Goal: Contribute content: Contribute content

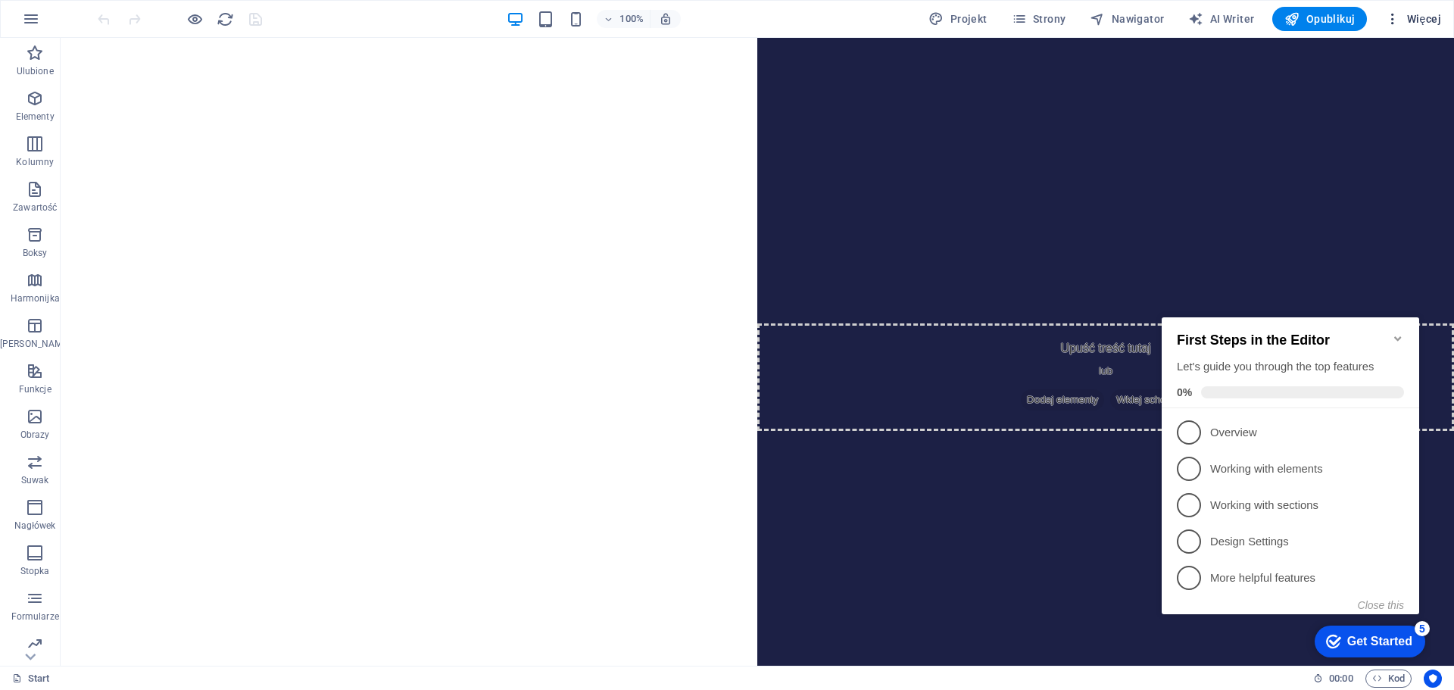
click at [1425, 14] on span "Więcej" at bounding box center [1413, 18] width 56 height 15
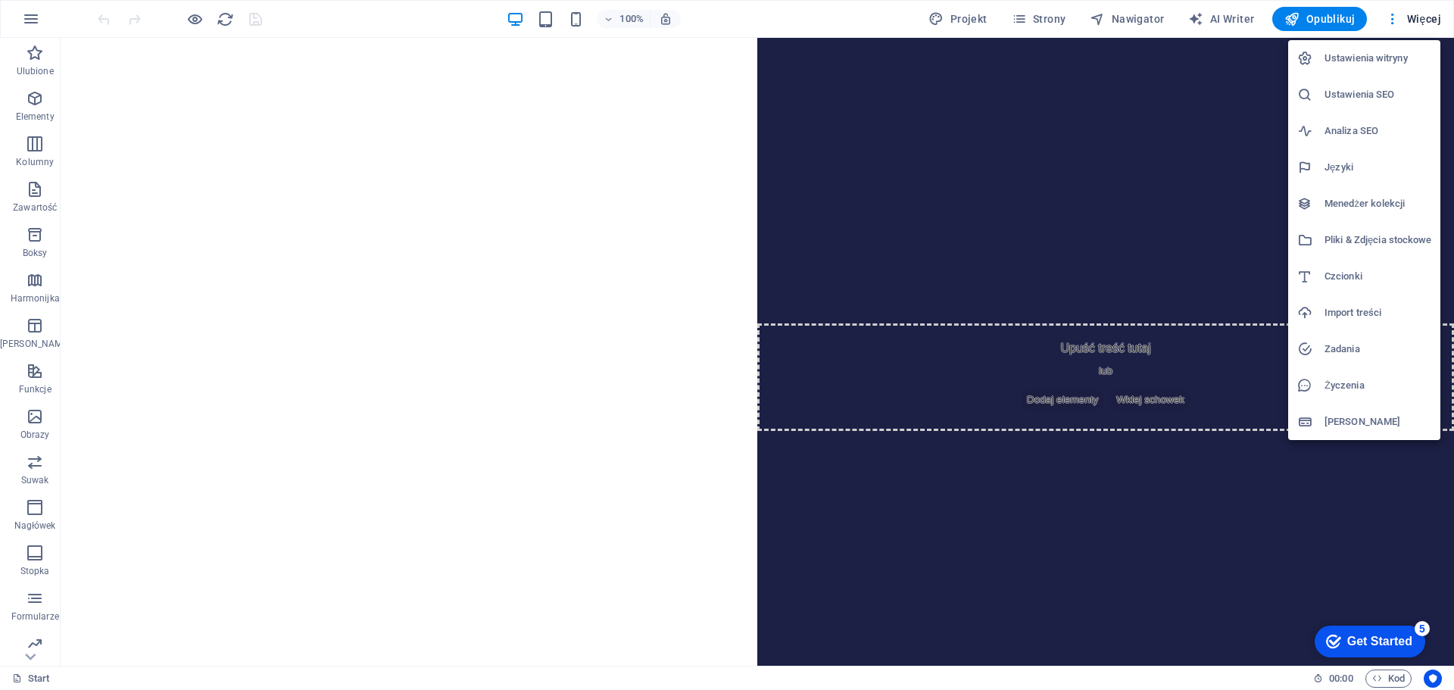
click at [806, 18] on div at bounding box center [727, 345] width 1454 height 690
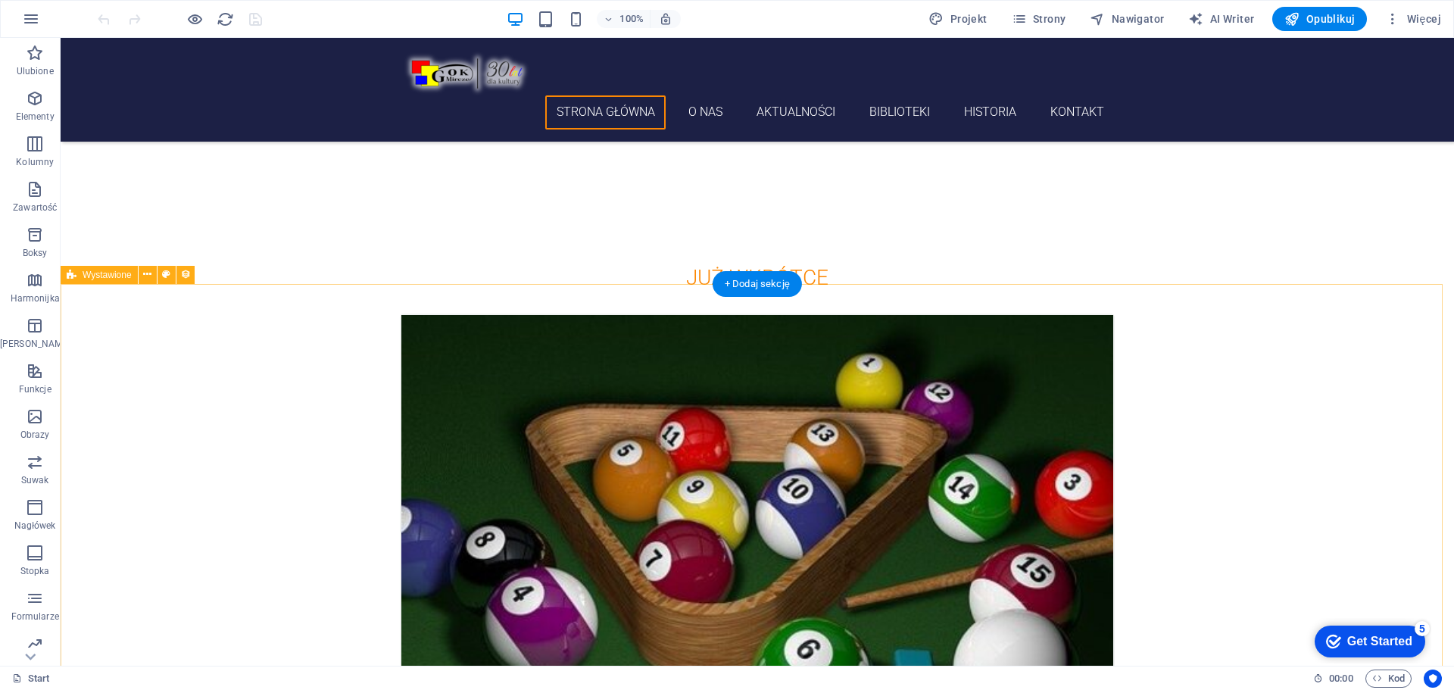
scroll to position [984, 0]
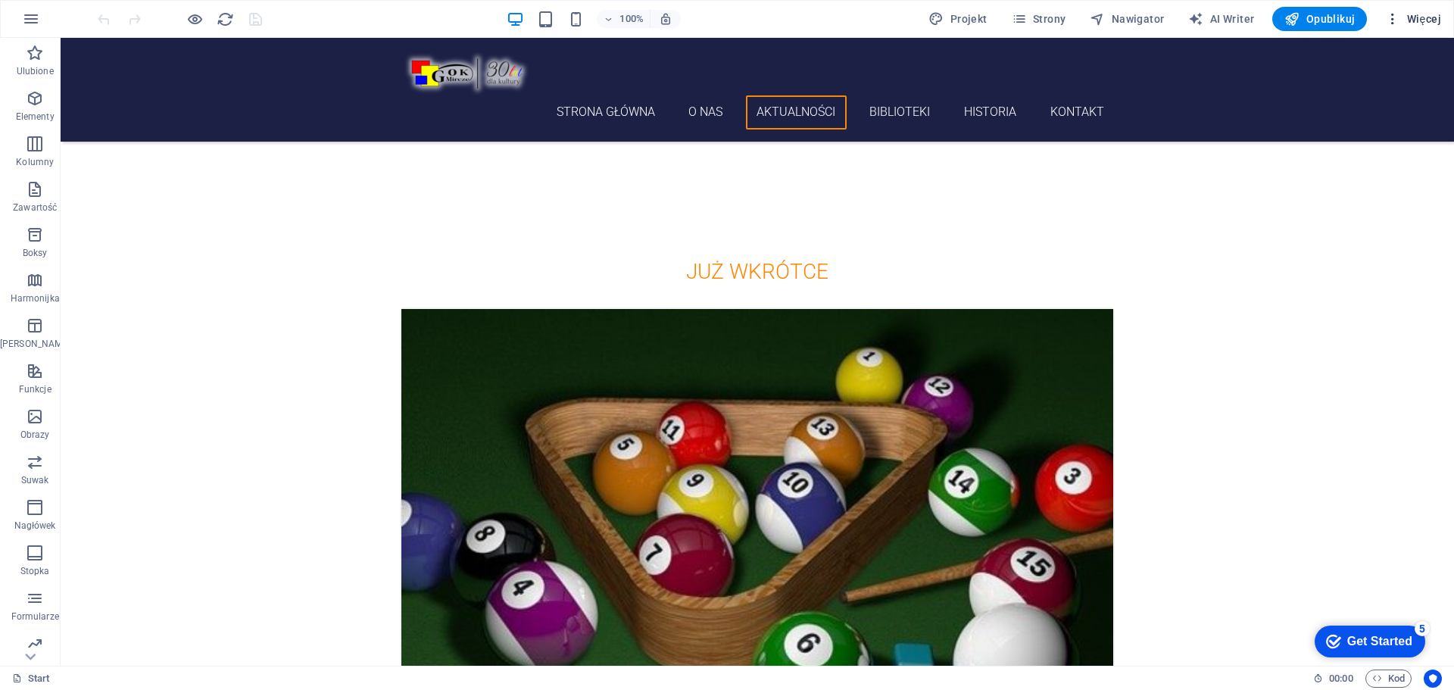
click at [1410, 14] on span "Więcej" at bounding box center [1413, 18] width 56 height 15
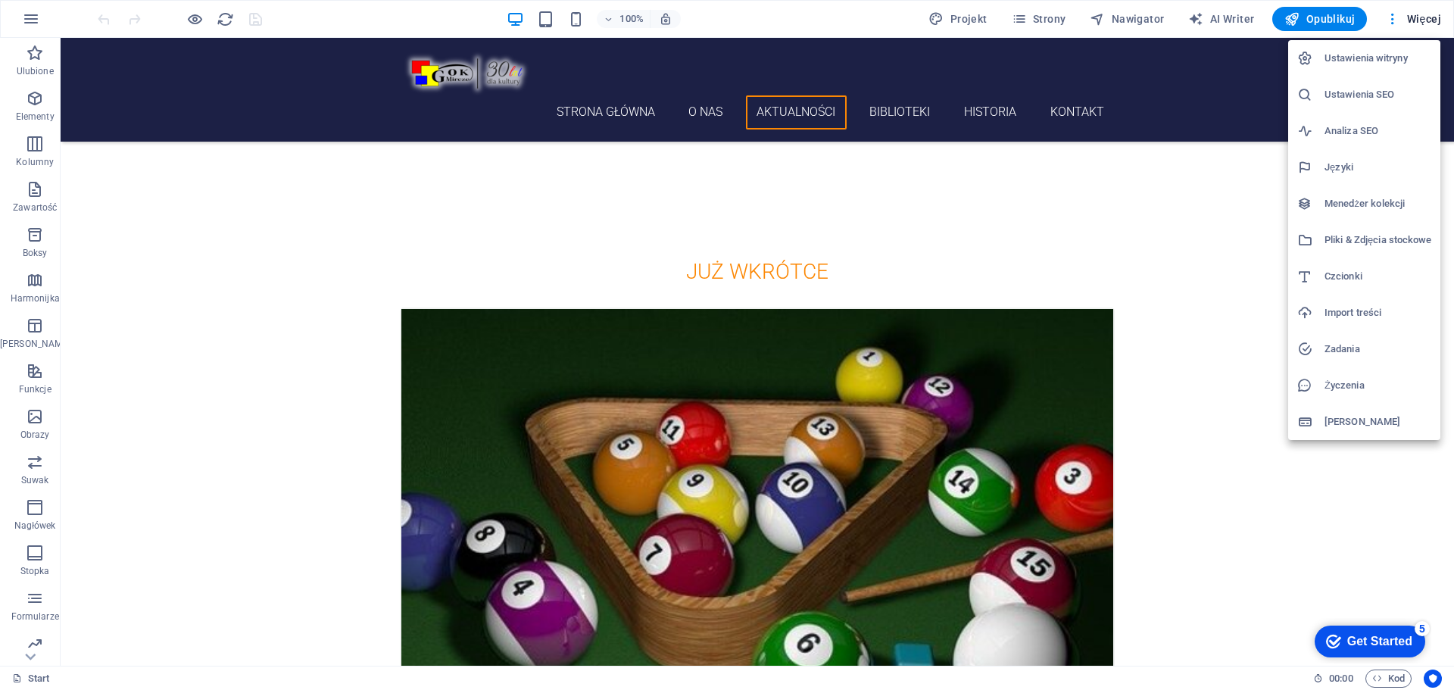
click at [1361, 195] on h6 "Menedżer kolekcji" at bounding box center [1377, 204] width 107 height 18
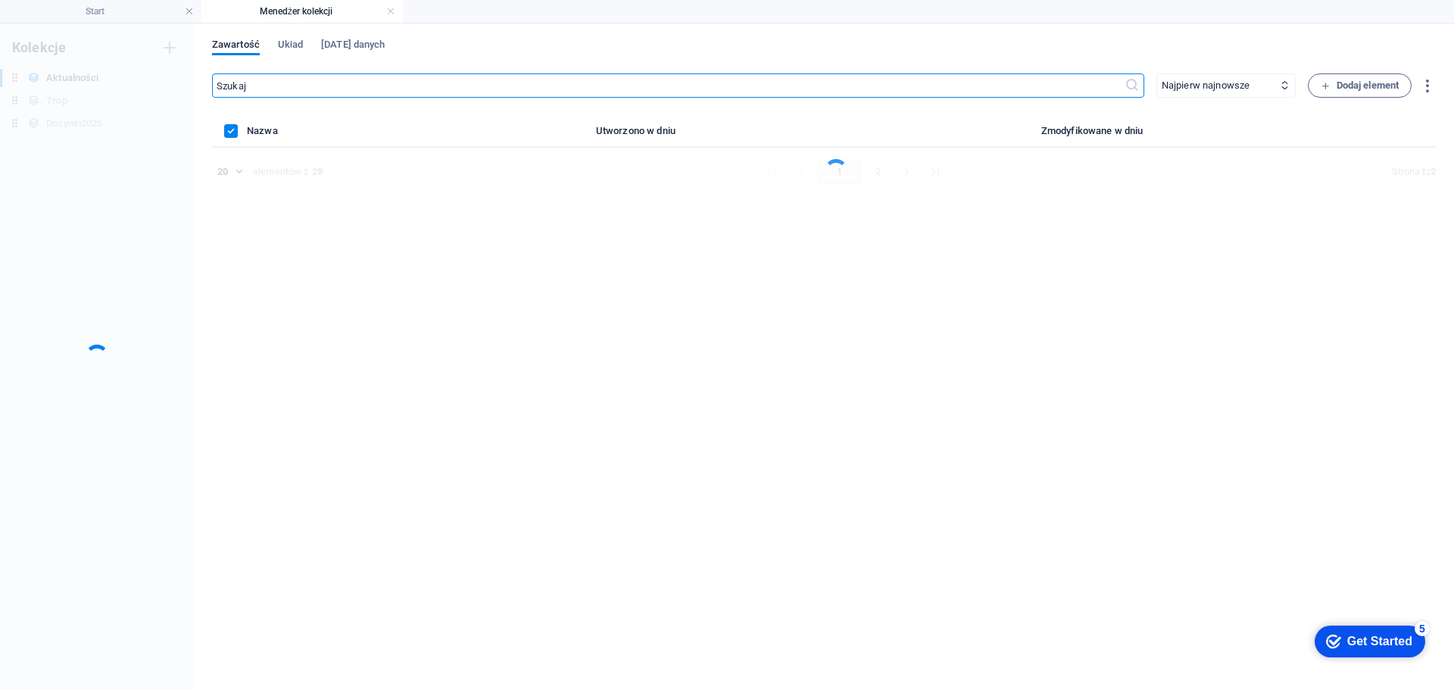
scroll to position [0, 0]
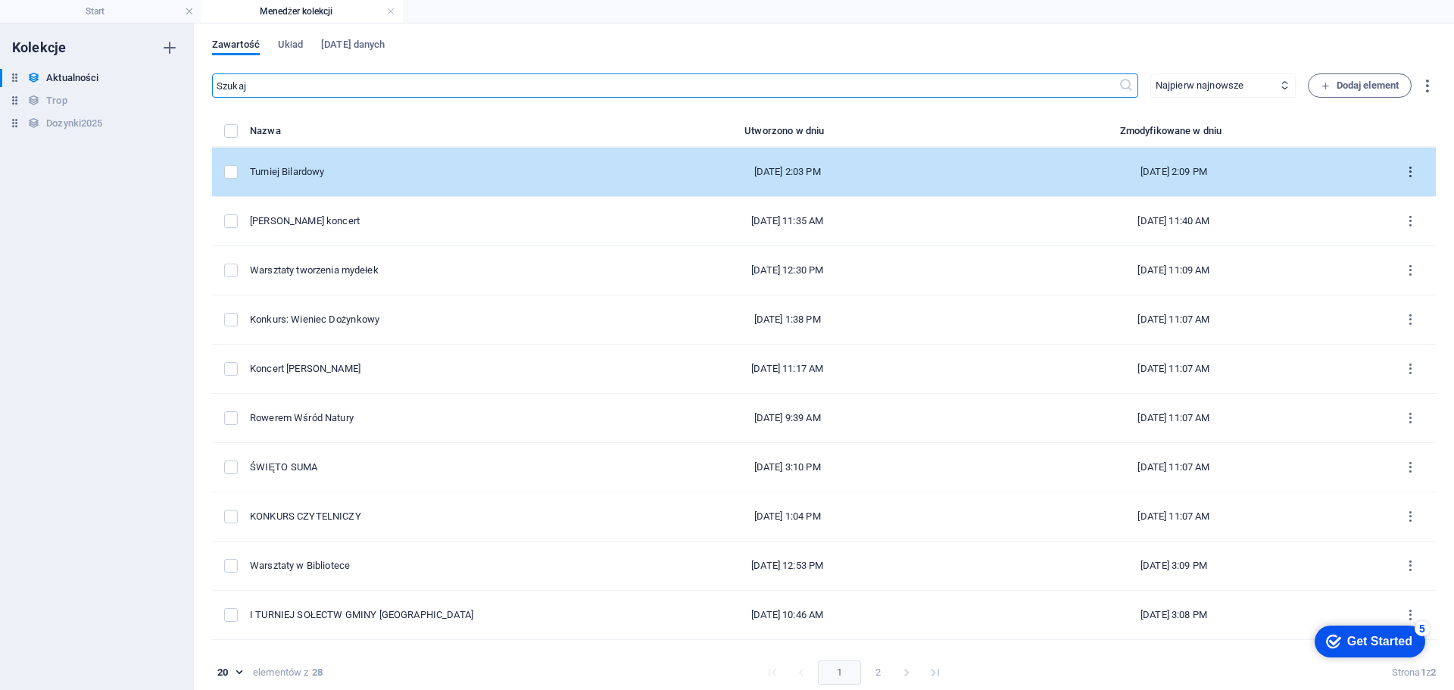
click at [1403, 170] on icon "items list" at bounding box center [1410, 172] width 14 height 14
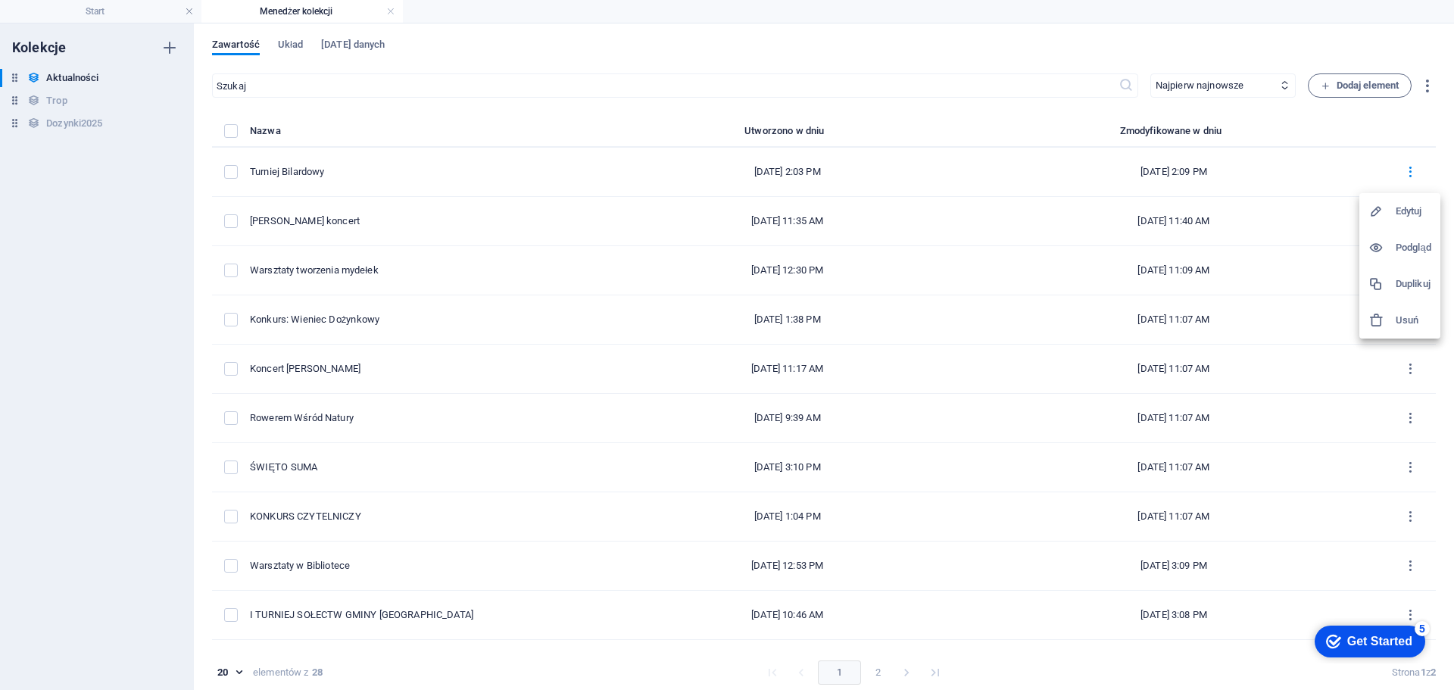
click at [1406, 282] on h6 "Duplikuj" at bounding box center [1413, 284] width 36 height 18
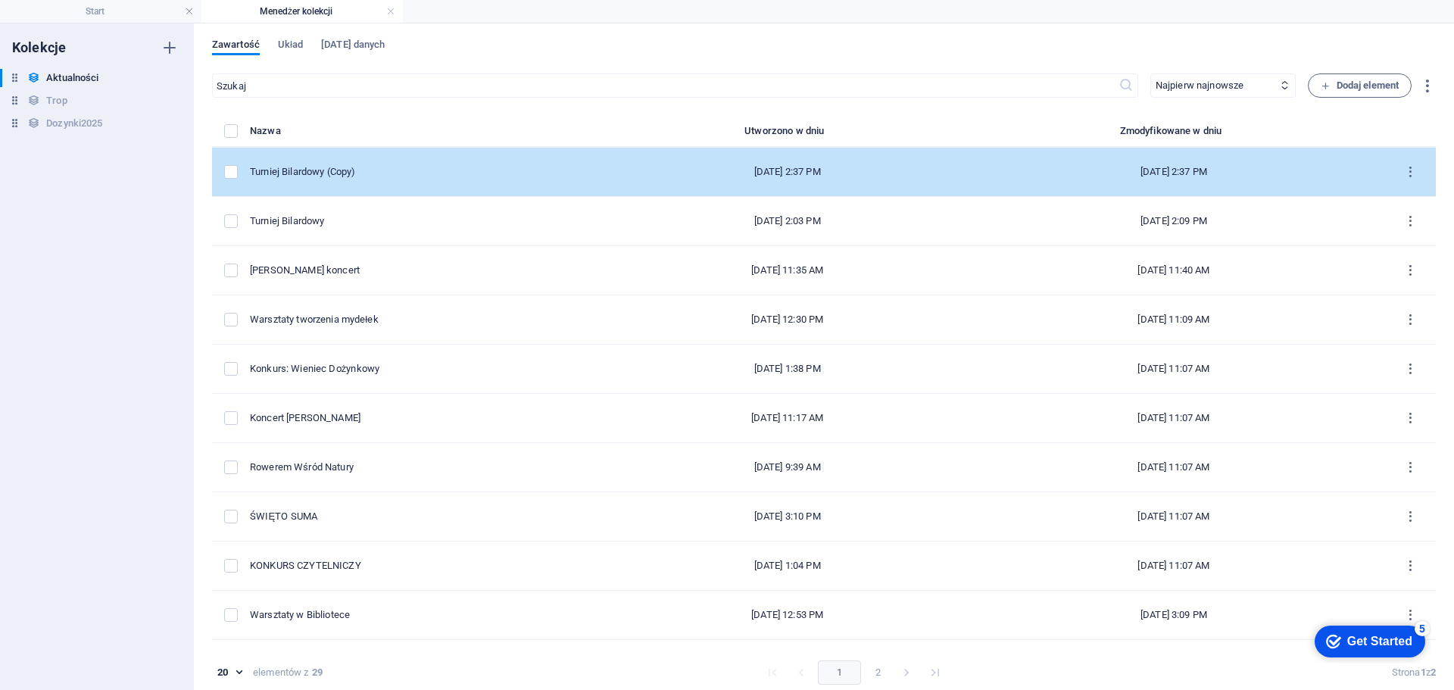
click at [402, 168] on div "Turniej Bilardowy (Copy)" at bounding box center [425, 172] width 350 height 14
select select "Zapowiedź"
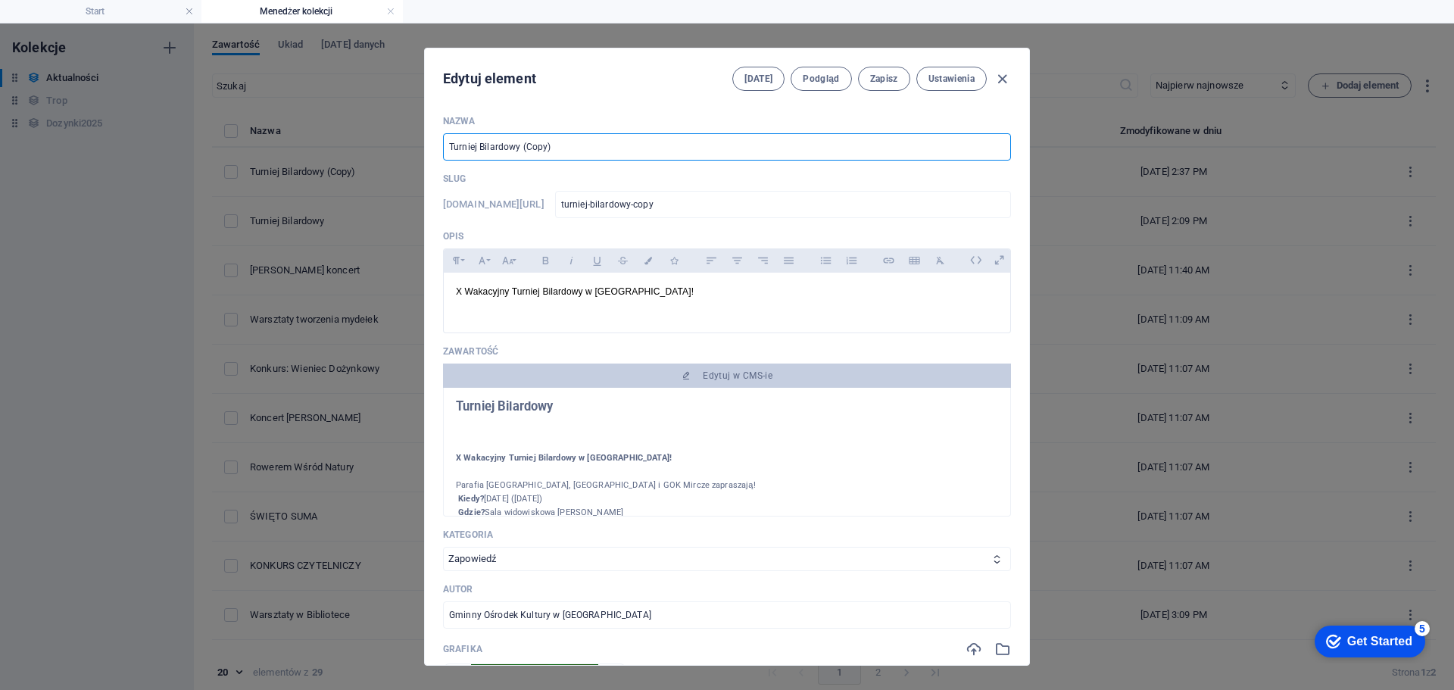
drag, startPoint x: 569, startPoint y: 142, endPoint x: 444, endPoint y: 142, distance: 125.7
click at [439, 141] on div "Nazwa Turniej Bilardowy (Copy) ​ Slug [DOMAIN_NAME][URL] turniej-bilardowy-copy…" at bounding box center [727, 384] width 604 height 562
type input "N"
type input "n"
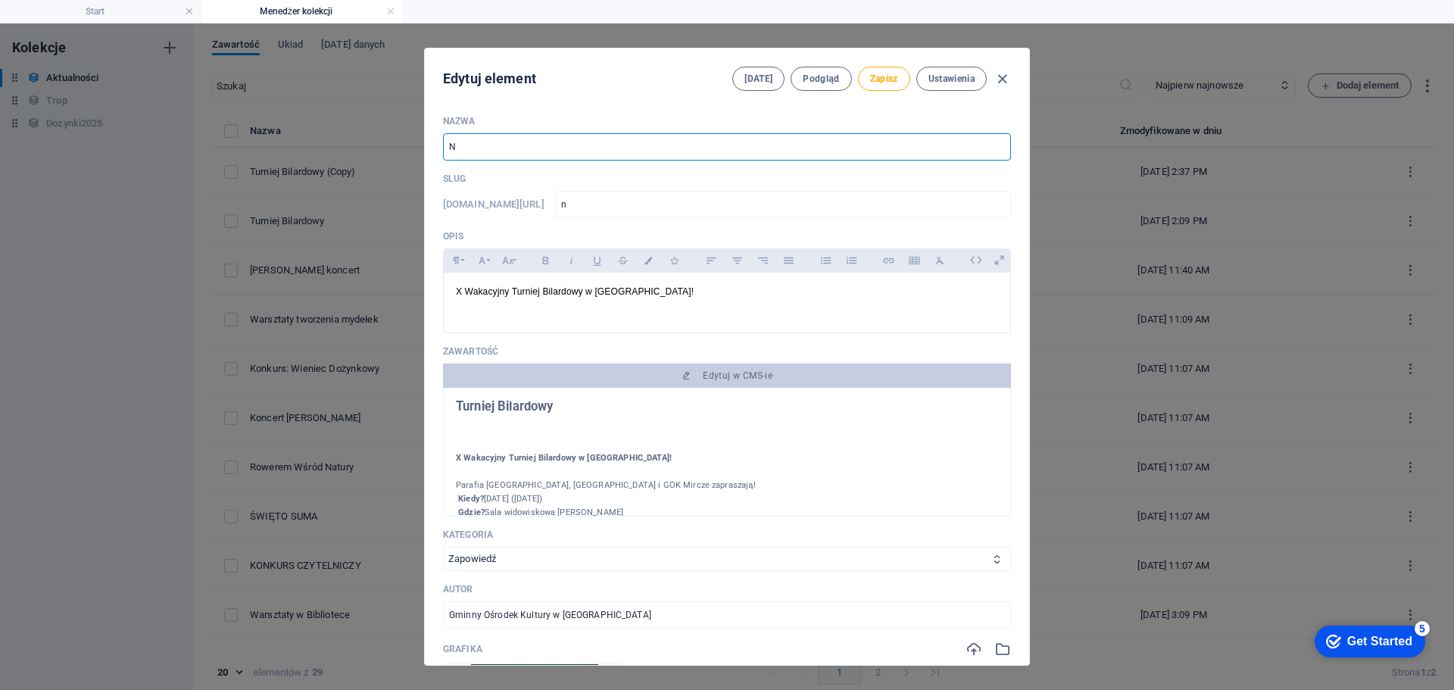
type input "Na"
type input "na"
type input "[PERSON_NAME]"
type input "nad"
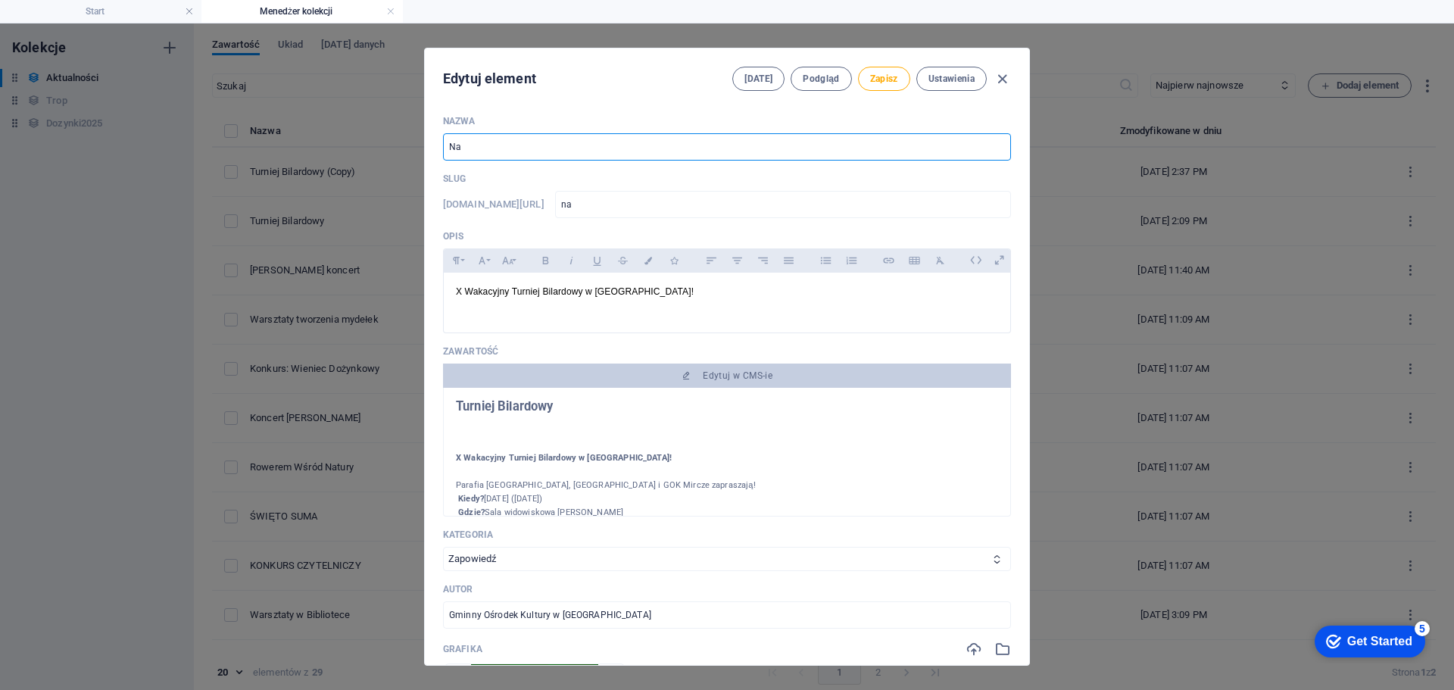
type input "nad"
type input "Nadb"
type input "nadb"
type input "Nadbu"
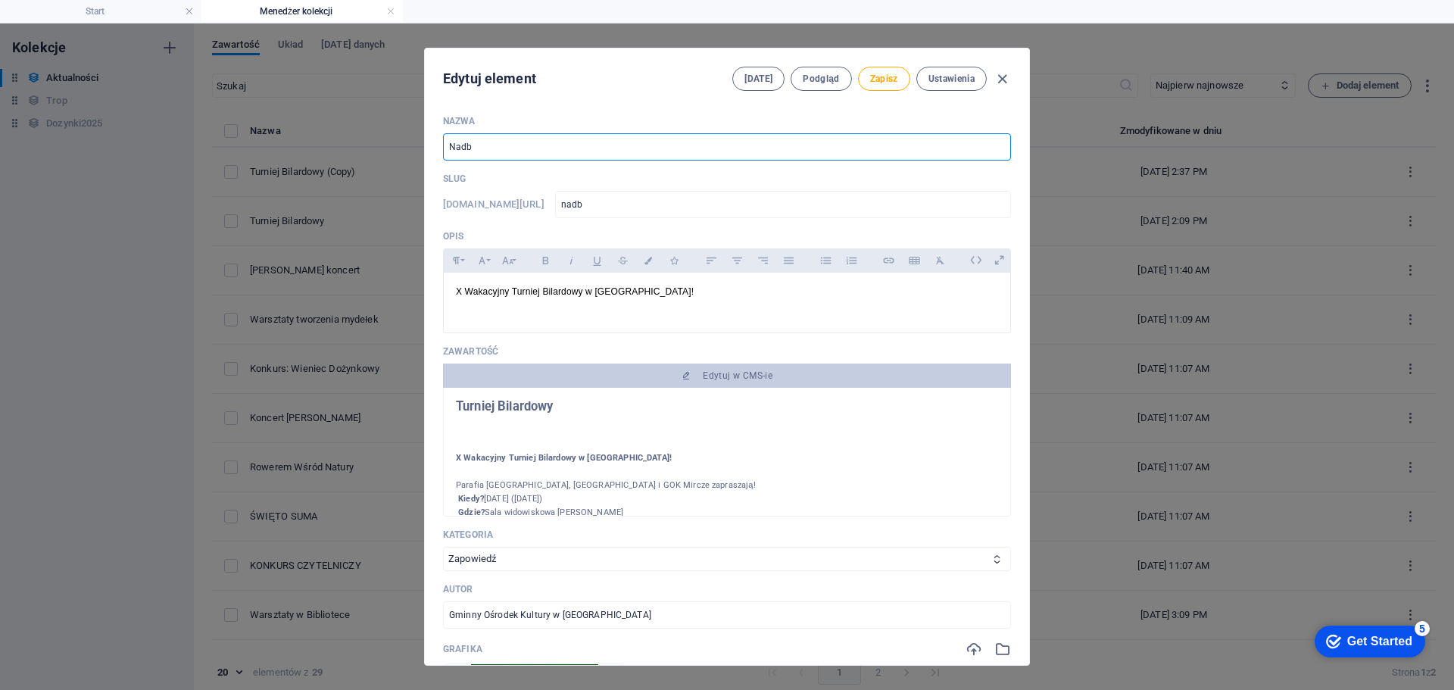
type input "nadbu"
type input "Nadbuż"
type input "nadbuz"
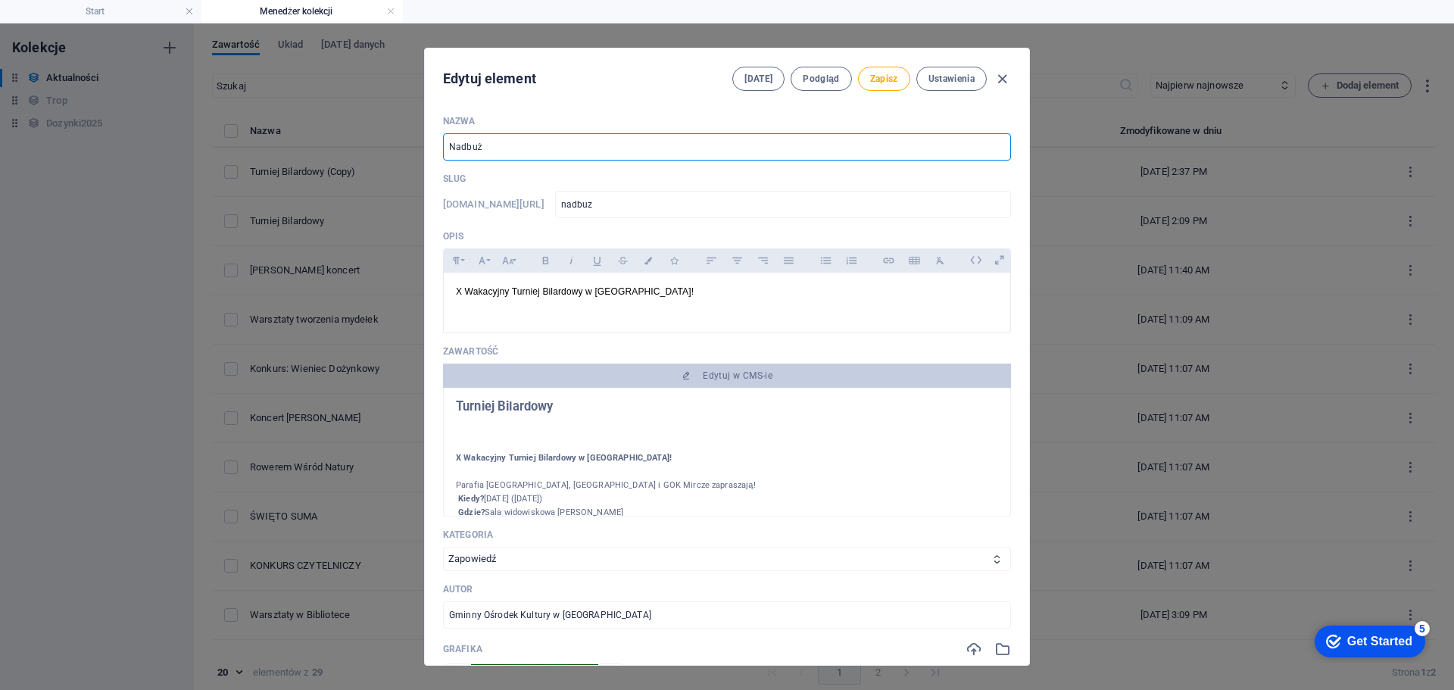
type input "Nadbuża"
type input "nadbuza"
type input "Nadbużań"
type input "nadbuzan"
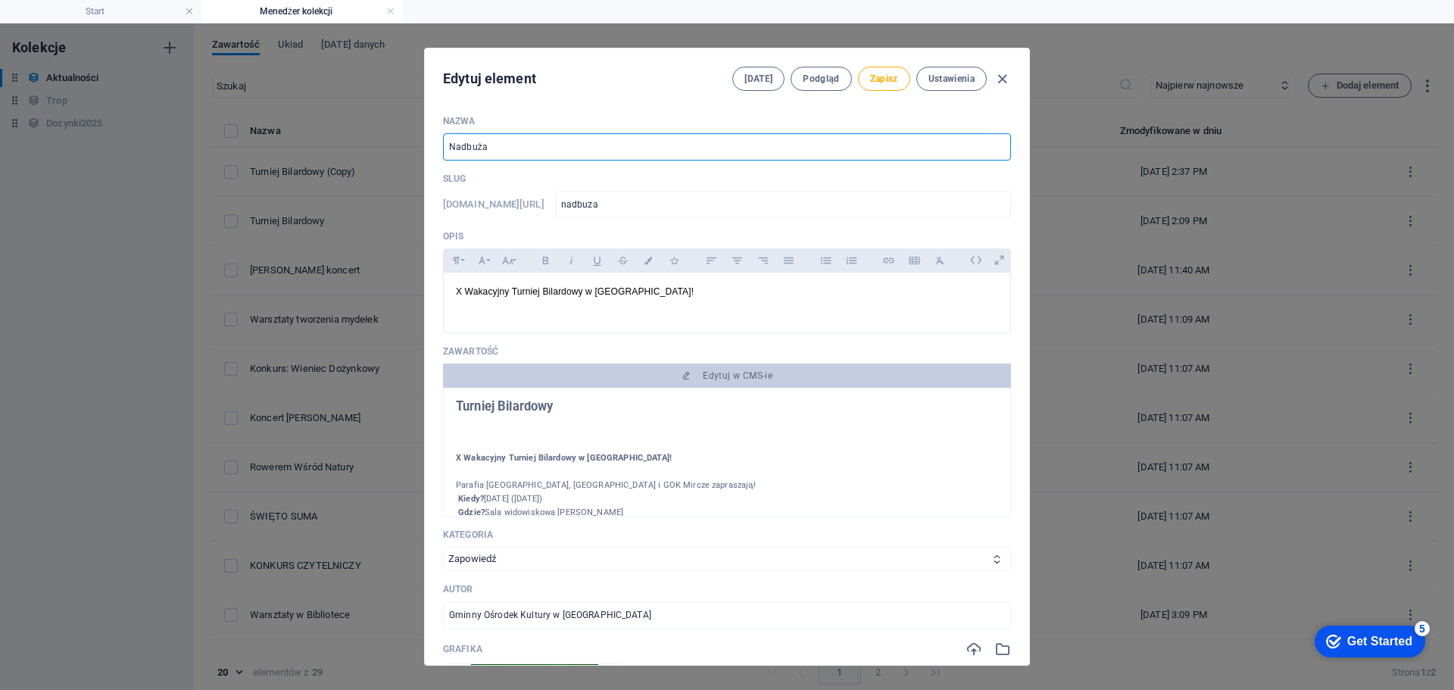
type input "nadbuzan"
type input "Nadbużańs"
type input "nadbuzans"
type input "Nadbużańsk"
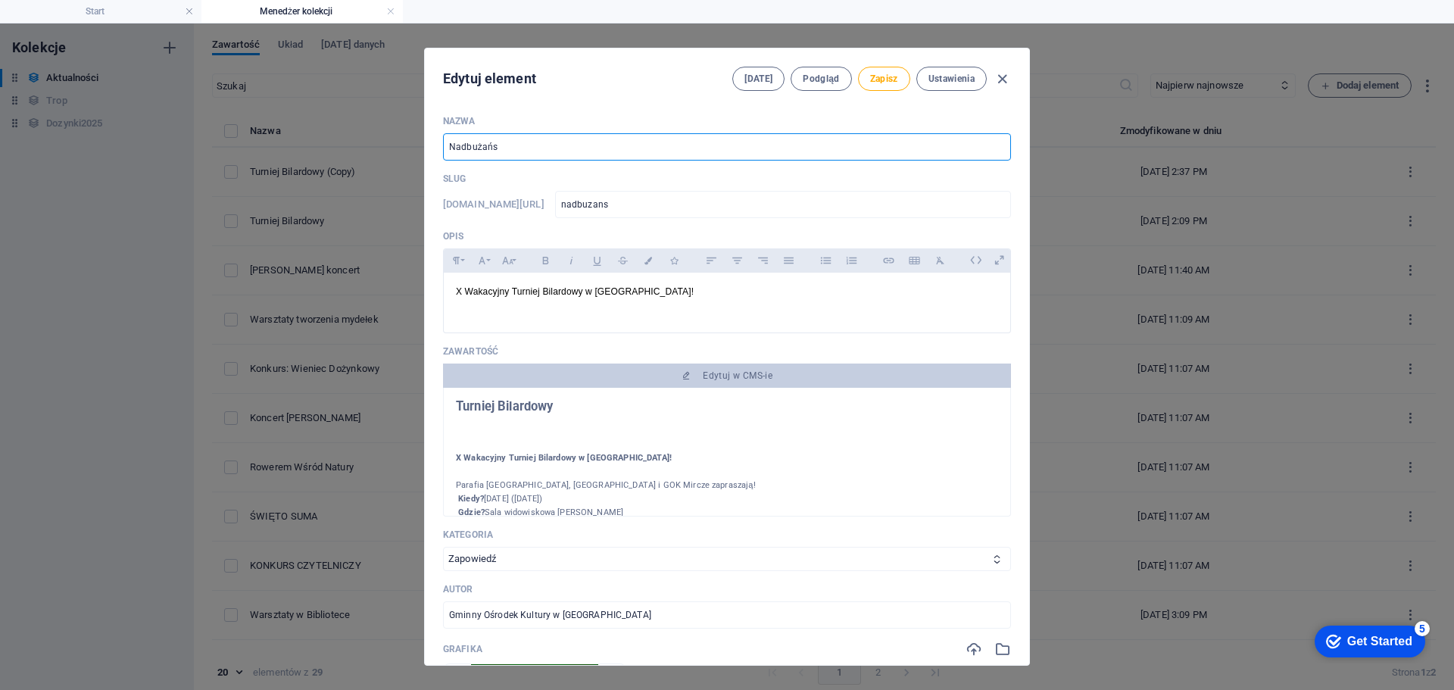
type input "nadbuzansk"
type input "Nadbużański"
type input "nadbuzanski"
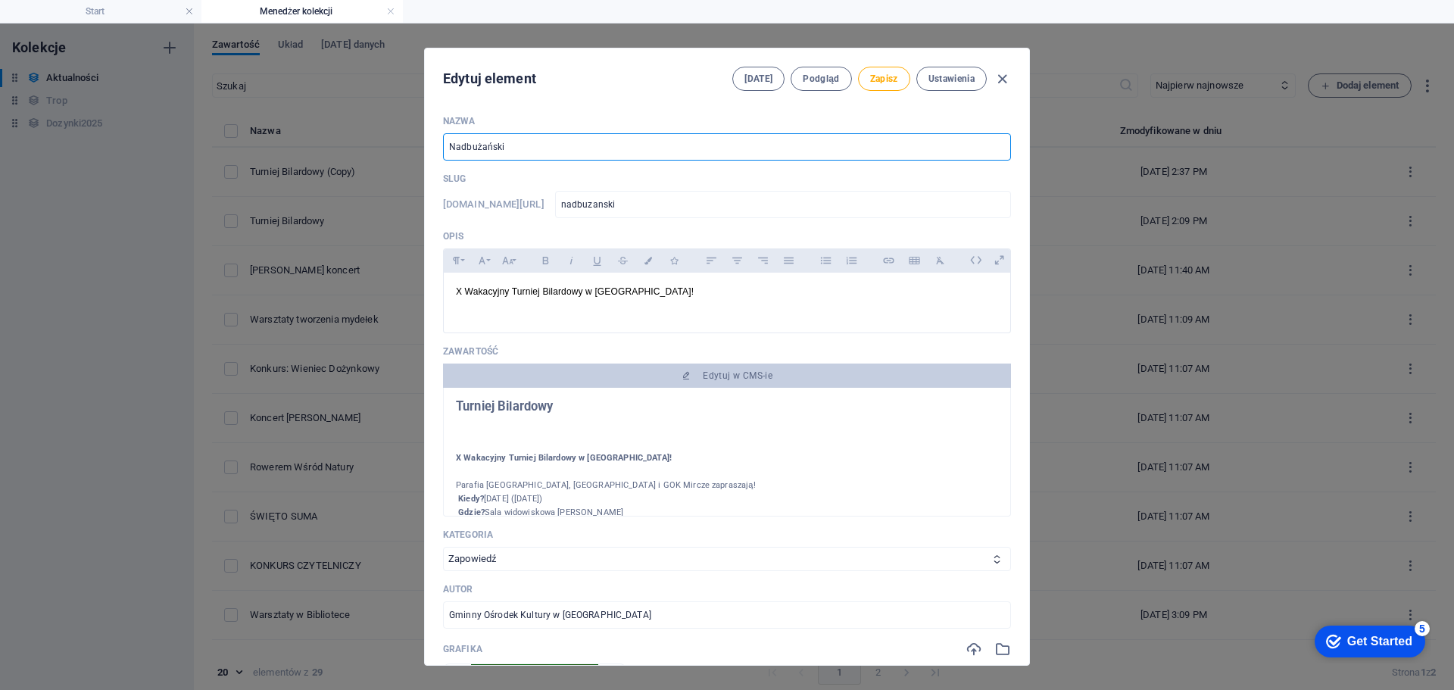
type input "Nadbużańskim"
type input "nadbuzanskim"
type input "Nadbużańskim t"
type input "nadbuzanskim-t"
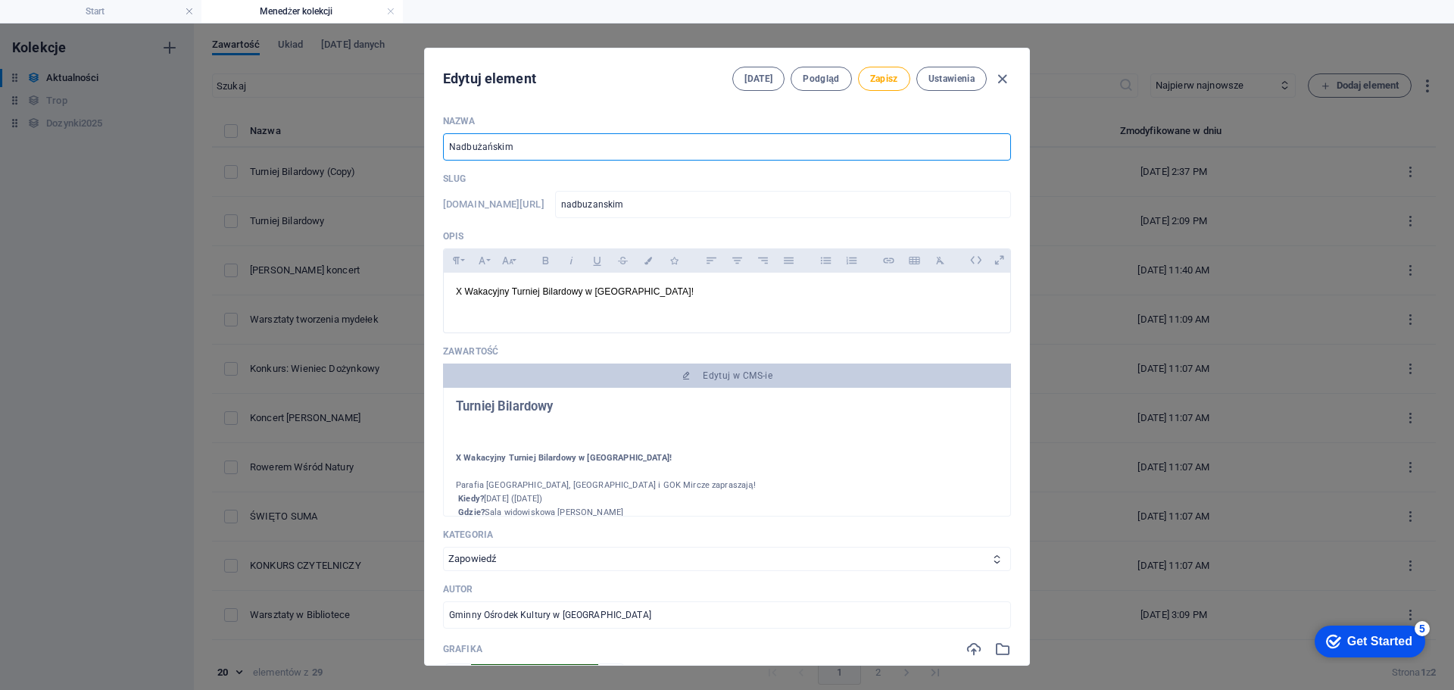
type input "nadbuzanskim-t"
type input "Nadbużańskim tr"
type input "nadbuzanskim-tr"
type input "Nadbużańskim tro"
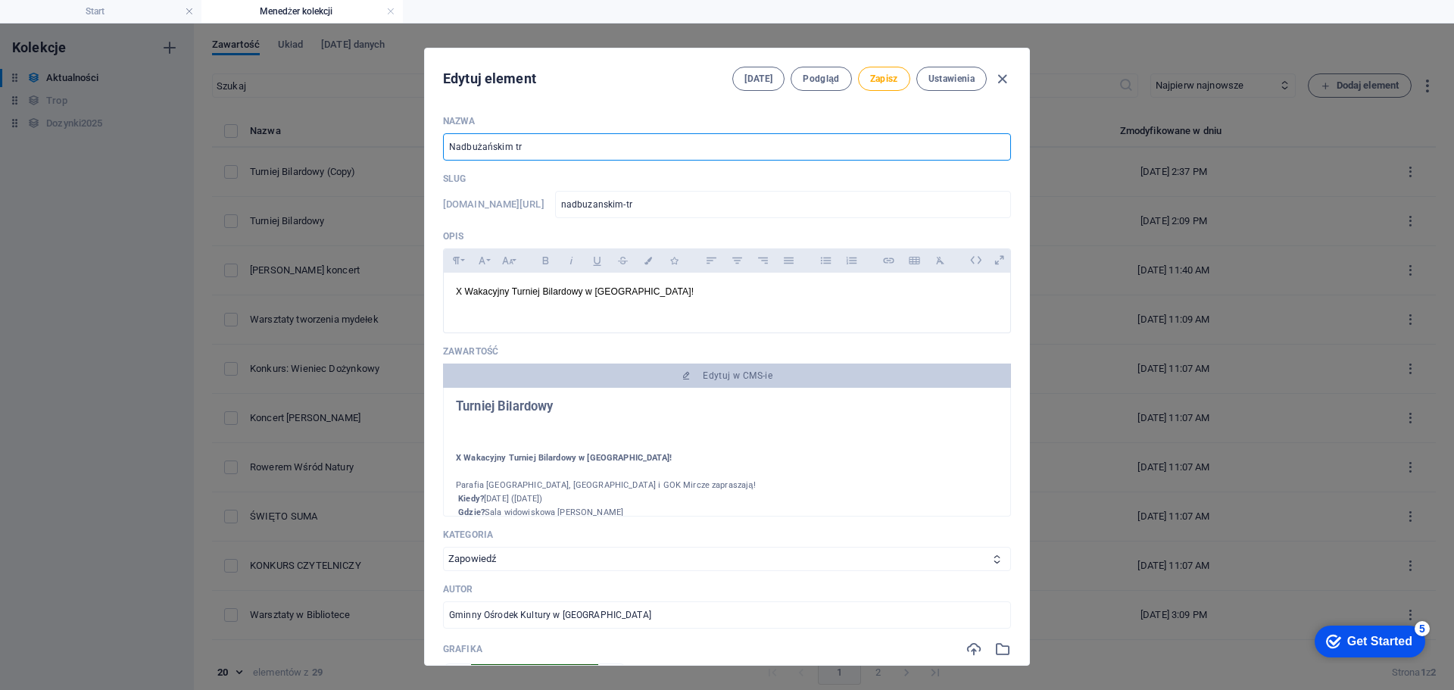
type input "nadbuzanskim-tro"
type input "Nadbużańskim trop"
type input "nadbuzanskim-trop"
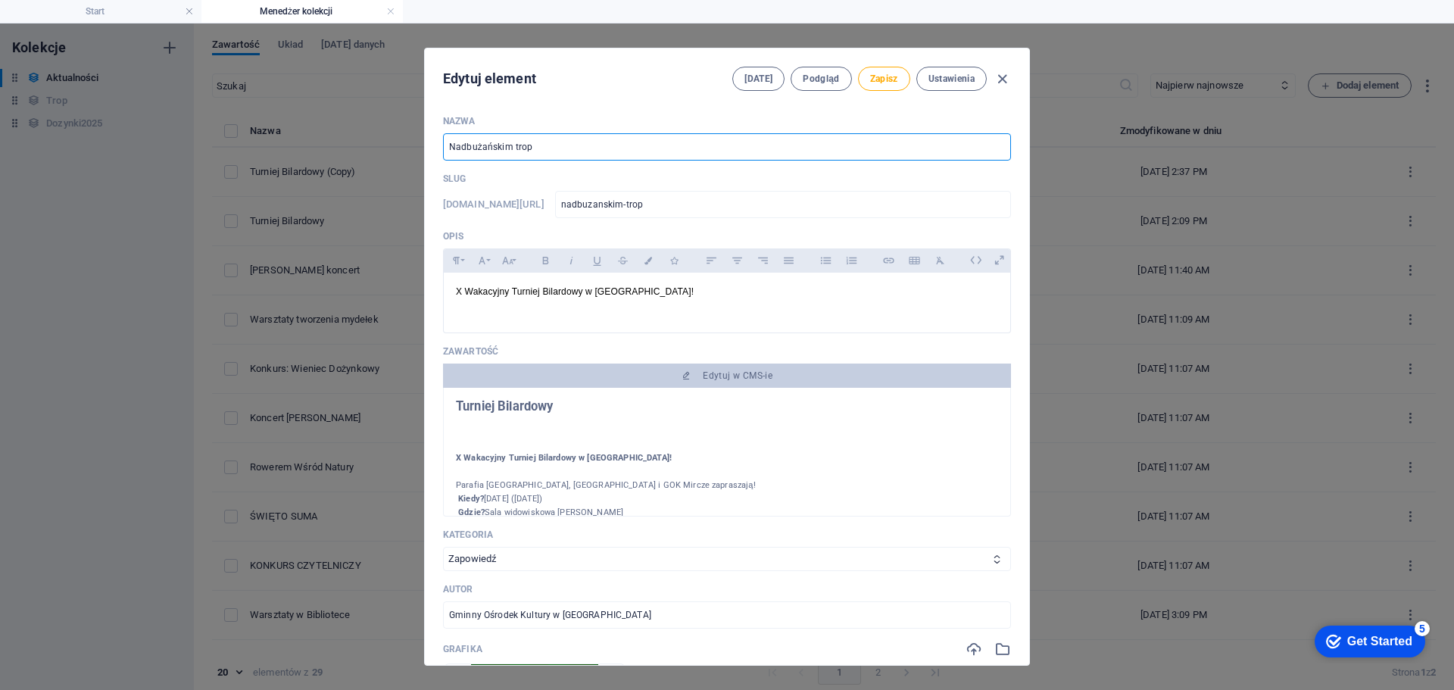
type input "Nadbużańskim trope"
type input "nadbuzanskim-trope"
type input "Nadbużańskim tropem"
type input "nadbuzanskim-tropem"
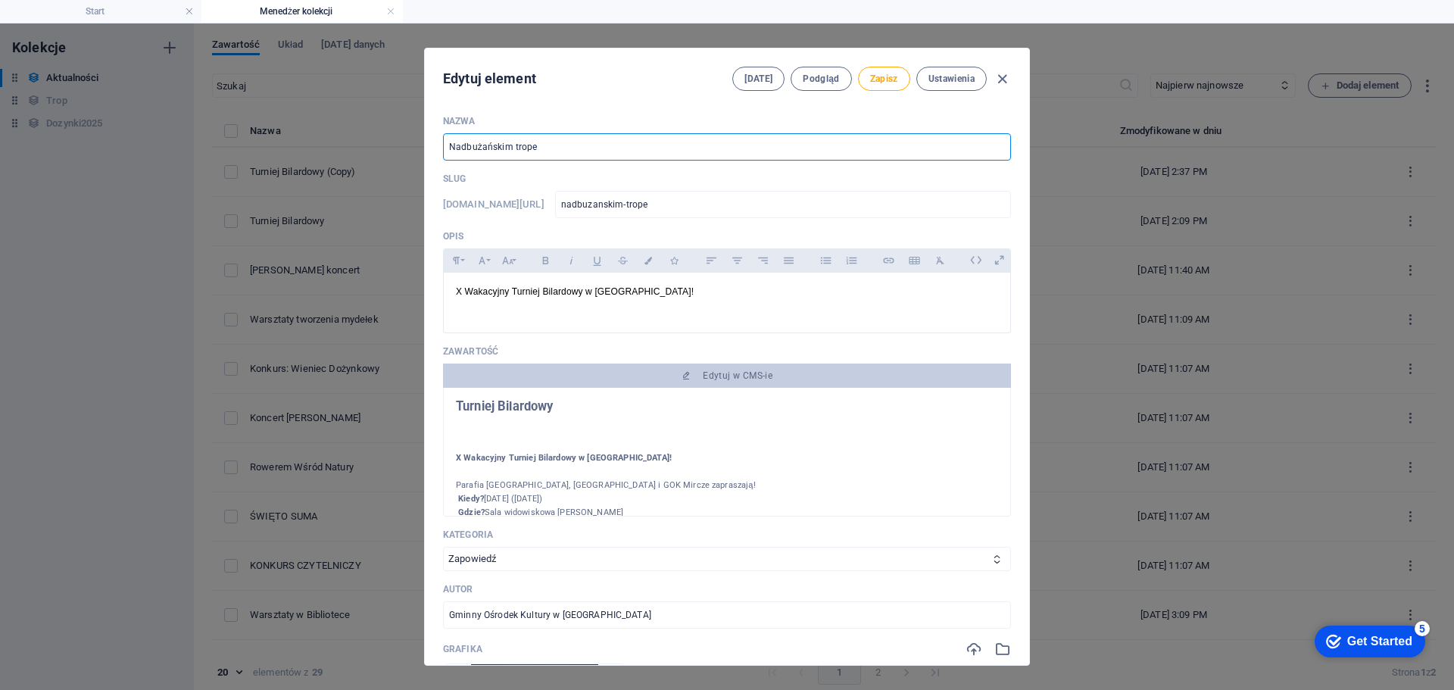
type input "nadbuzanskim-tropem"
click at [513, 154] on input "Nadbużańskim tropem" at bounding box center [727, 146] width 568 height 27
click at [514, 154] on input "Nadbużańskim tropem" at bounding box center [727, 146] width 568 height 27
type input "Nadbużańskim ropem"
type input "nadbuzanskim-ropem"
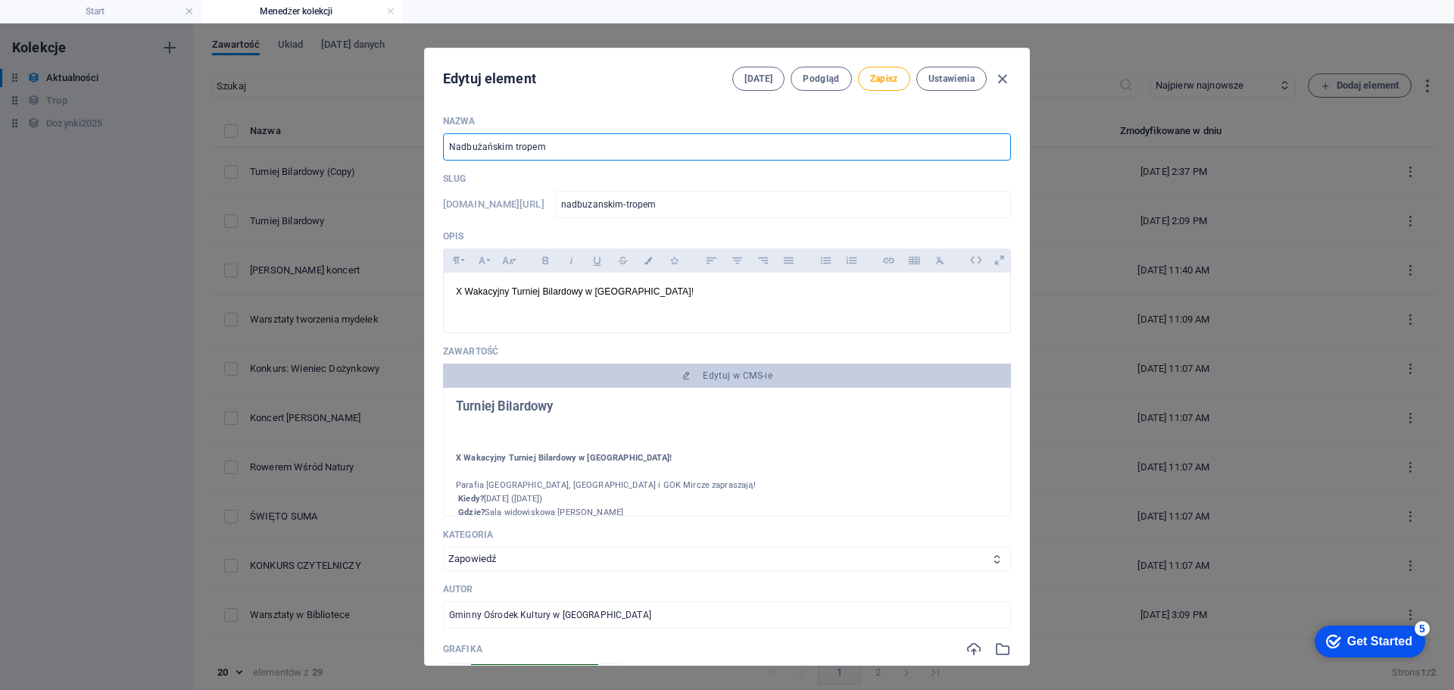
type input "nadbuzanskim-ropem"
type input "Nadbużańskim Tropem"
type input "nadbuzanskim-tropem"
click at [581, 148] on input "Nadbużańskim Tropem" at bounding box center [727, 146] width 568 height 27
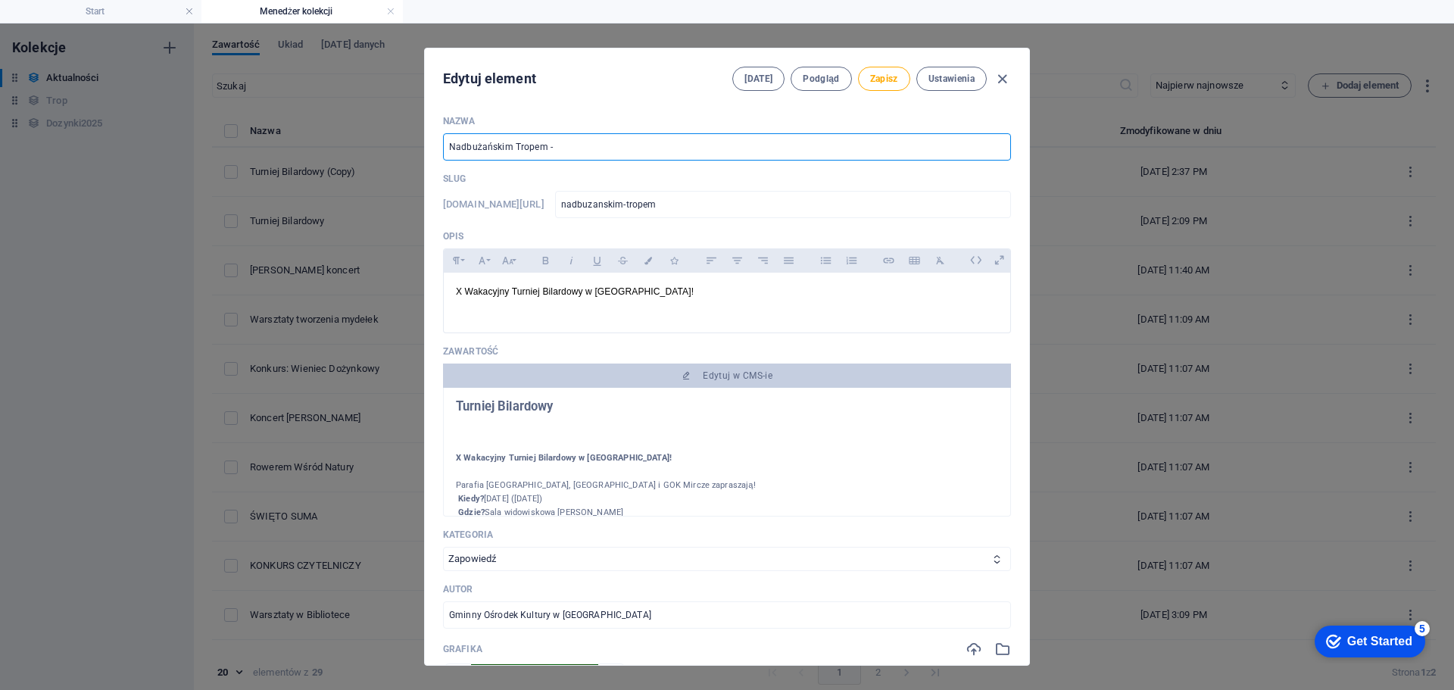
type input "Nadbużańskim Tropem - P"
type input "nadbuzanskim-tropem-p"
type input "Nadbużańskim Tropem - Pl"
type input "nadbuzanskim-tropem-pl"
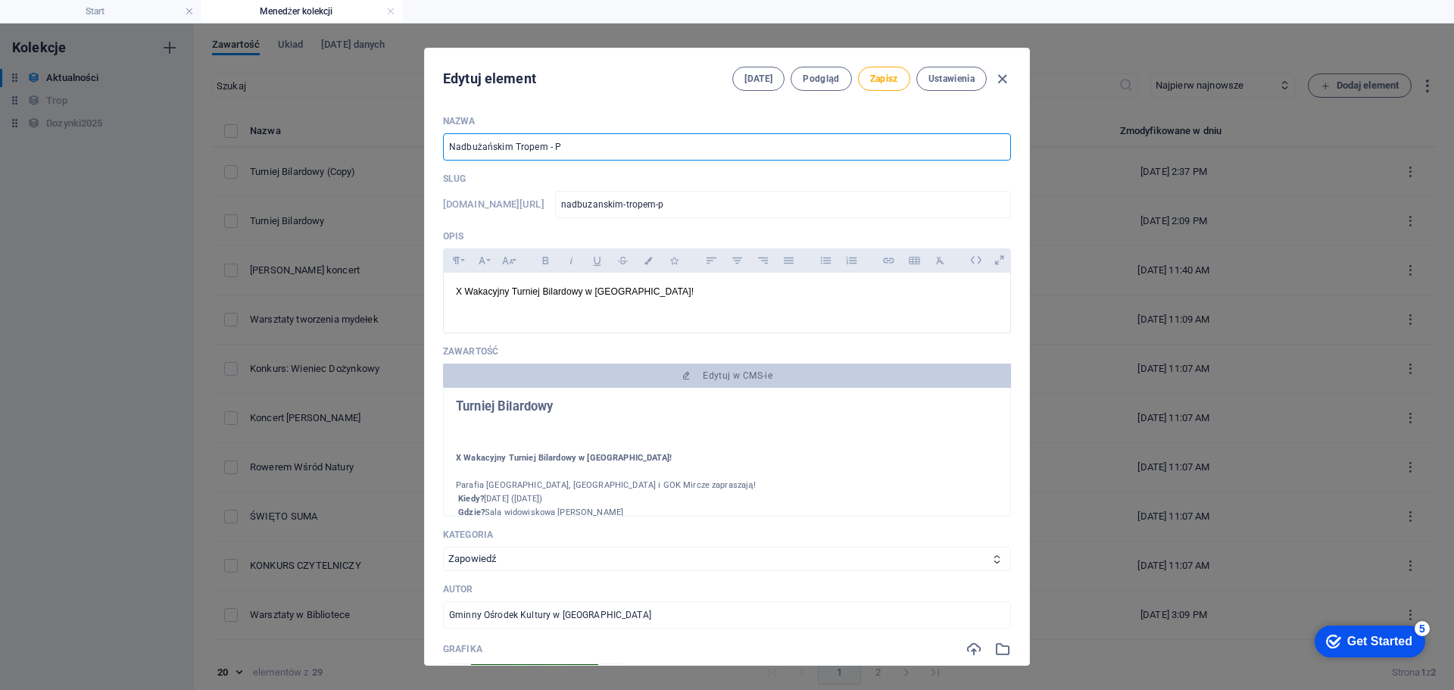
type input "nadbuzanskim-tropem-pl"
type input "Nadbużańskim Tropem - Ple"
type input "nadbuzanskim-tropem-ple"
type input "Nadbużańskim Tropem - Plen"
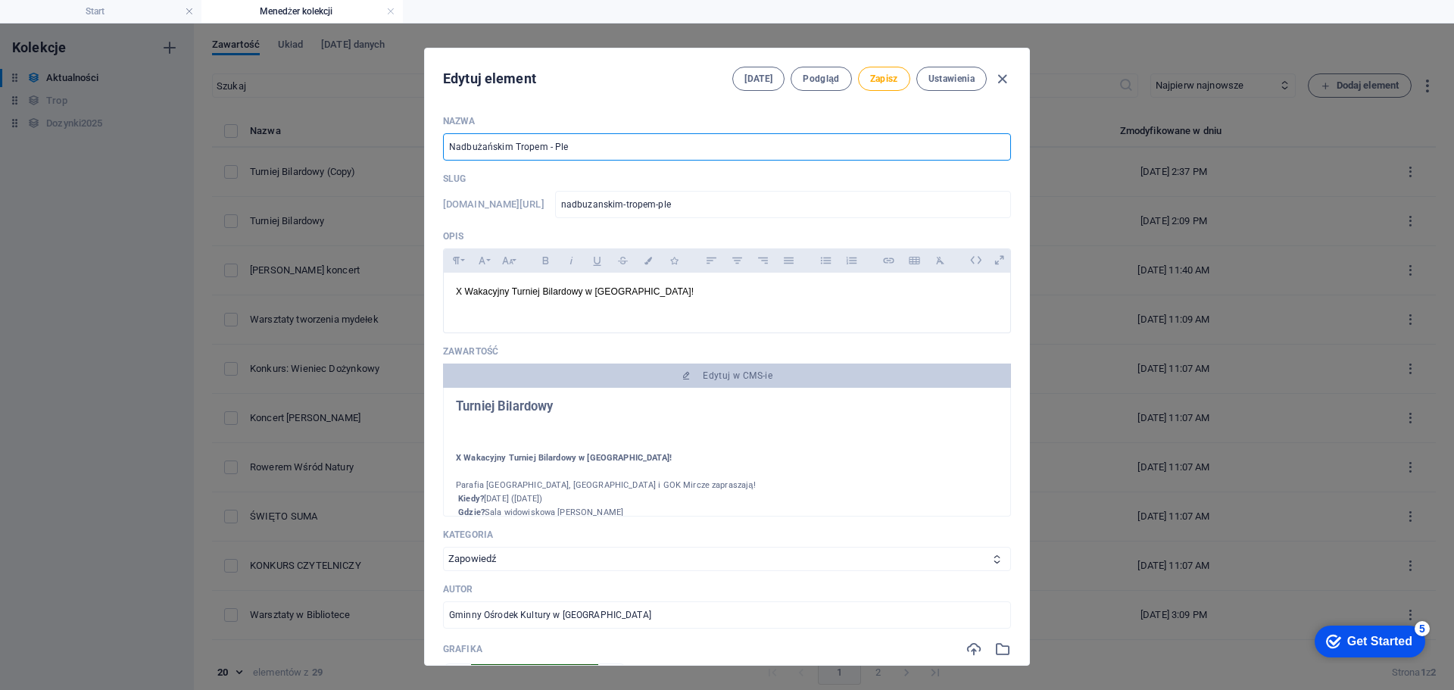
type input "nadbuzanskim-tropem-plen"
type input "Nadbużańskim Tropem - Plene"
type input "nadbuzanskim-tropem-plene"
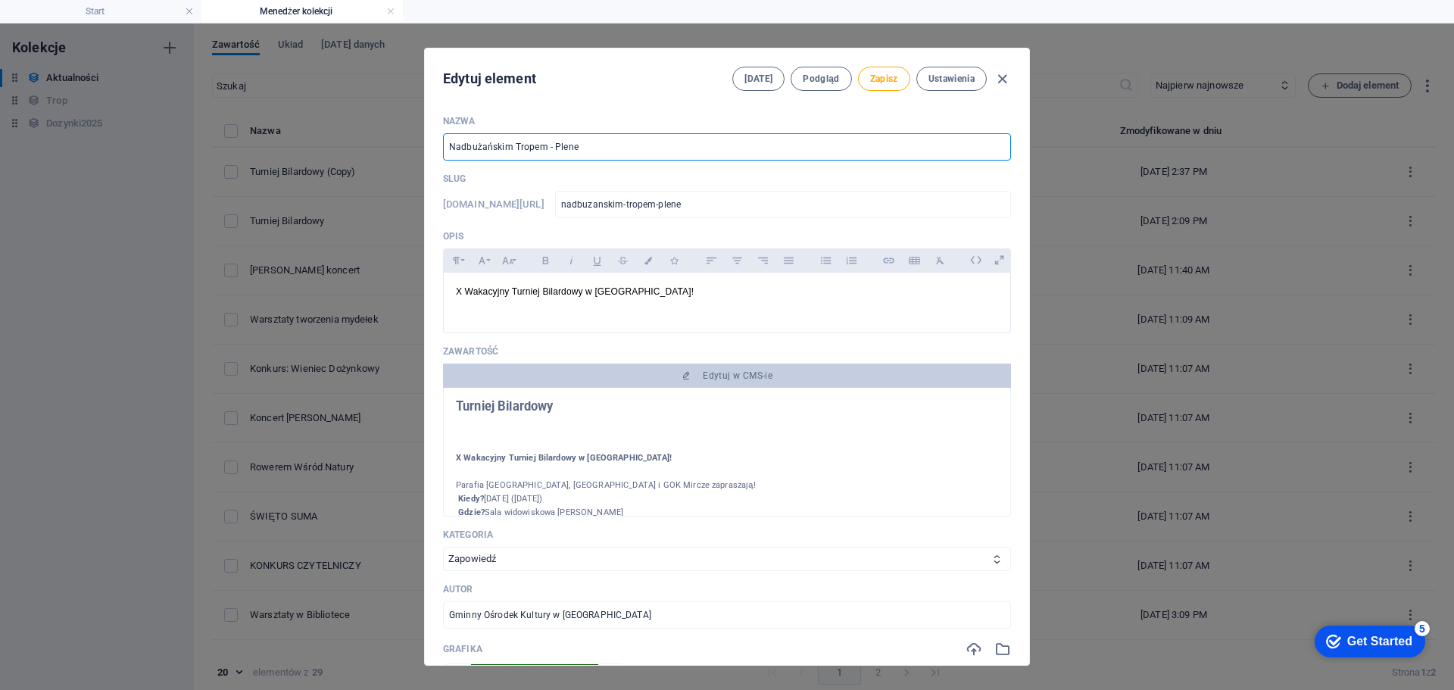
type input "Nadbużańskim Tropem - Plener"
type input "nadbuzanskim-tropem-plener"
type input "Nadbużańskim Tropem - Plener F"
type input "nadbuzanskim-tropem-plener-f"
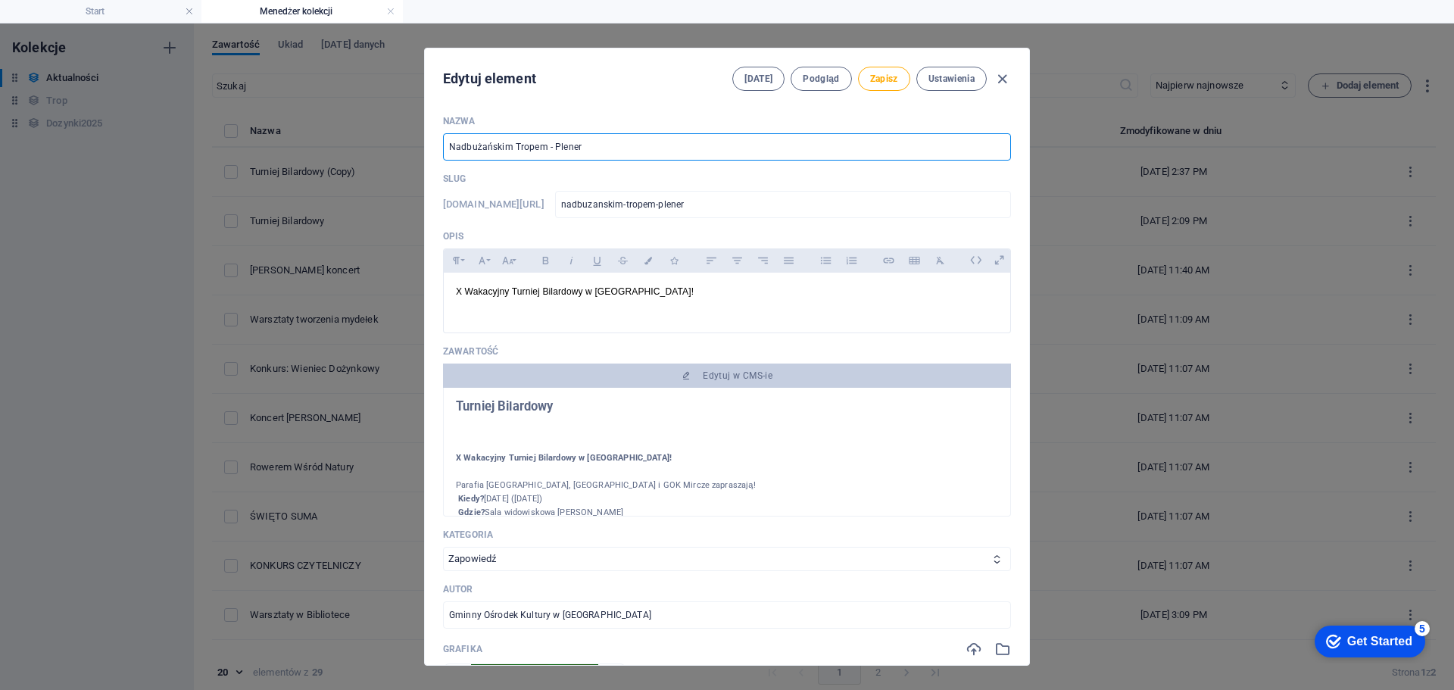
type input "nadbuzanskim-tropem-plener-f"
type input "Nadbużańskim Tropem - Plener Fo"
type input "nadbuzanskim-tropem-plener-fo"
type input "Nadbużańskim Tropem - Plener Fot"
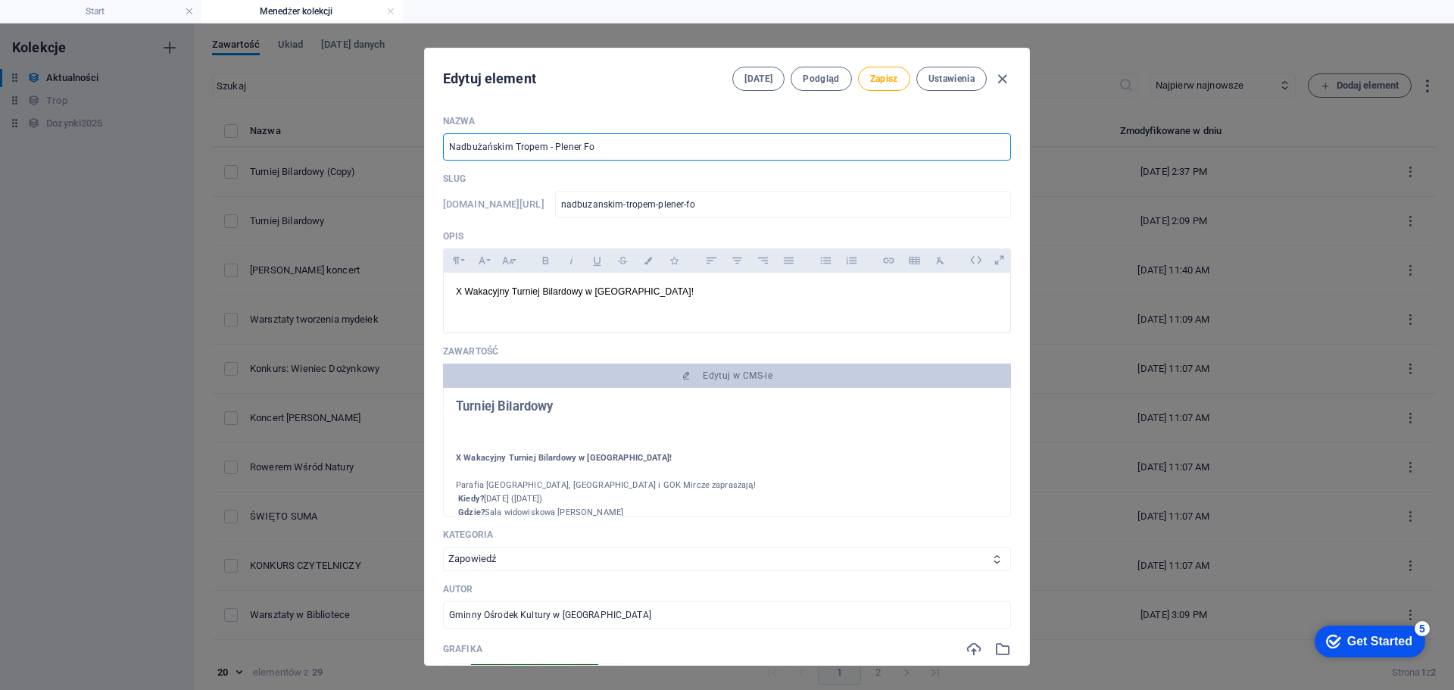
type input "nadbuzanskim-tropem-plener-fot"
type input "Nadbużańskim Tropem - Plener Foto"
type input "nadbuzanskim-tropem-plener-foto"
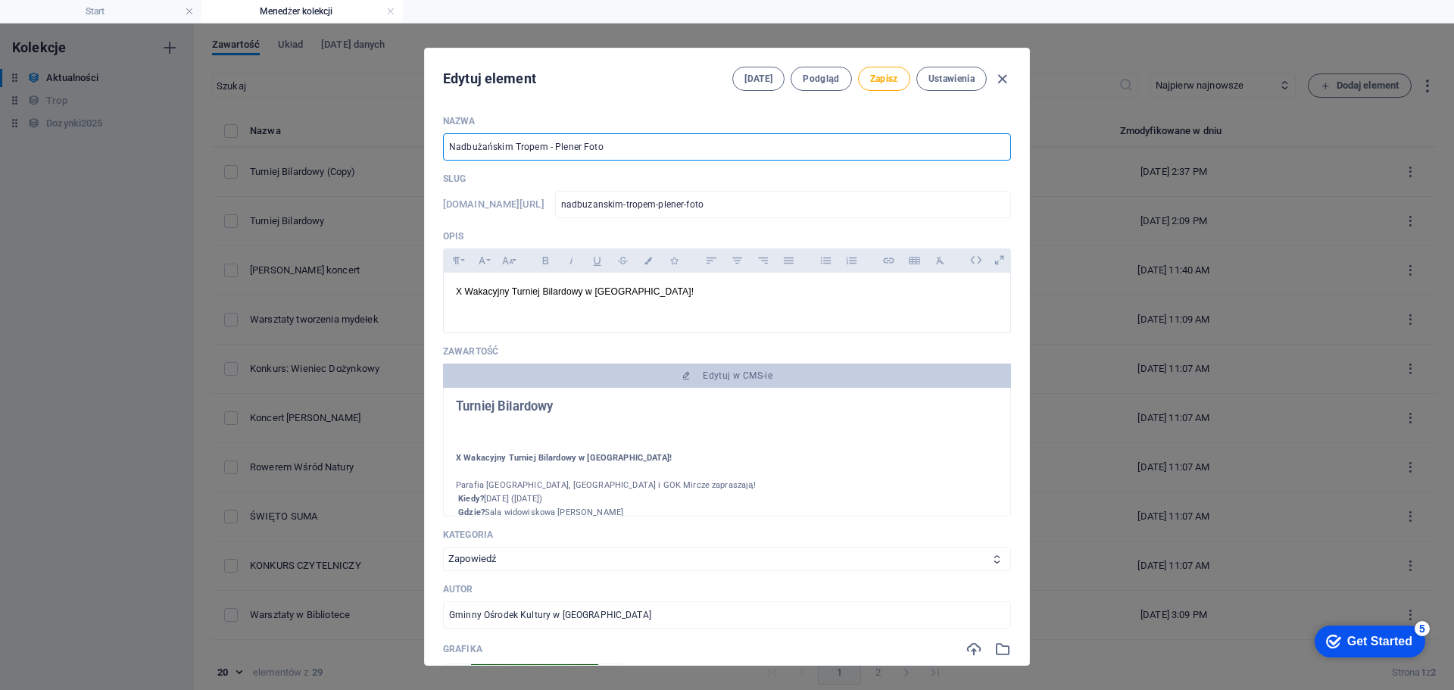
type input "Nadbużańskim Tropem - Plener Fotog"
type input "nadbuzanskim-tropem-plener-fotog"
type input "Nadbużańskim Tropem - Plener Fotogr"
type input "nadbuzanskim-tropem-plener-fotogr"
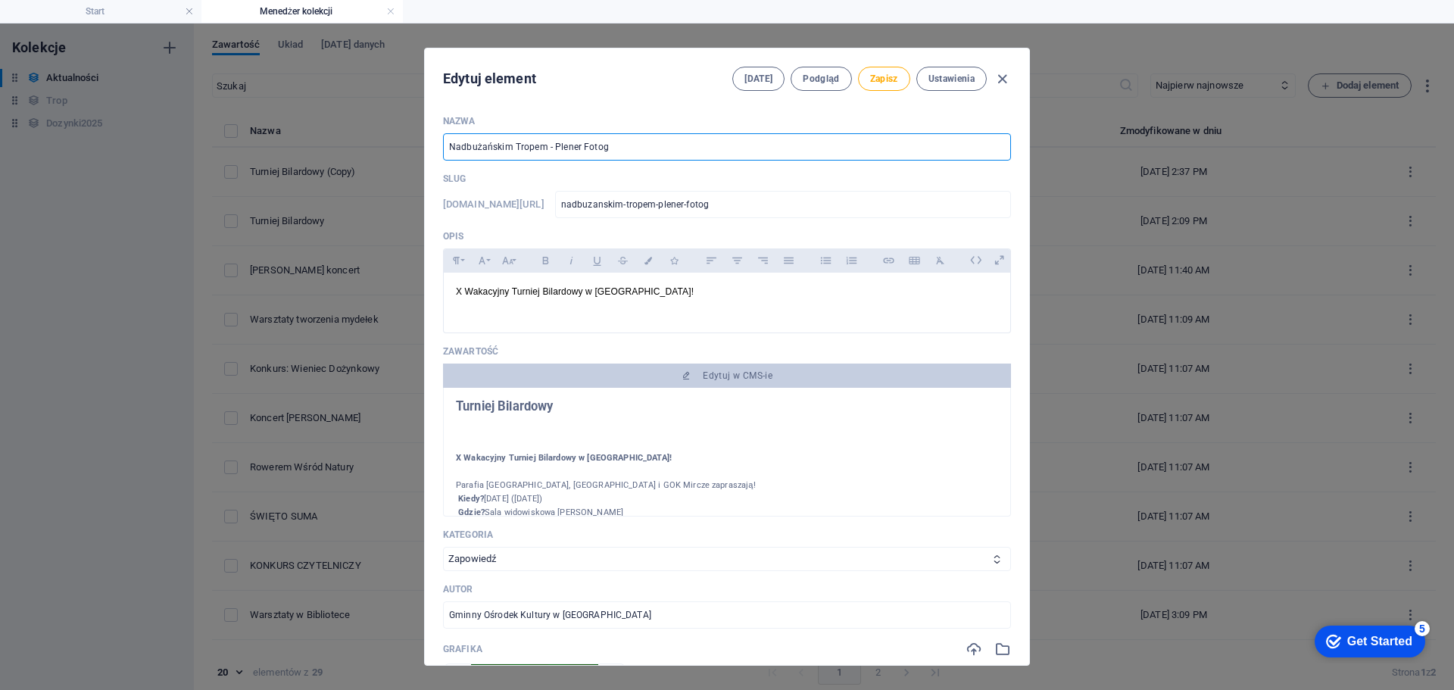
type input "nadbuzanskim-tropem-plener-fotogr"
type input "Nadbużańskim Tropem - Plener Fotogra"
type input "nadbuzanskim-tropem-plener-fotogra"
type input "Nadbużańskim Tropem - Plener Fotograf"
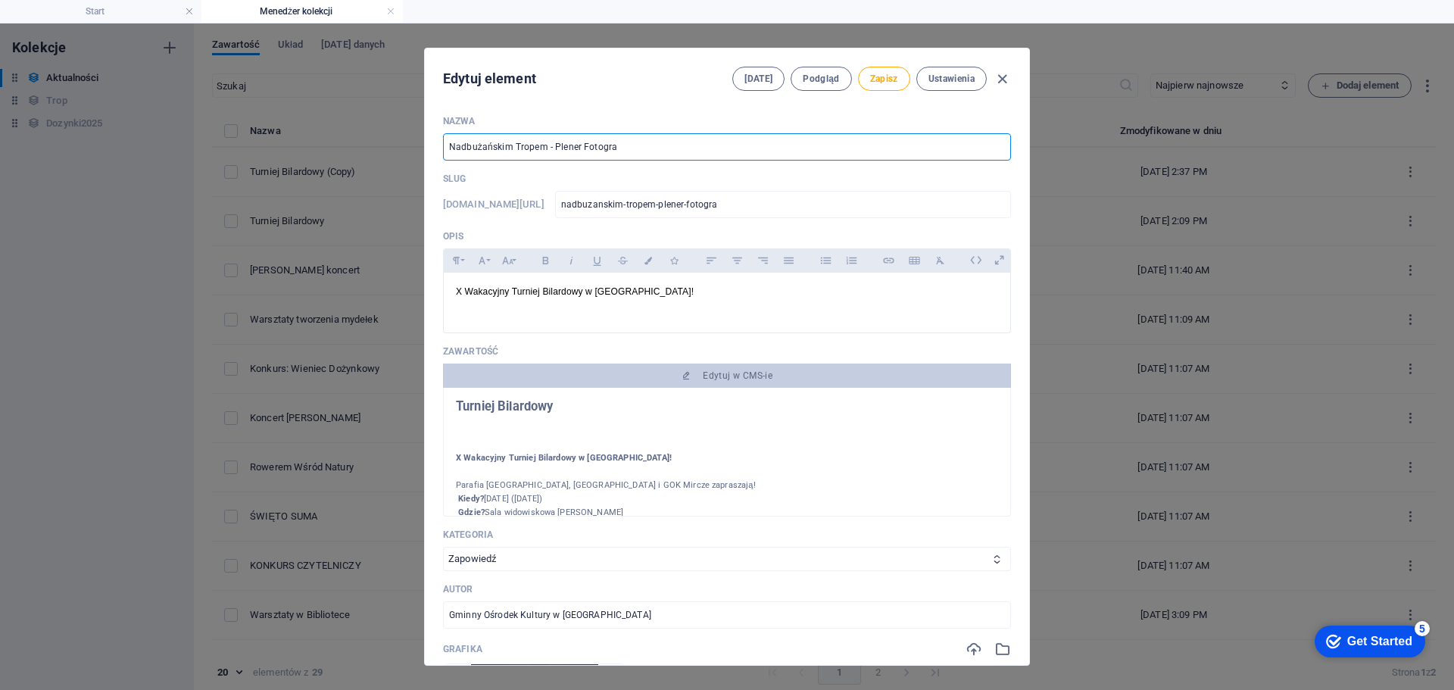
type input "nadbuzanskim-tropem-plener-fotograf"
type input "Nadbużańskim Tropem - Plener Fotografi"
type input "nadbuzanskim-tropem-plener-fotografi"
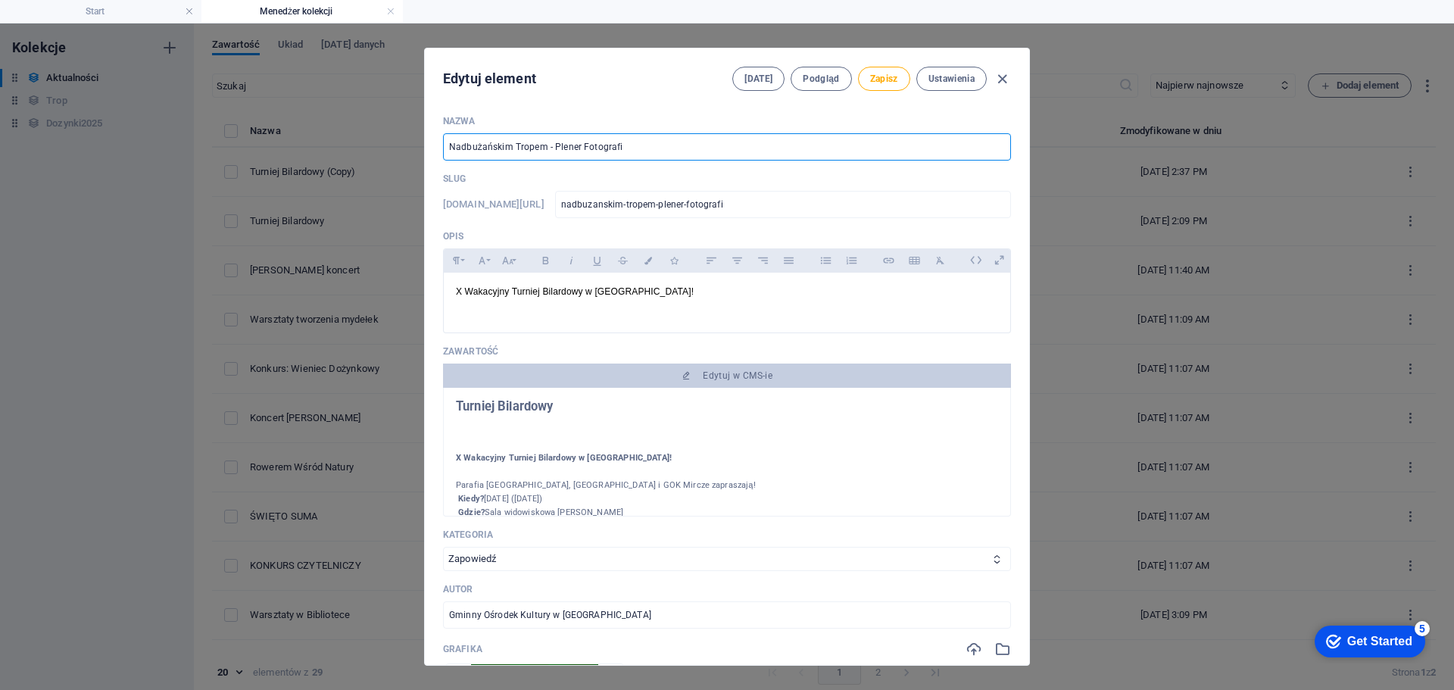
type input "Nadbużańskim Tropem - Plener Fotografic"
type input "nadbuzanskim-tropem-plener-fotografic"
type input "Nadbużańskim Tropem - Plener Fotograficz"
type input "nadbuzanskim-tropem-plener-fotograficz"
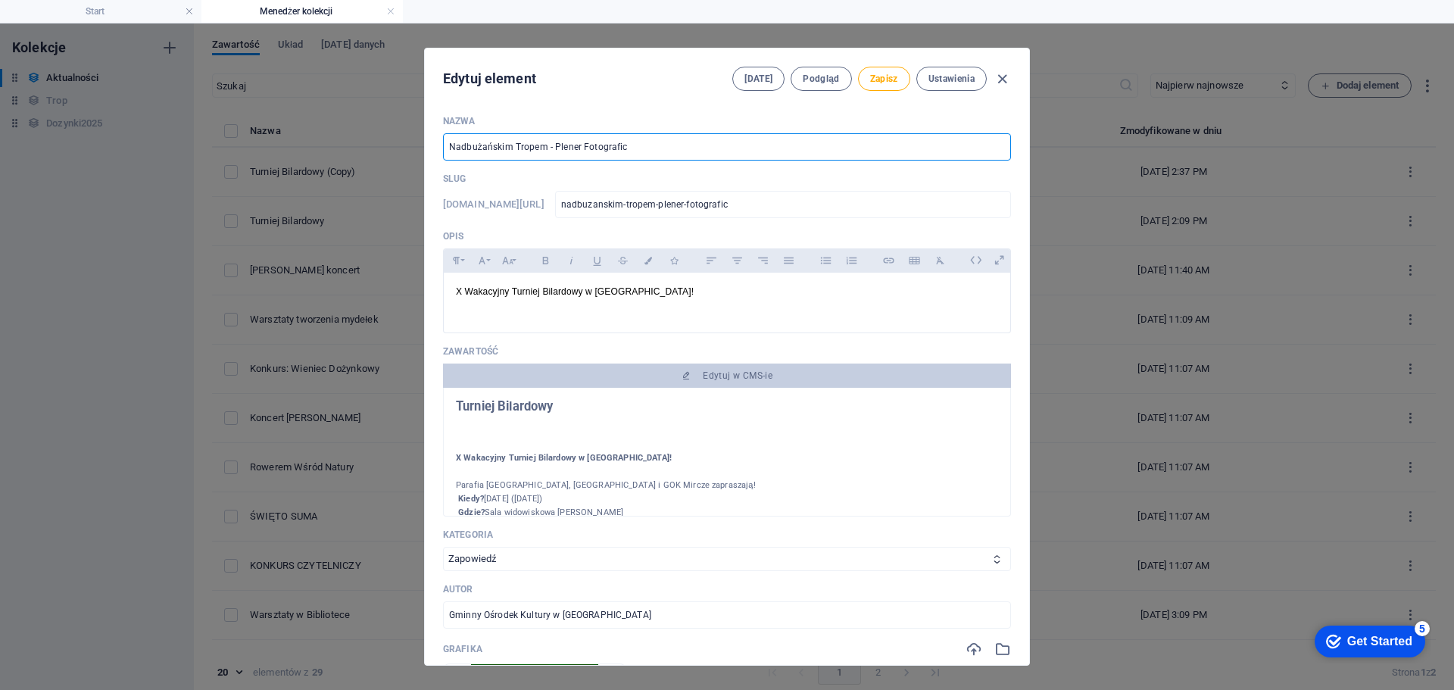
type input "nadbuzanskim-tropem-plener-fotograficz"
type input "Nadbużańskim Tropem - Plener Fotograficzn"
type input "nadbuzanskim-tropem-plener-fotograficzn"
type input "Nadbużańskim Tropem - Plener Fotograficzny"
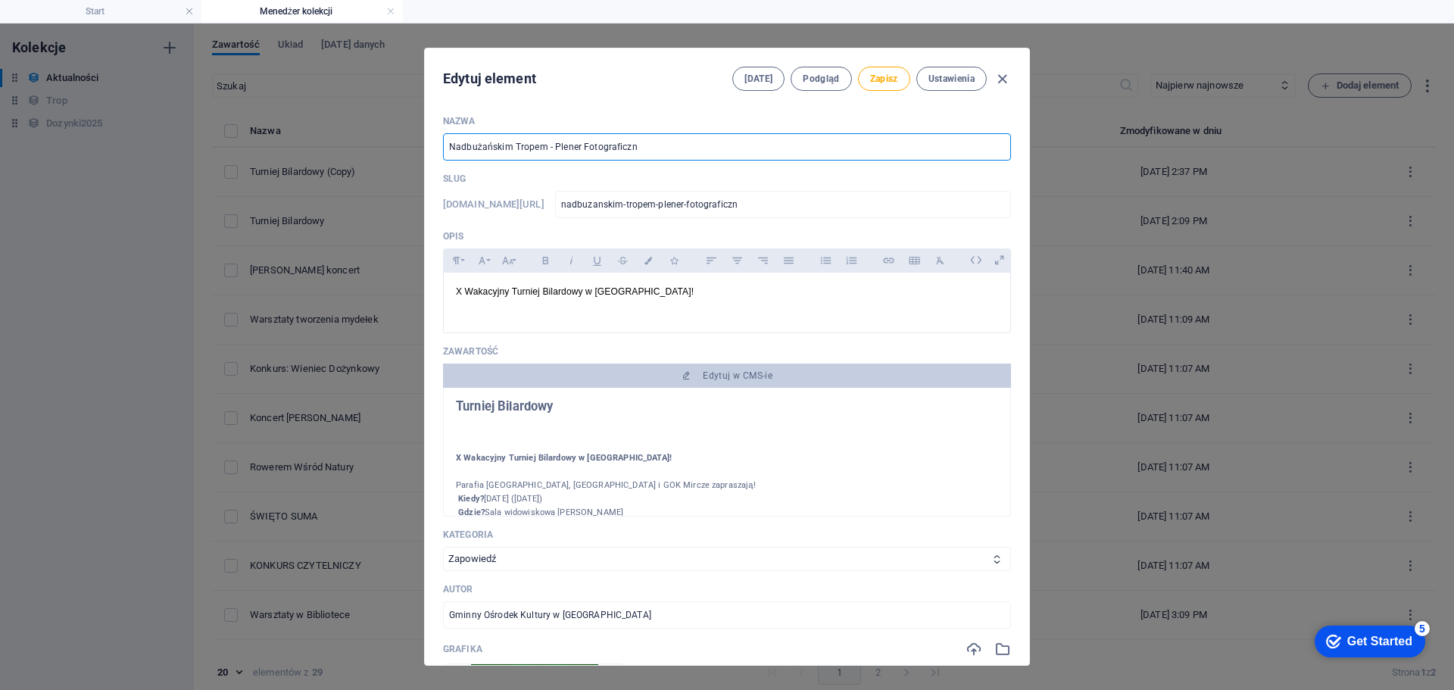
type input "nadbuzanskim-tropem-plener-fotograficzny"
type input "Nadbużańskim Tropem - Plener Fotograficzny"
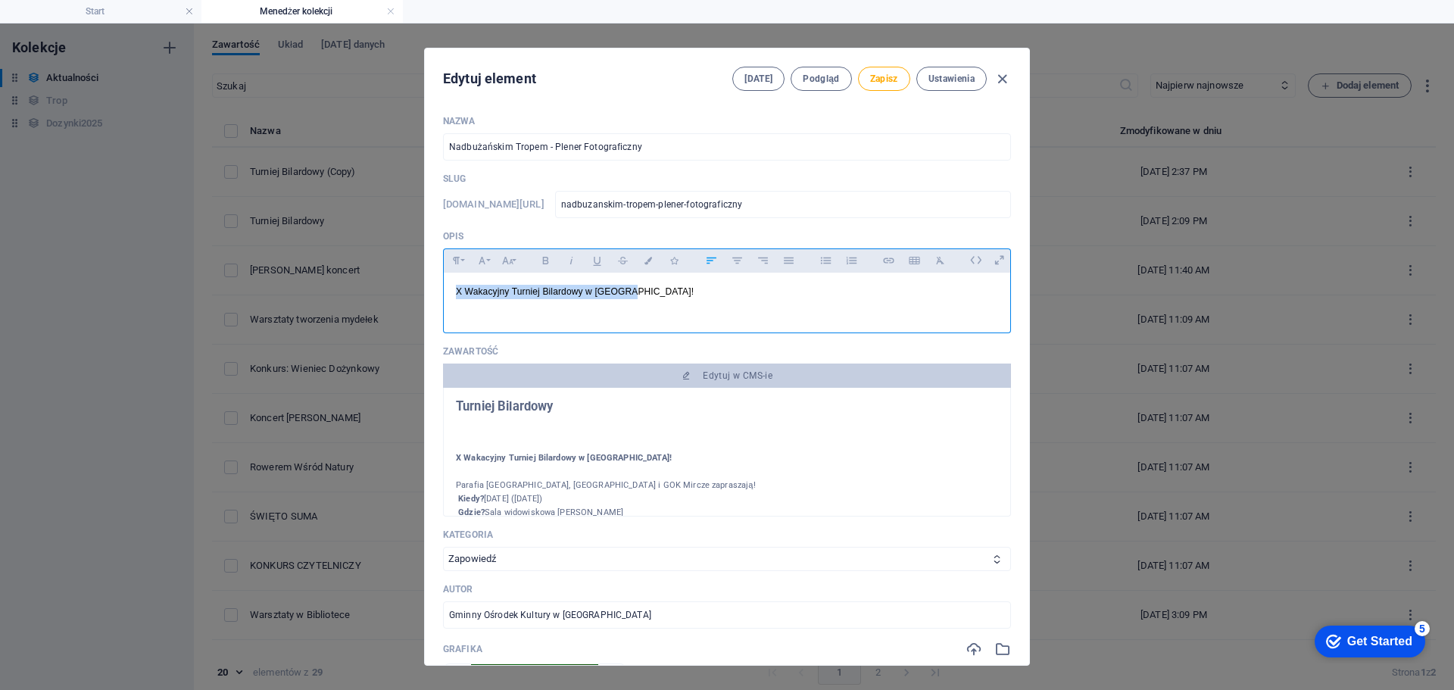
drag, startPoint x: 641, startPoint y: 295, endPoint x: 432, endPoint y: 283, distance: 210.1
click at [432, 283] on div "Nazwa Nadbużańskim Tropem - Plener Fotograficzny ​ Slug [DOMAIN_NAME][URL] nadb…" at bounding box center [727, 384] width 604 height 562
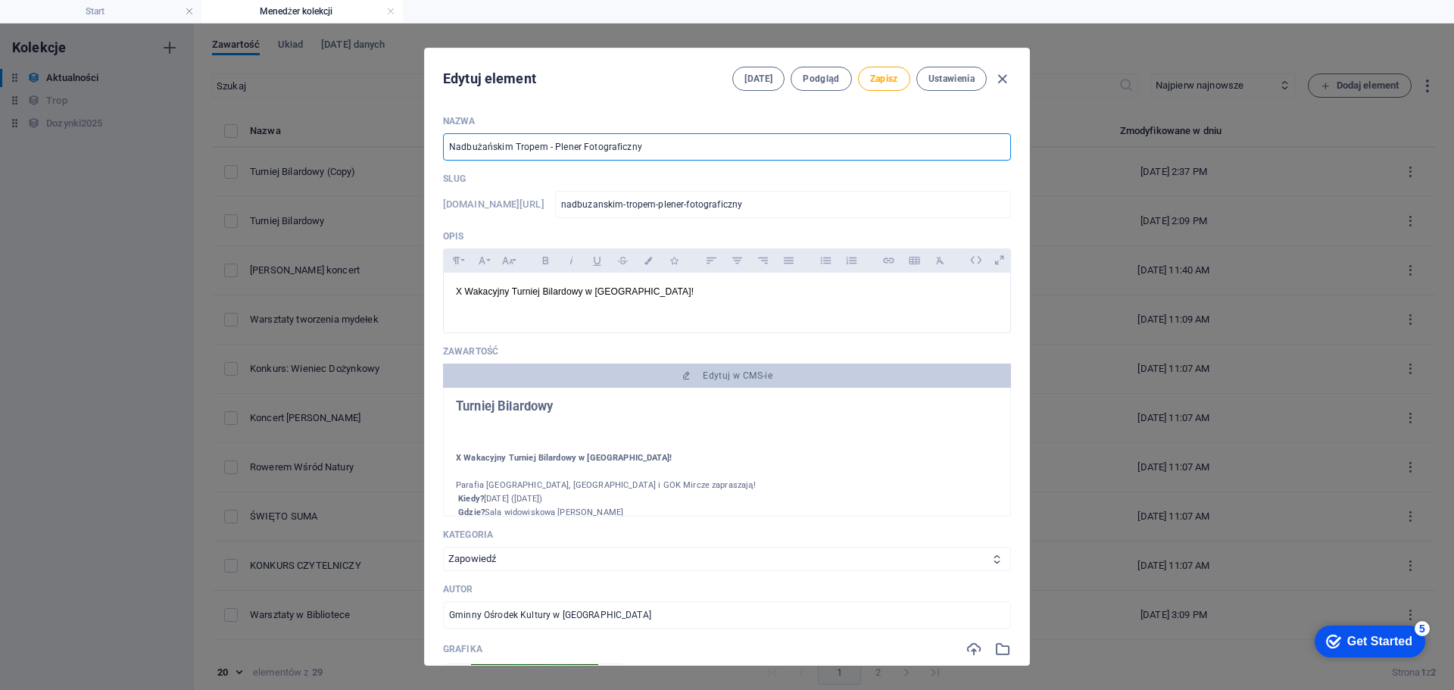
drag, startPoint x: 642, startPoint y: 149, endPoint x: 429, endPoint y: 150, distance: 213.5
click at [429, 150] on div "Nazwa Nadbużańskim Tropem - Plener Fotograficzny ​ Slug [DOMAIN_NAME][URL] nadb…" at bounding box center [727, 384] width 604 height 562
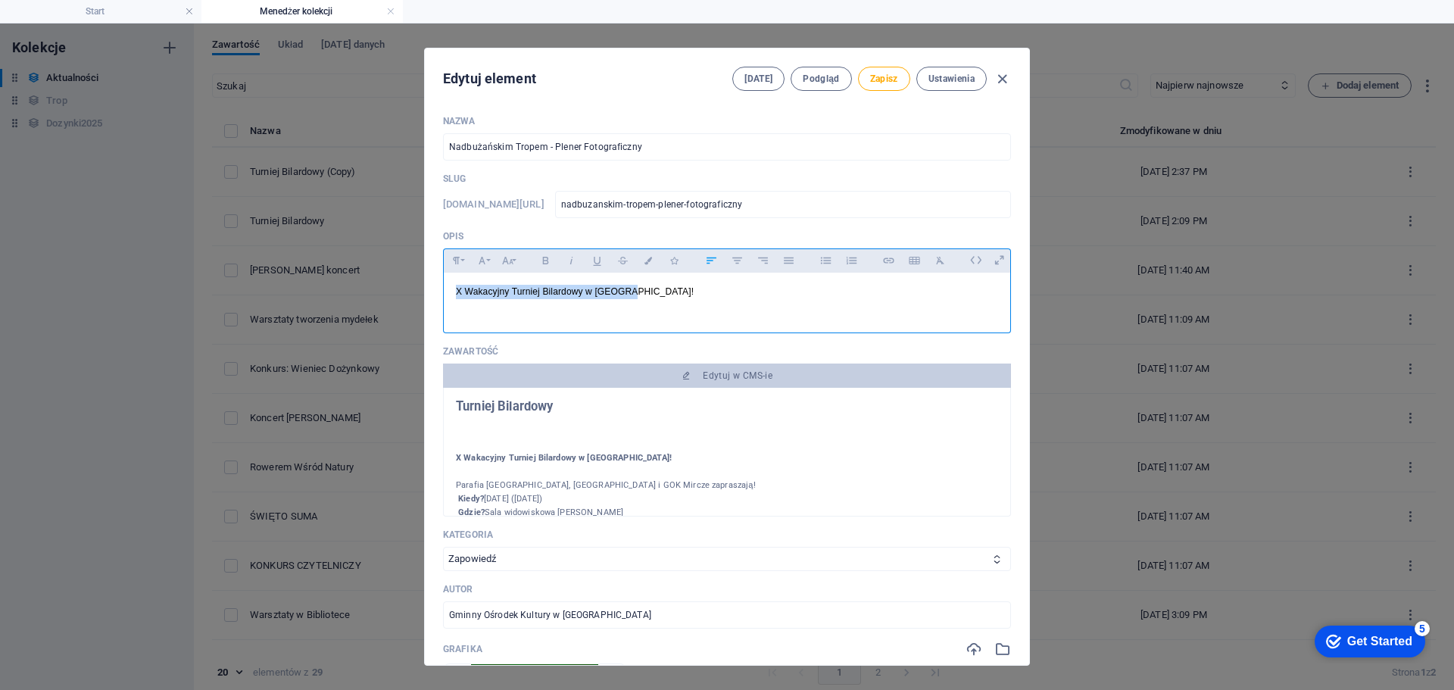
drag, startPoint x: 661, startPoint y: 299, endPoint x: 453, endPoint y: 296, distance: 208.2
click at [453, 296] on div "X Wakacyjny Turniej Bilardowy w [GEOGRAPHIC_DATA]!" at bounding box center [727, 299] width 566 height 53
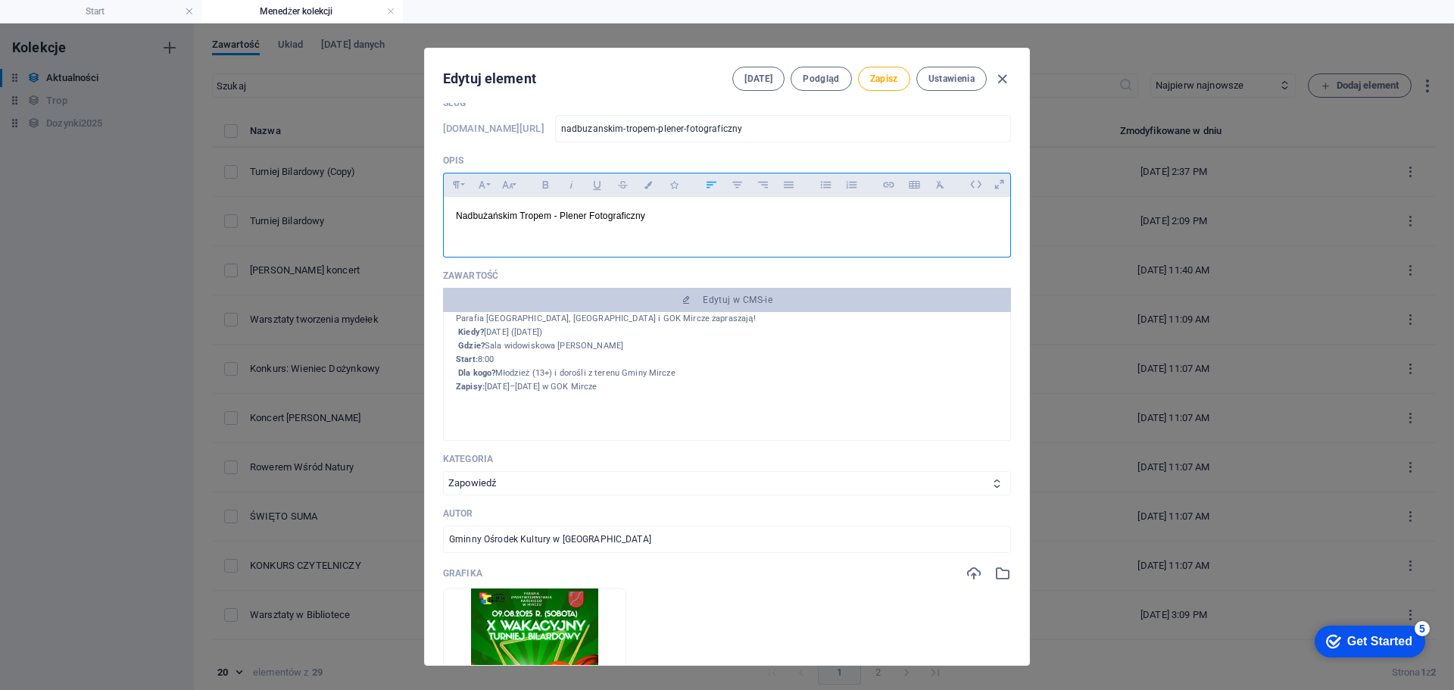
scroll to position [133, 0]
click at [579, 482] on select "Zapowiedź Relacja Inne" at bounding box center [727, 483] width 568 height 24
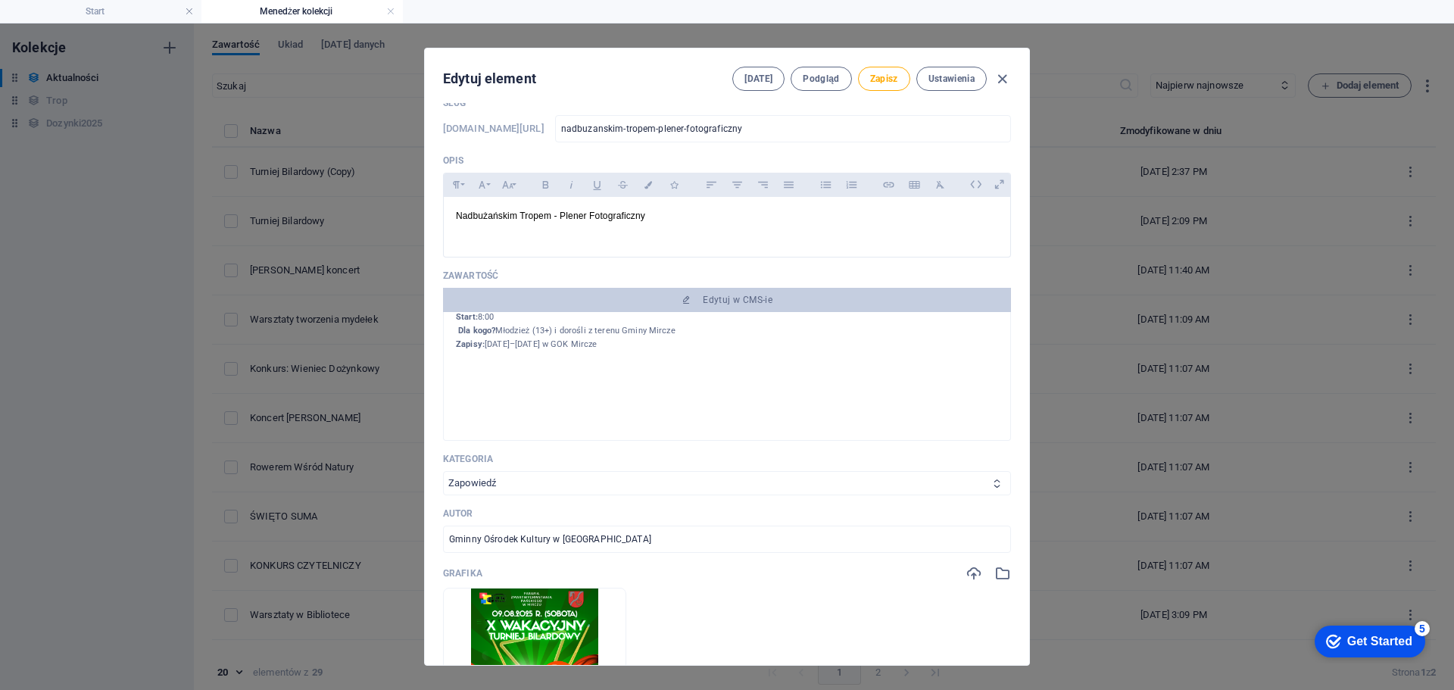
select select "Relacja"
click at [443, 471] on select "Zapowiedź Relacja Inne" at bounding box center [727, 483] width 568 height 24
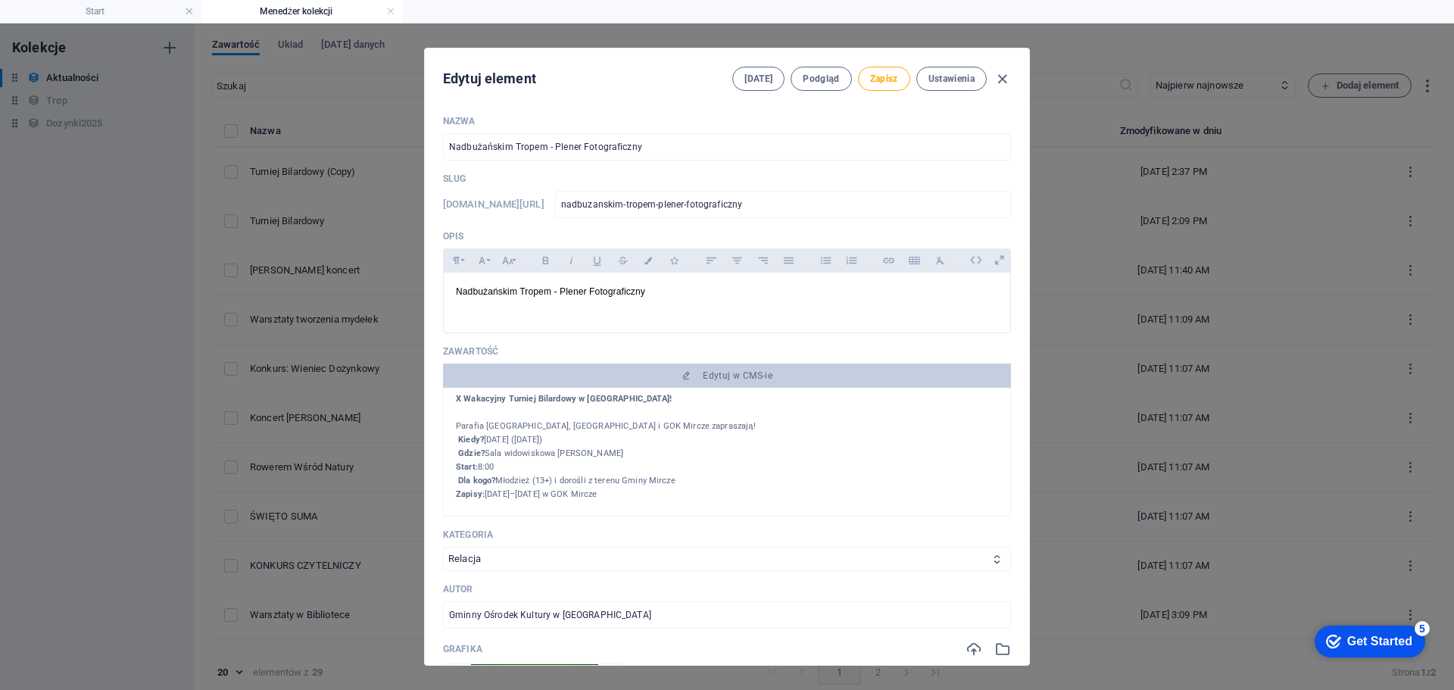
scroll to position [58, 0]
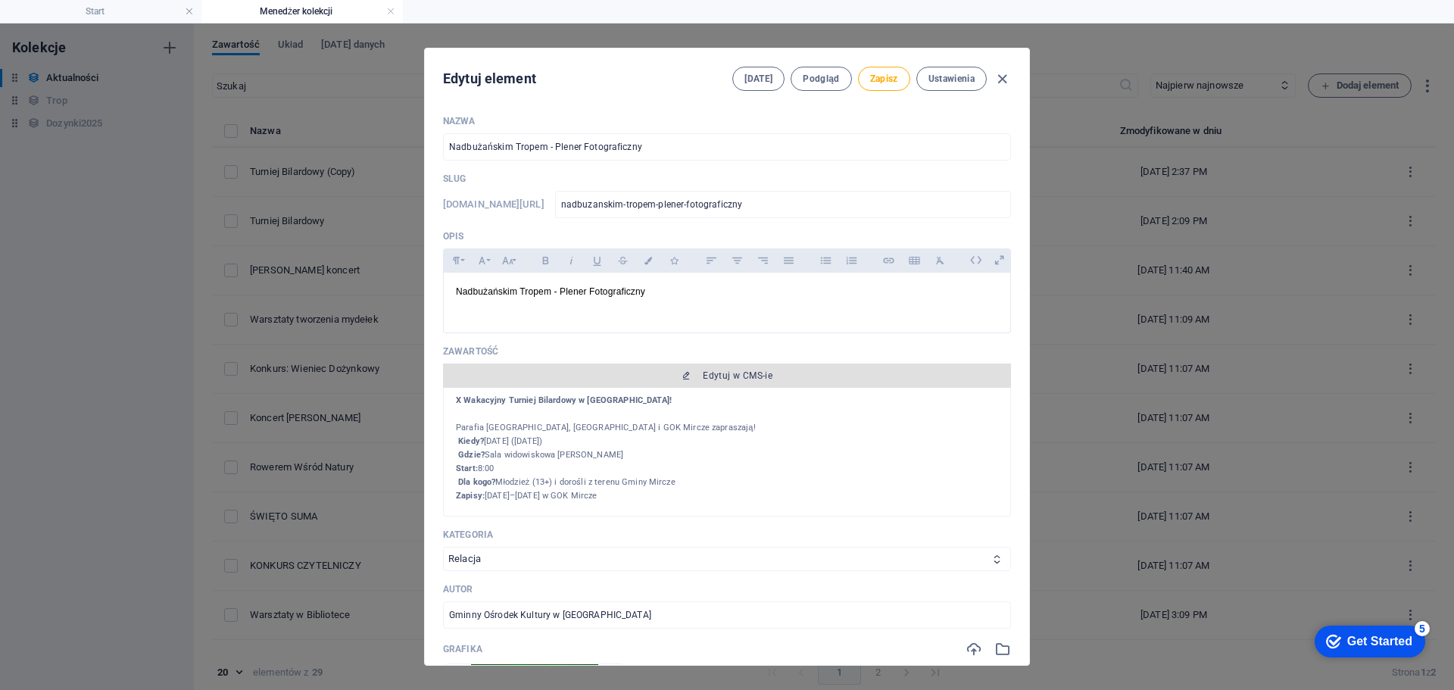
click at [743, 370] on span "Edytuj w CMS-ie" at bounding box center [738, 375] width 70 height 12
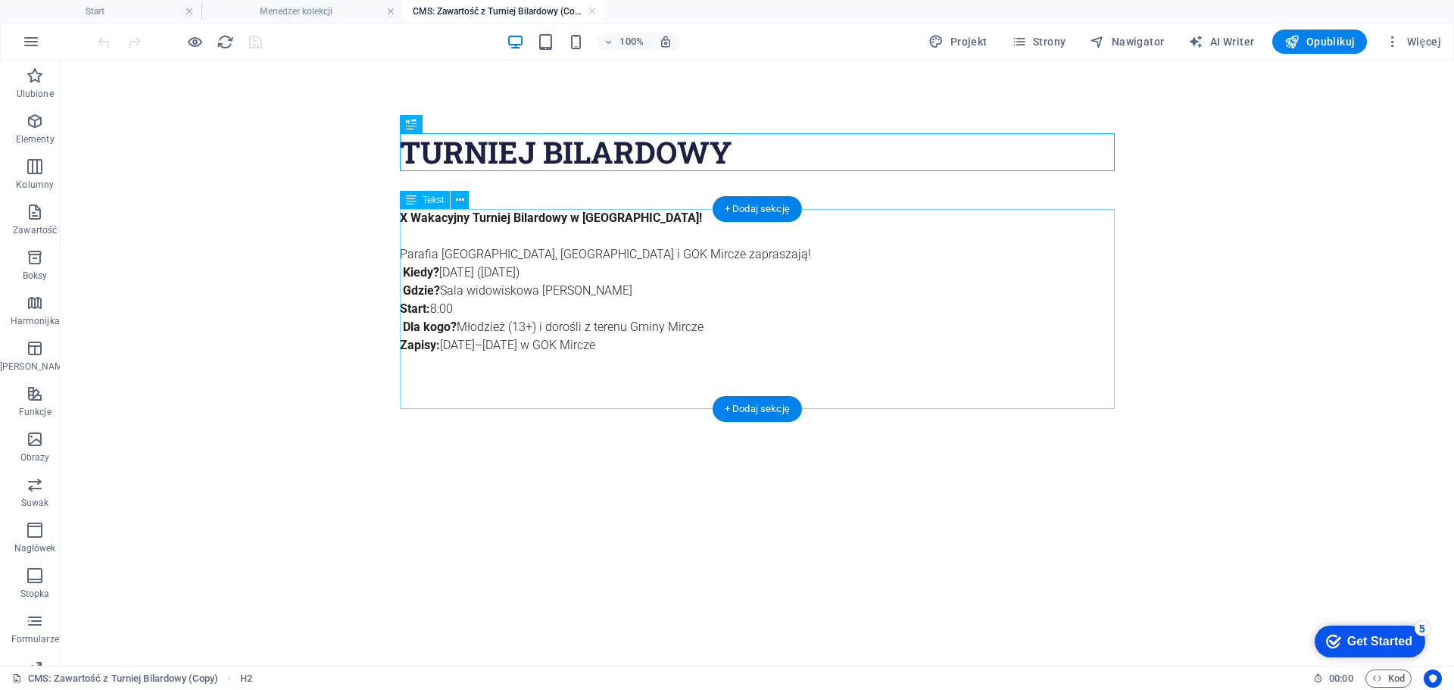
scroll to position [0, 0]
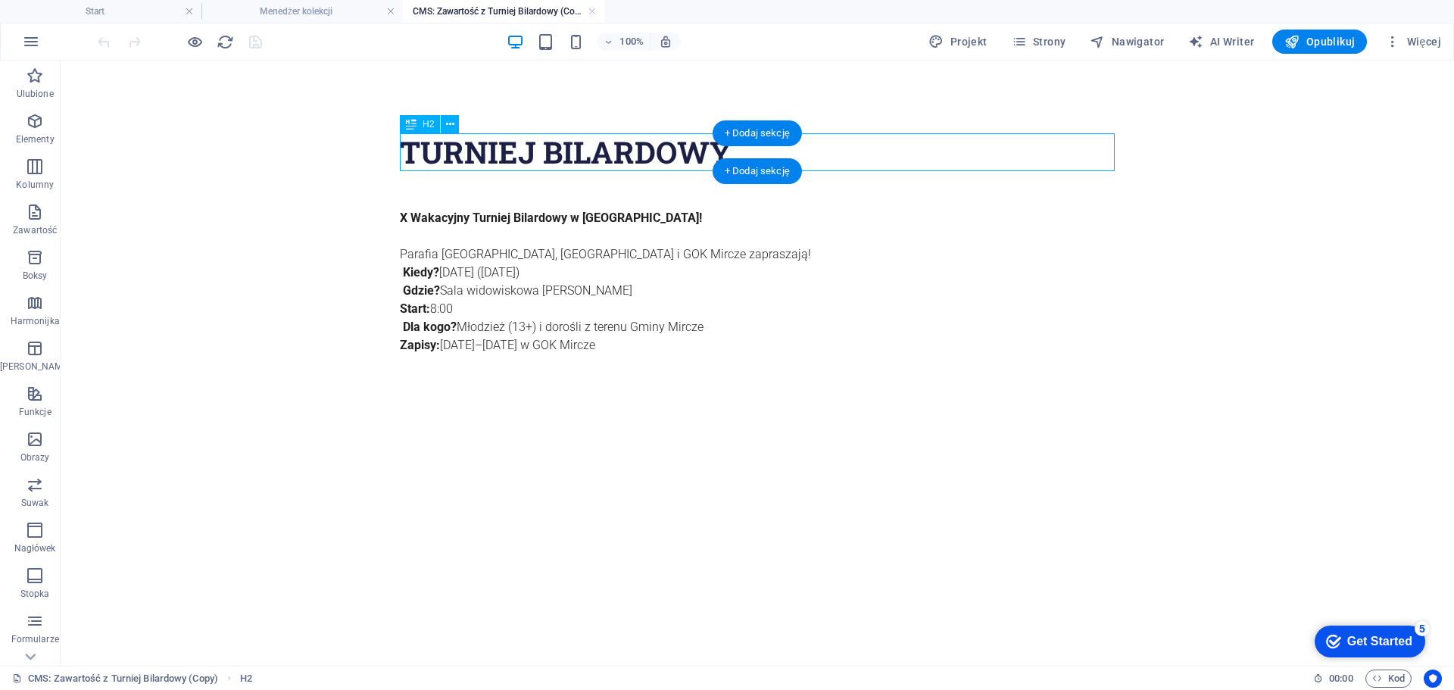
click at [656, 138] on div "Turniej Bilardowy" at bounding box center [757, 152] width 715 height 38
click at [831, 148] on div "Turniej Bilardowy" at bounding box center [757, 152] width 715 height 38
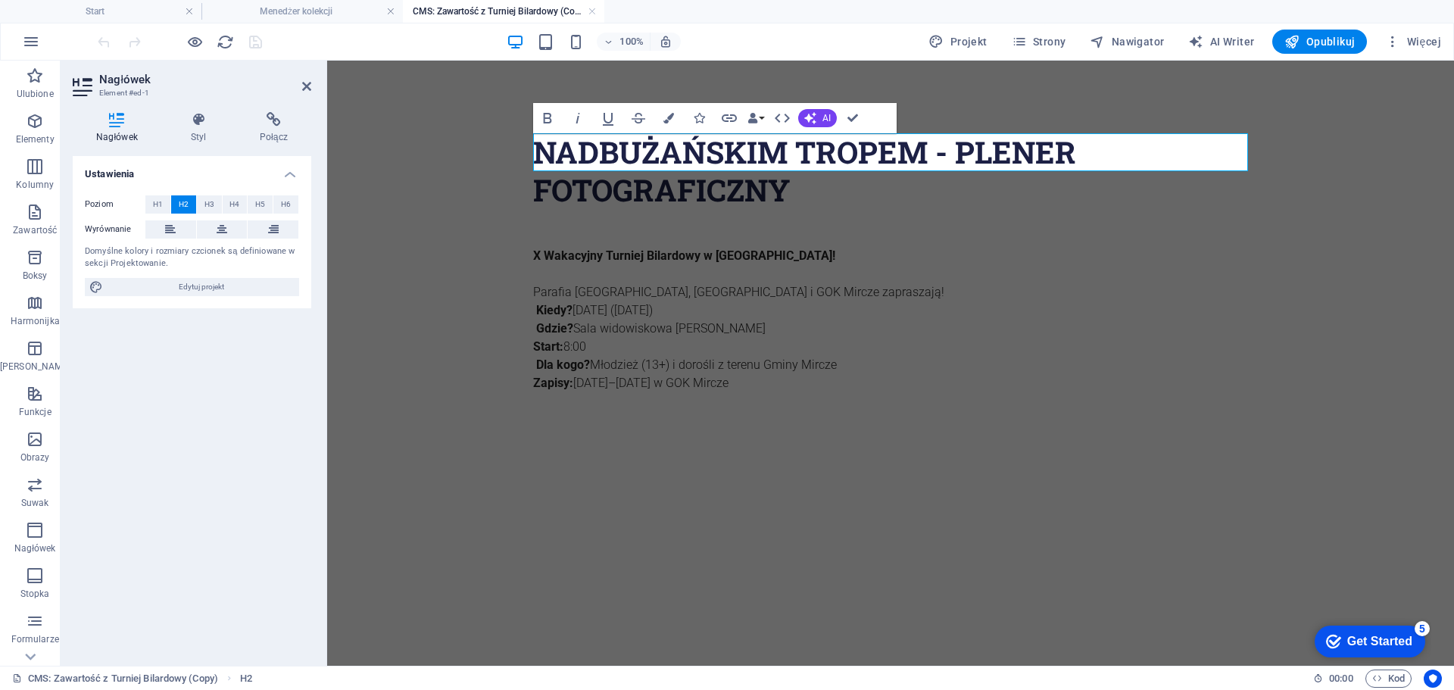
scroll to position [55, 2]
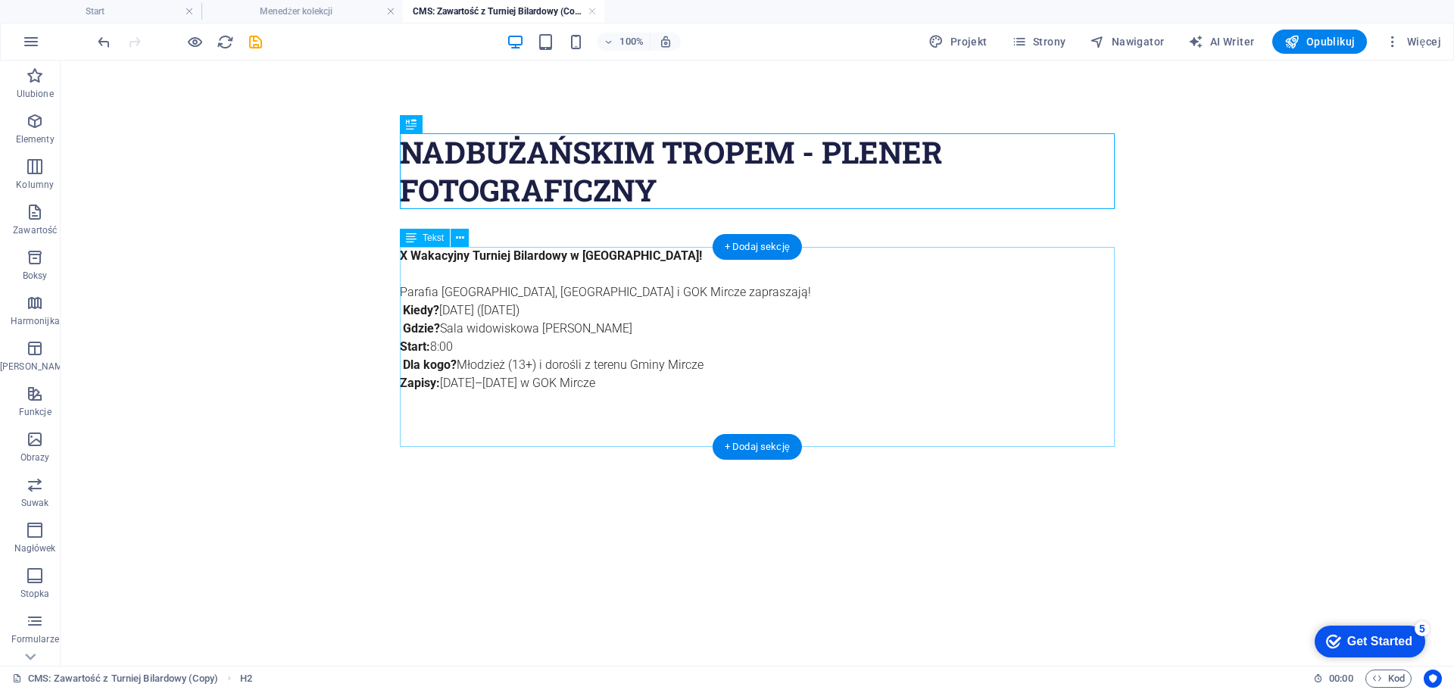
click at [610, 366] on div "X Wakacyjny Turniej Bilardowy w [GEOGRAPHIC_DATA]! [GEOGRAPHIC_DATA], [GEOGRAPH…" at bounding box center [757, 347] width 715 height 200
click at [600, 325] on div "X Wakacyjny Turniej Bilardowy w [GEOGRAPHIC_DATA]! [GEOGRAPHIC_DATA], [GEOGRAPH…" at bounding box center [757, 347] width 715 height 200
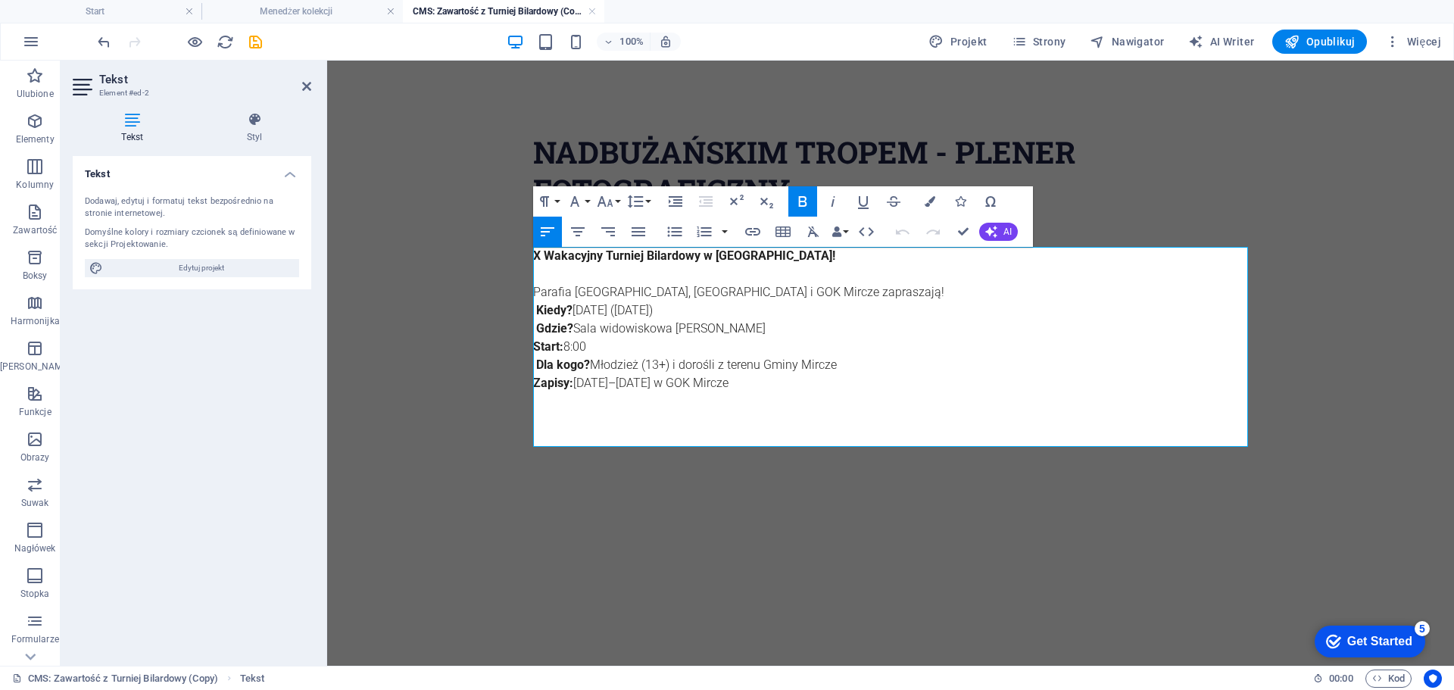
click at [731, 379] on p "Kiedy? [DATE] ([DATE]) Gdzie? Sala widowiskowa GOK Mircze Start: 8:00 Dla kogo?…" at bounding box center [890, 346] width 715 height 91
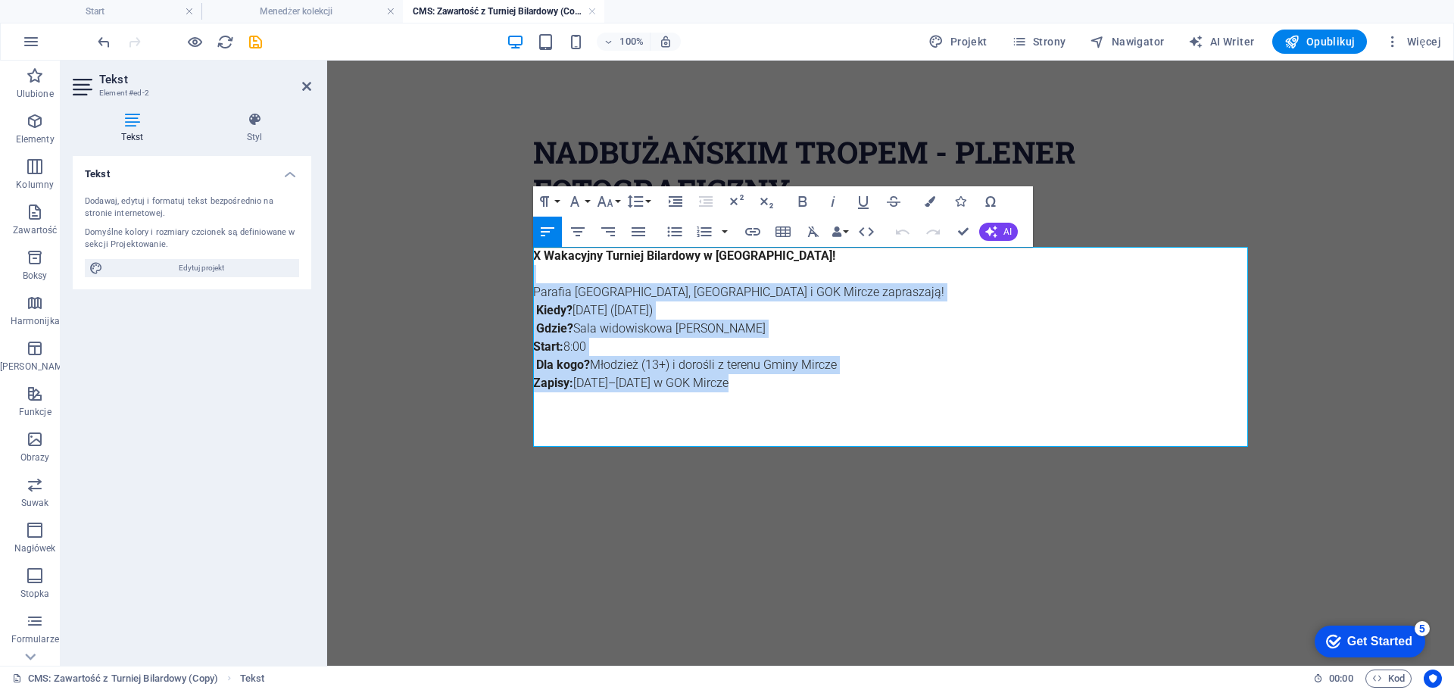
drag, startPoint x: 735, startPoint y: 388, endPoint x: 535, endPoint y: 280, distance: 227.0
click at [535, 280] on div "X Wakacyjny Turniej Bilardowy w [GEOGRAPHIC_DATA]! [GEOGRAPHIC_DATA], [GEOGRAPH…" at bounding box center [890, 347] width 715 height 200
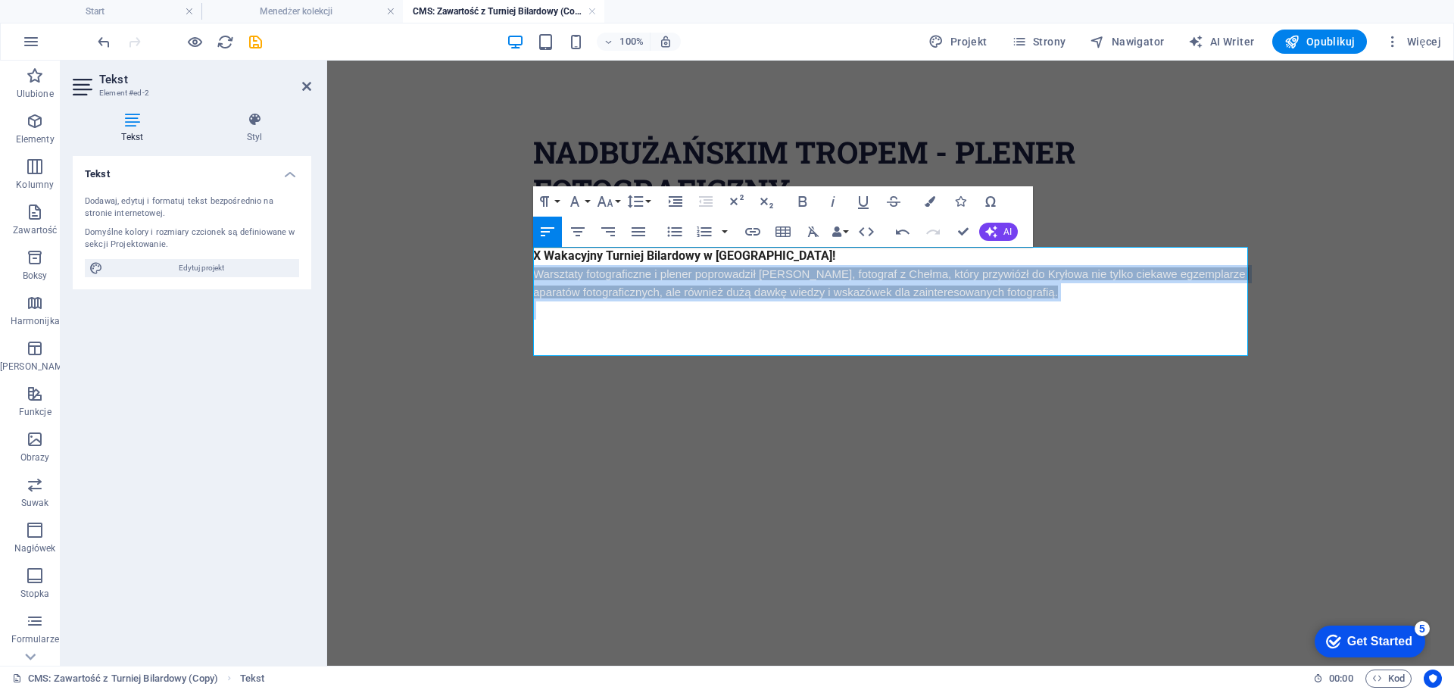
drag, startPoint x: 639, startPoint y: 301, endPoint x: 532, endPoint y: 281, distance: 108.6
click at [532, 281] on div "Nadbużańskim Tropem - Plener Fotograficzny X Wakacyjny Turniej Bilardowy w [GEO…" at bounding box center [890, 264] width 739 height 406
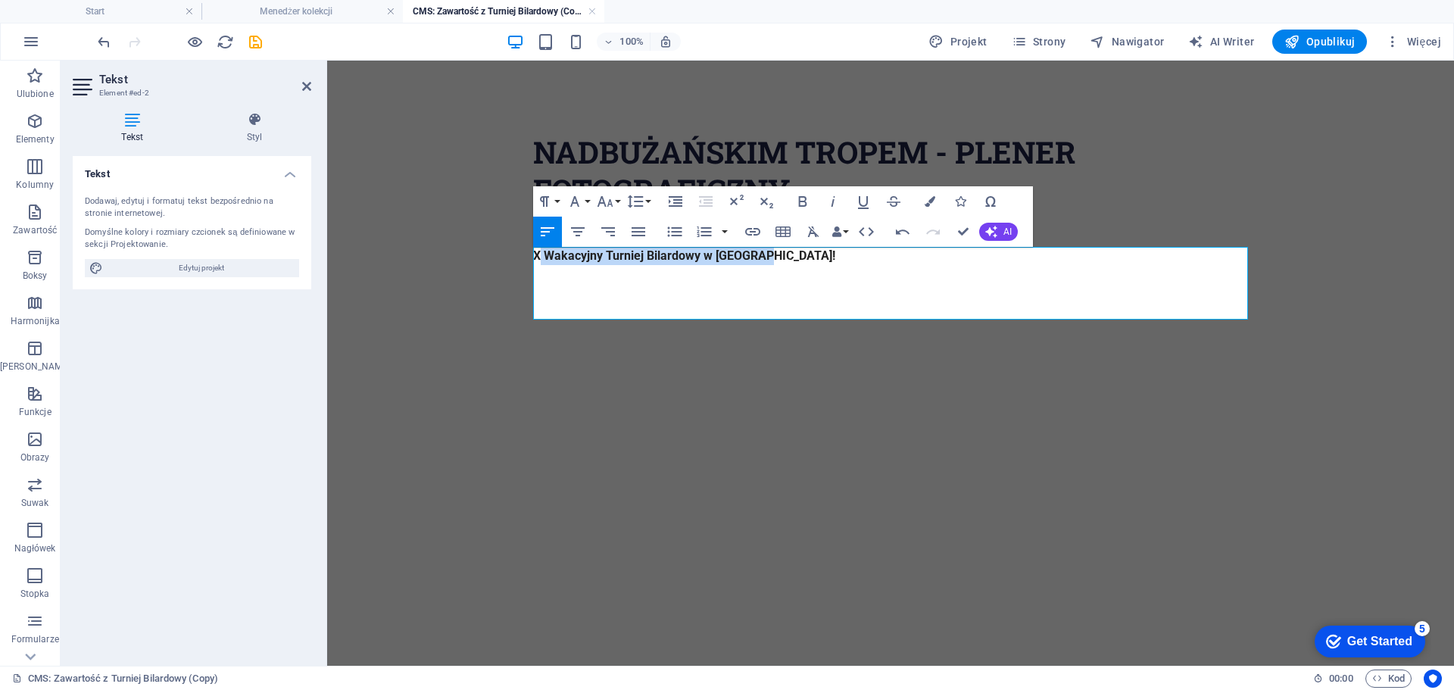
drag, startPoint x: 779, startPoint y: 257, endPoint x: 538, endPoint y: 257, distance: 241.5
click at [538, 257] on p "X Wakacyjny Turniej Bilardowy w [GEOGRAPHIC_DATA]!" at bounding box center [890, 256] width 715 height 18
click at [542, 259] on p at bounding box center [890, 256] width 715 height 18
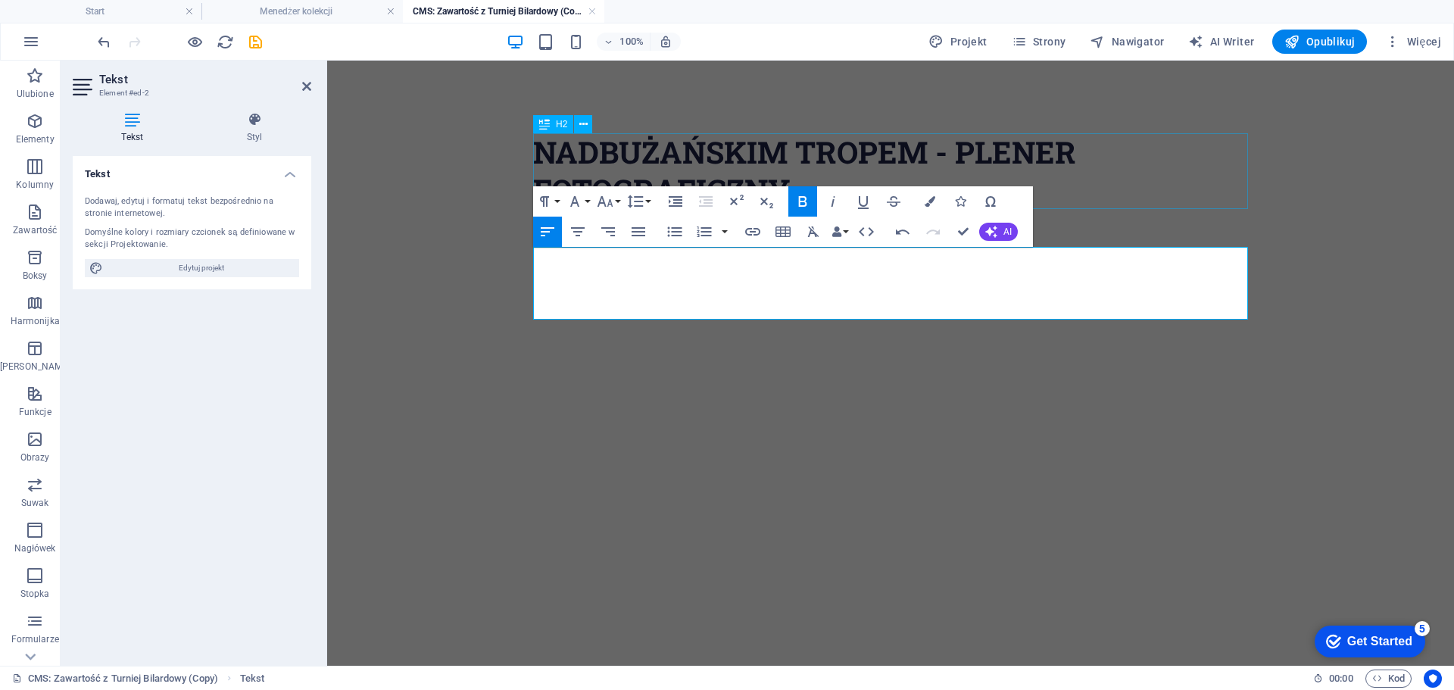
click at [657, 140] on div "Nadbużańskim Tropem - Plener Fotograficzny" at bounding box center [890, 171] width 715 height 76
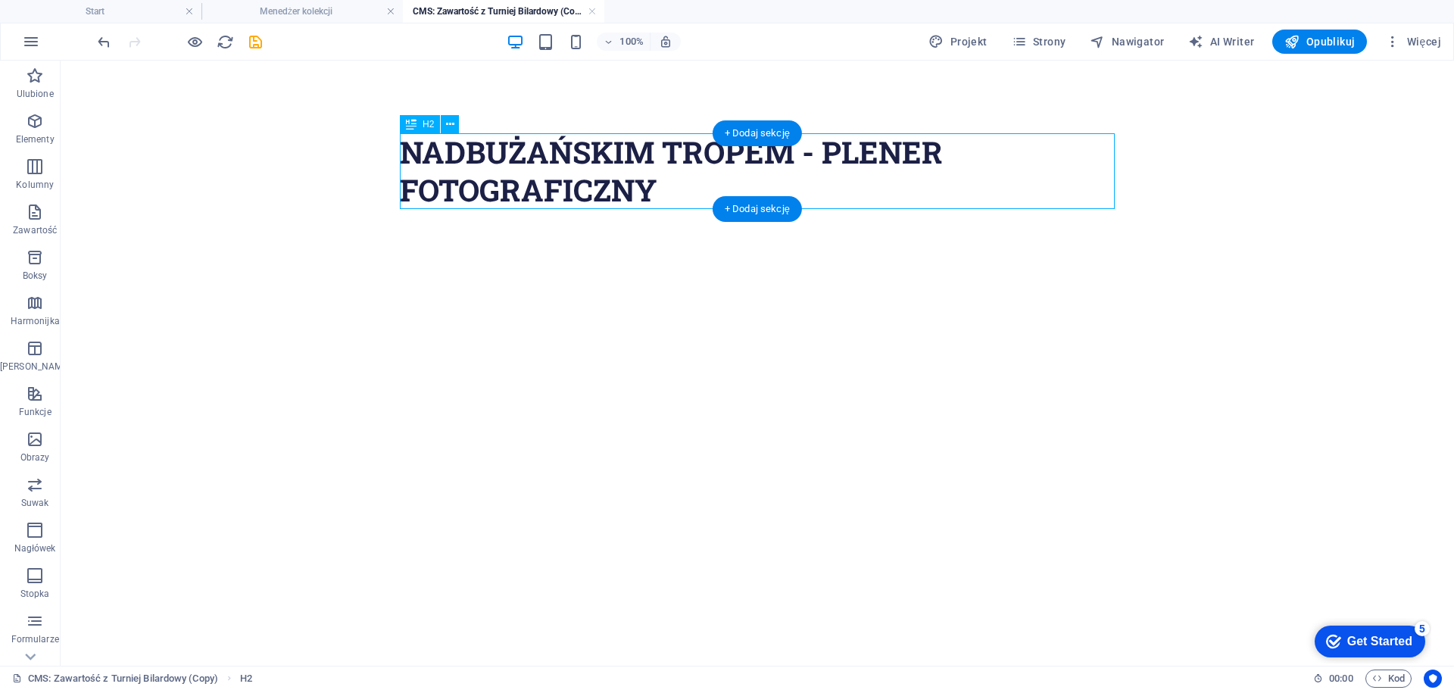
click at [550, 151] on div "Nadbużańskim Tropem - Plener Fotograficzny" at bounding box center [757, 171] width 715 height 76
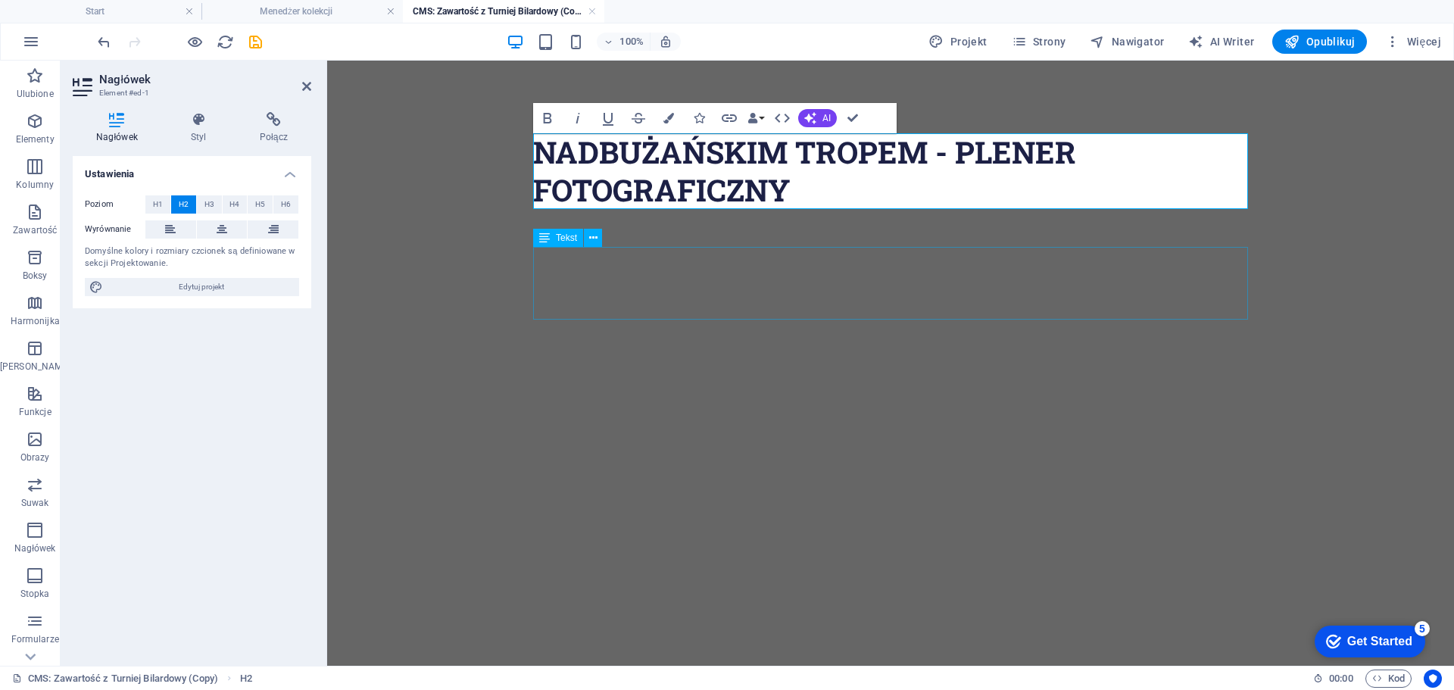
click at [697, 280] on div at bounding box center [890, 283] width 715 height 73
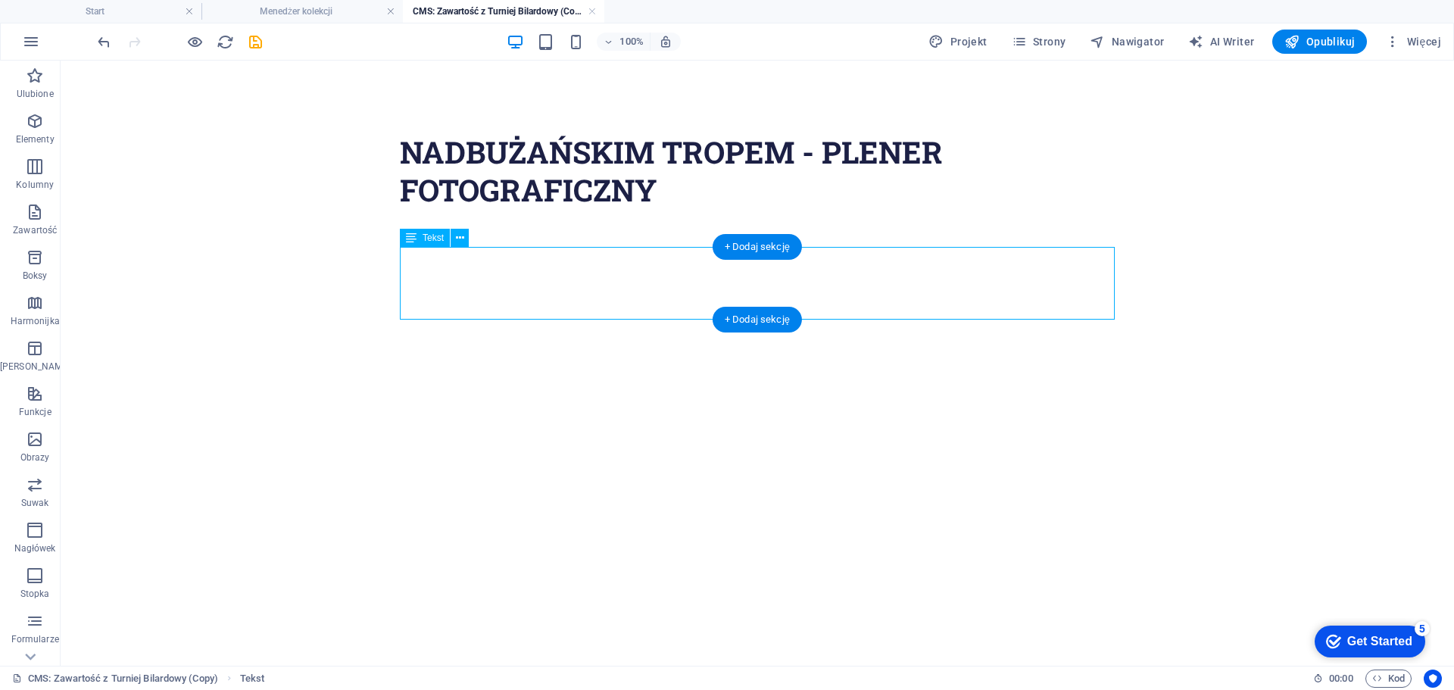
click at [690, 274] on div at bounding box center [757, 283] width 715 height 73
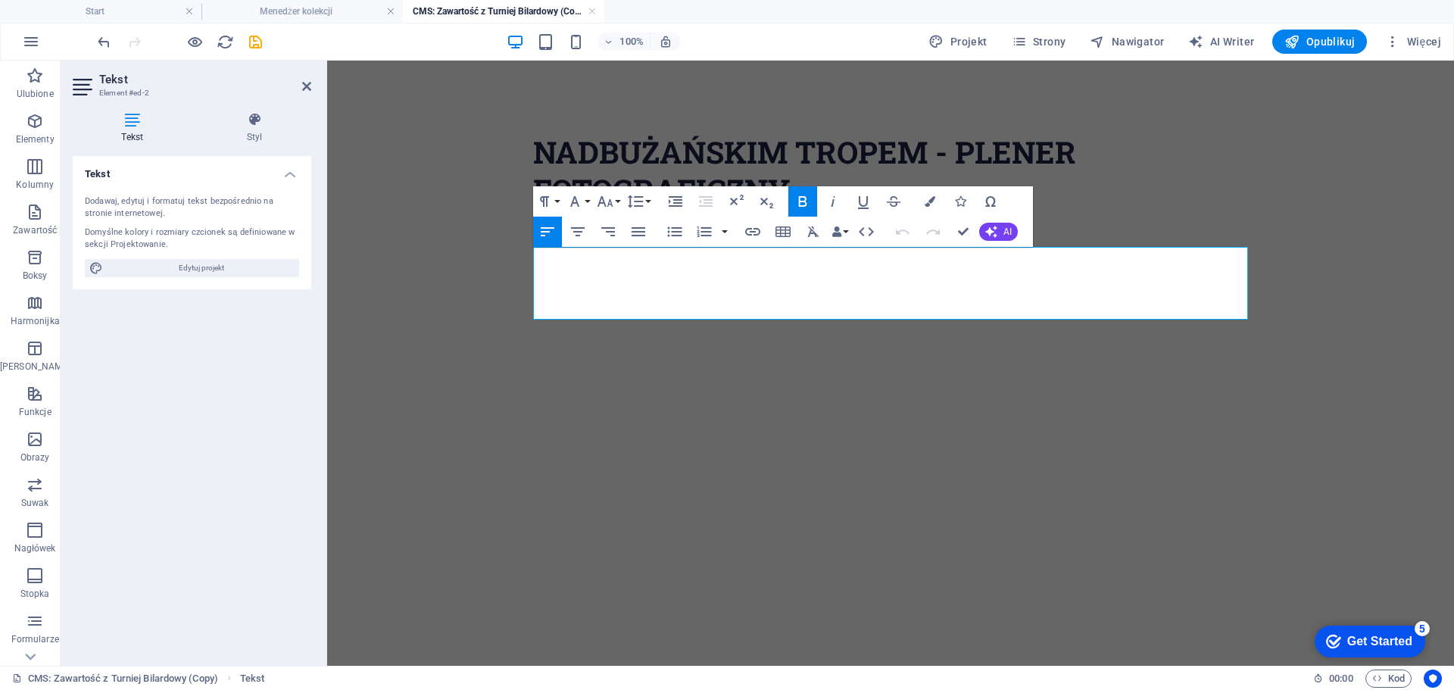
click at [603, 267] on p at bounding box center [890, 274] width 715 height 18
click at [581, 267] on p at bounding box center [890, 274] width 715 height 18
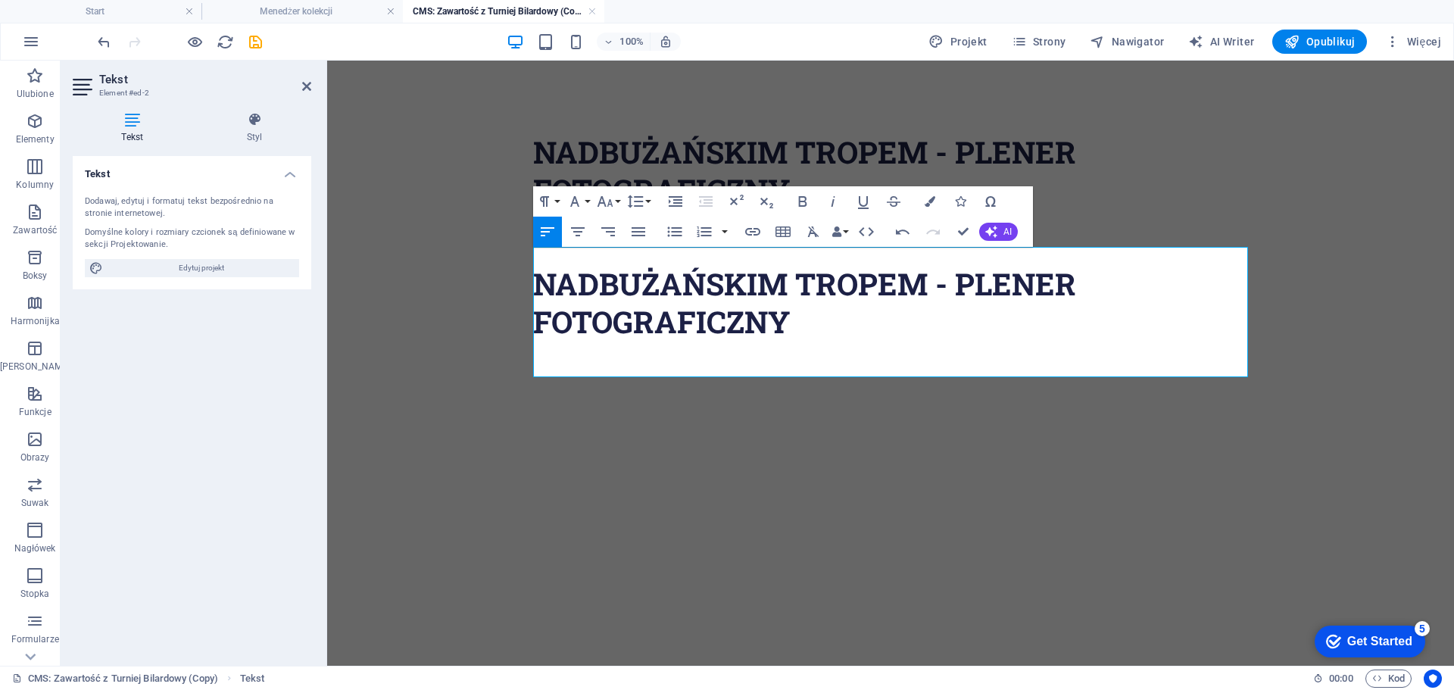
click at [714, 254] on p at bounding box center [890, 256] width 715 height 18
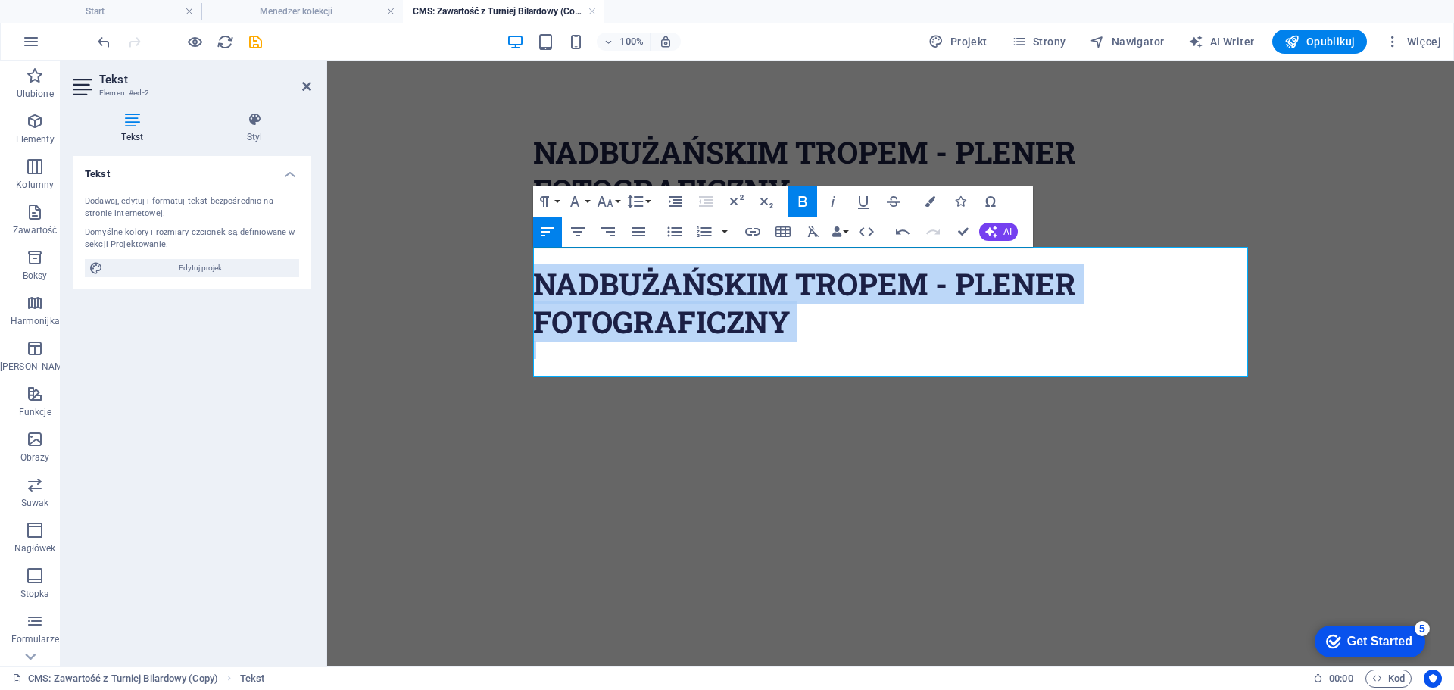
drag, startPoint x: 815, startPoint y: 344, endPoint x: 542, endPoint y: 274, distance: 281.3
click at [542, 274] on div "Nadbużańskim Tropem - Plener Fotograficzny" at bounding box center [890, 312] width 715 height 130
click at [544, 283] on h2 "Nadbużańskim Tropem - Plener Fotograficzny" at bounding box center [890, 303] width 715 height 76
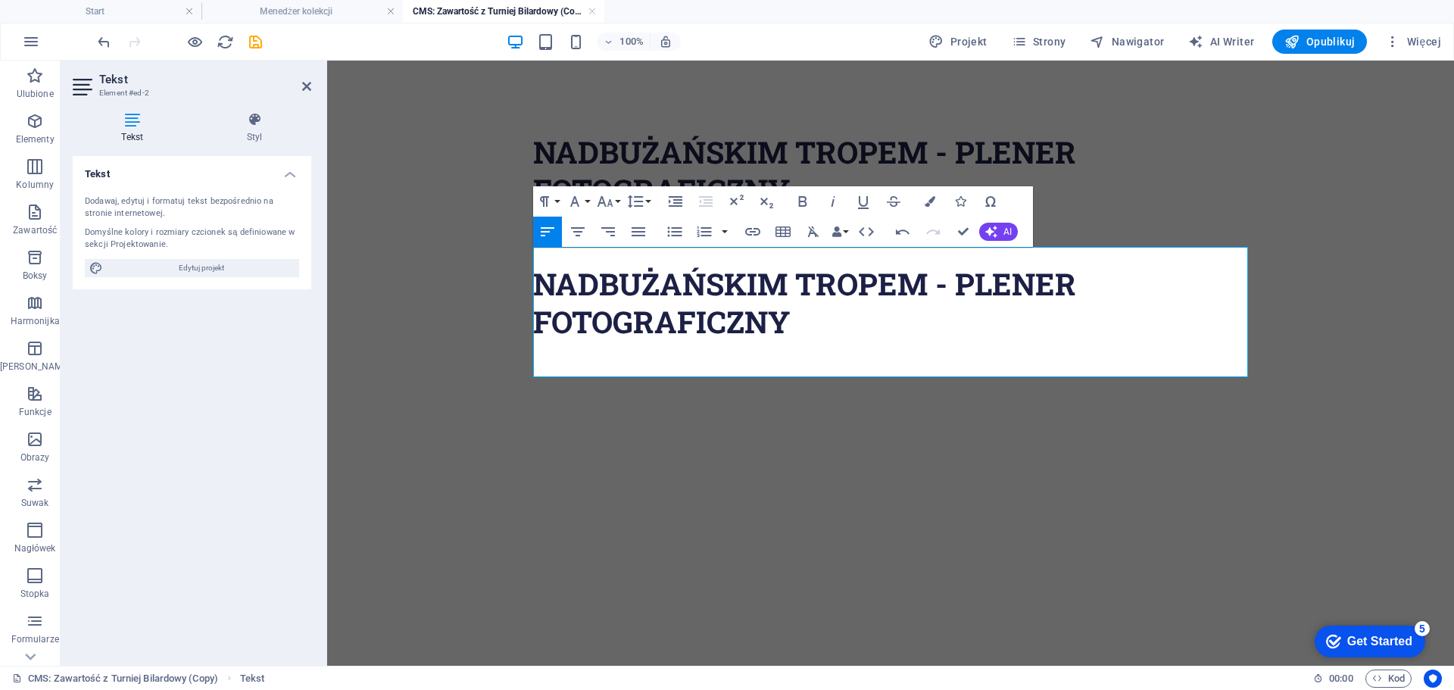
click at [536, 280] on h2 "Nadbużańskim Tropem - Plener Fotograficzny" at bounding box center [890, 303] width 715 height 76
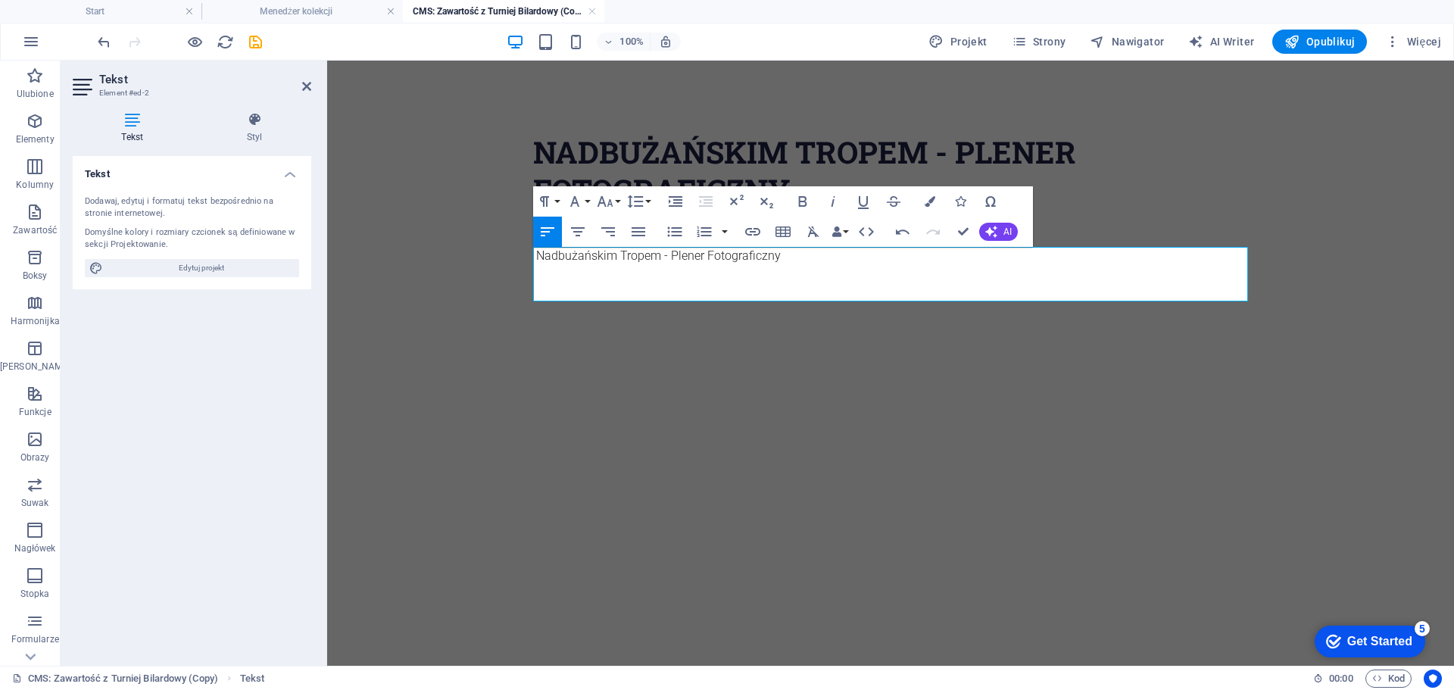
click at [809, 258] on p "Nadbużańskim Tropem - Plener Fotograficzny" at bounding box center [890, 256] width 715 height 18
click at [792, 257] on p "Nadbużańskim Tropem - Plener Fotograficzny" at bounding box center [890, 256] width 715 height 18
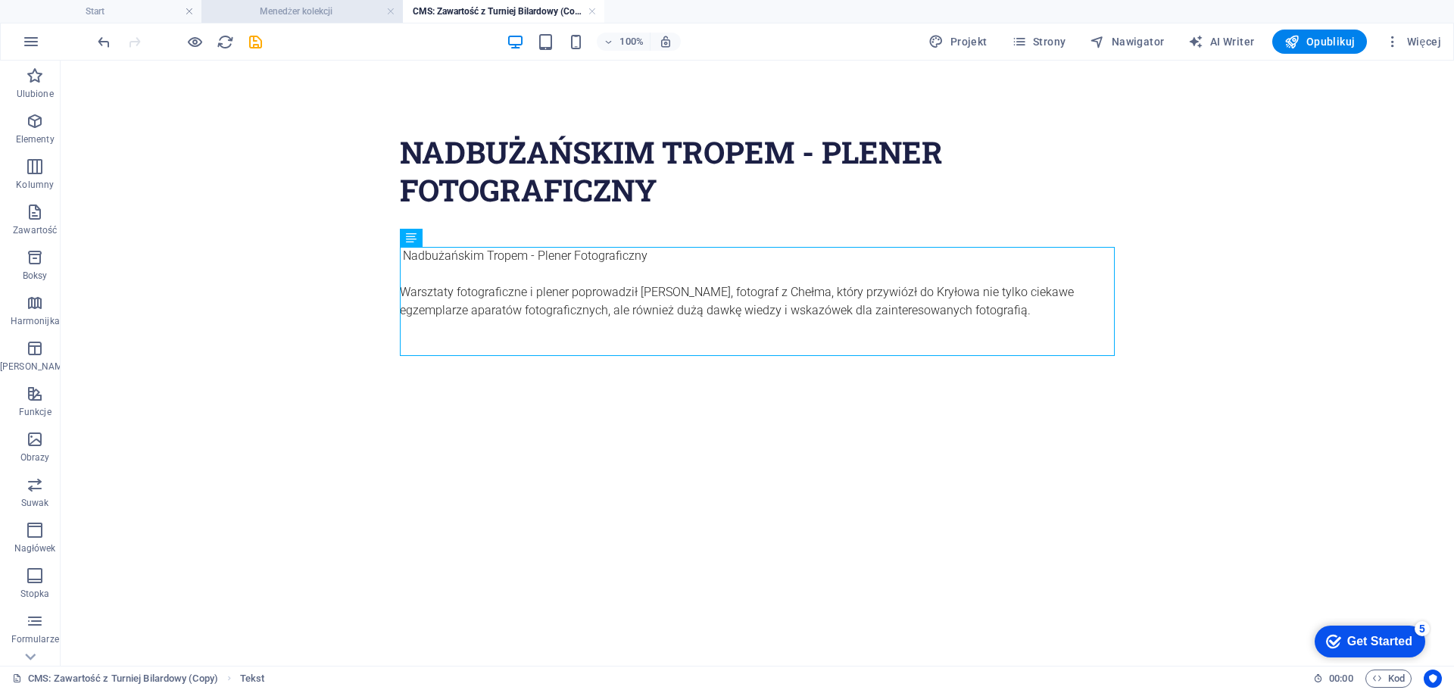
click at [311, 6] on h4 "Menedżer kolekcji" at bounding box center [301, 11] width 201 height 17
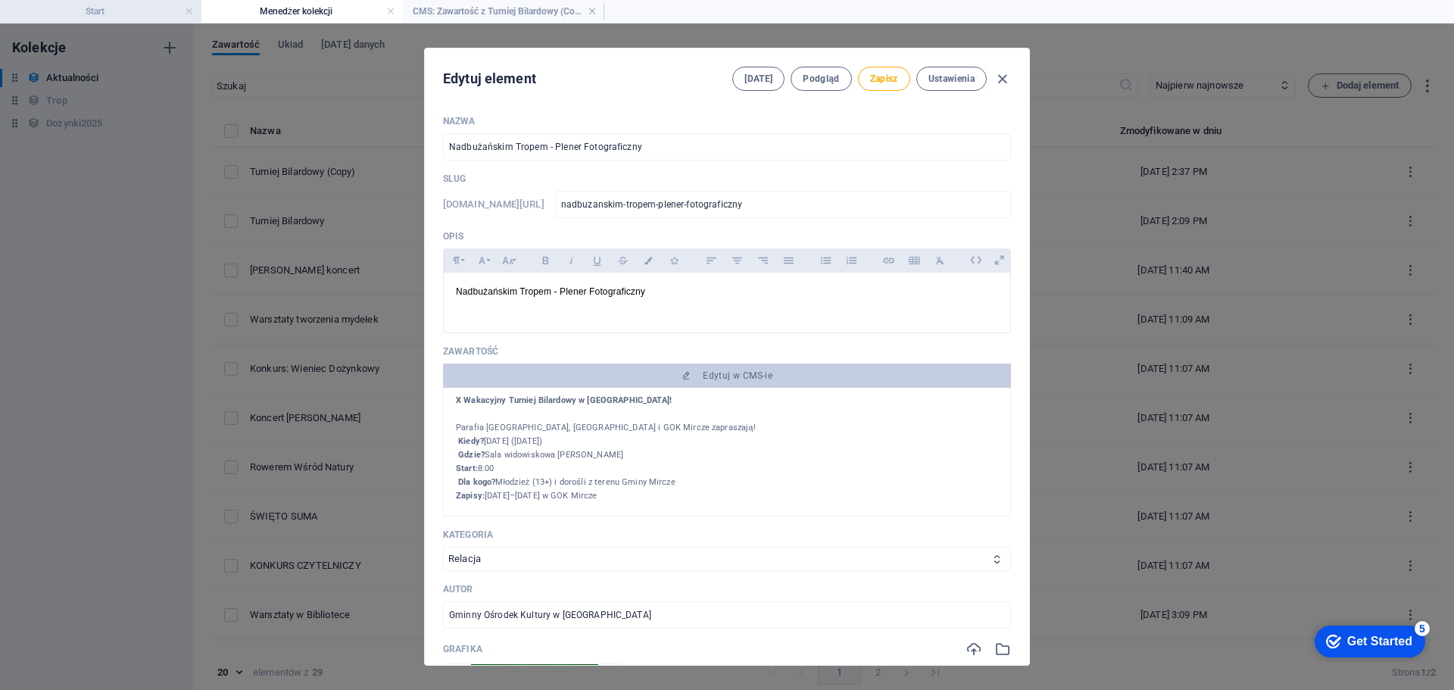
click at [149, 5] on h4 "Start" at bounding box center [100, 11] width 201 height 17
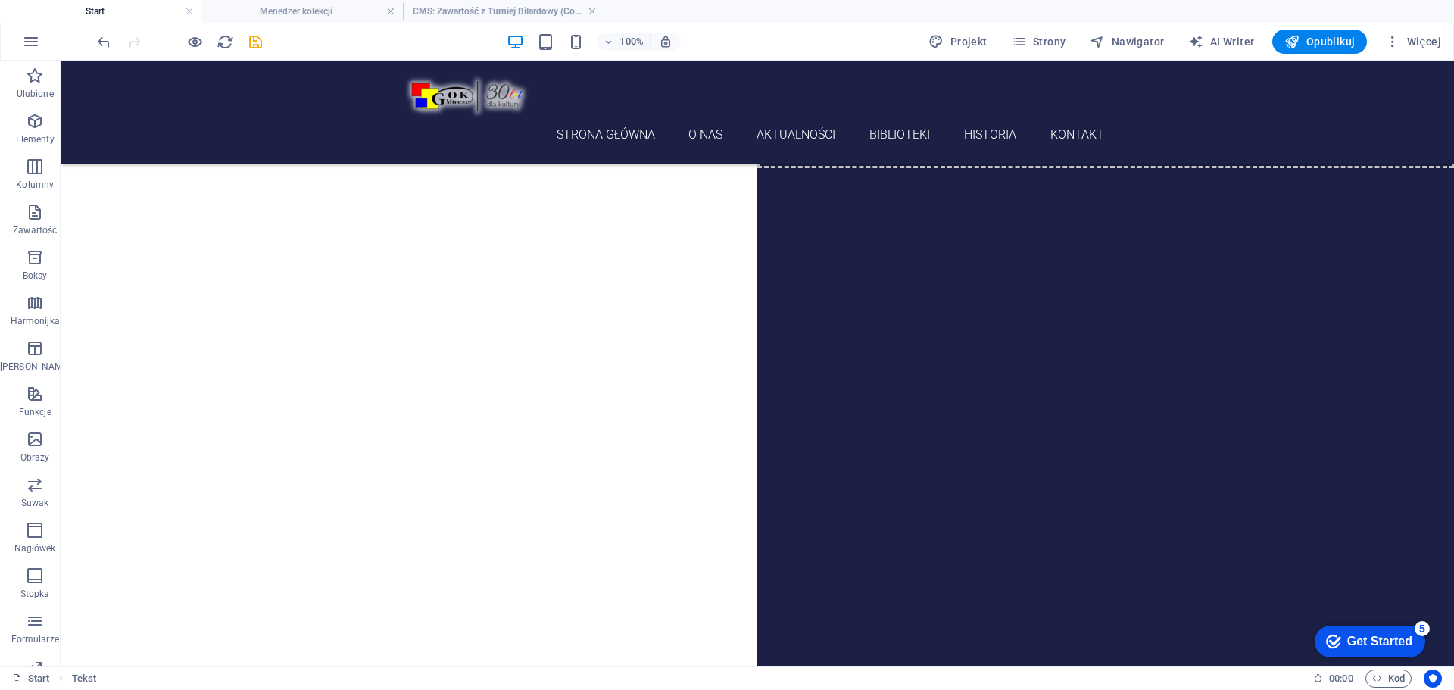
scroll to position [1023, 0]
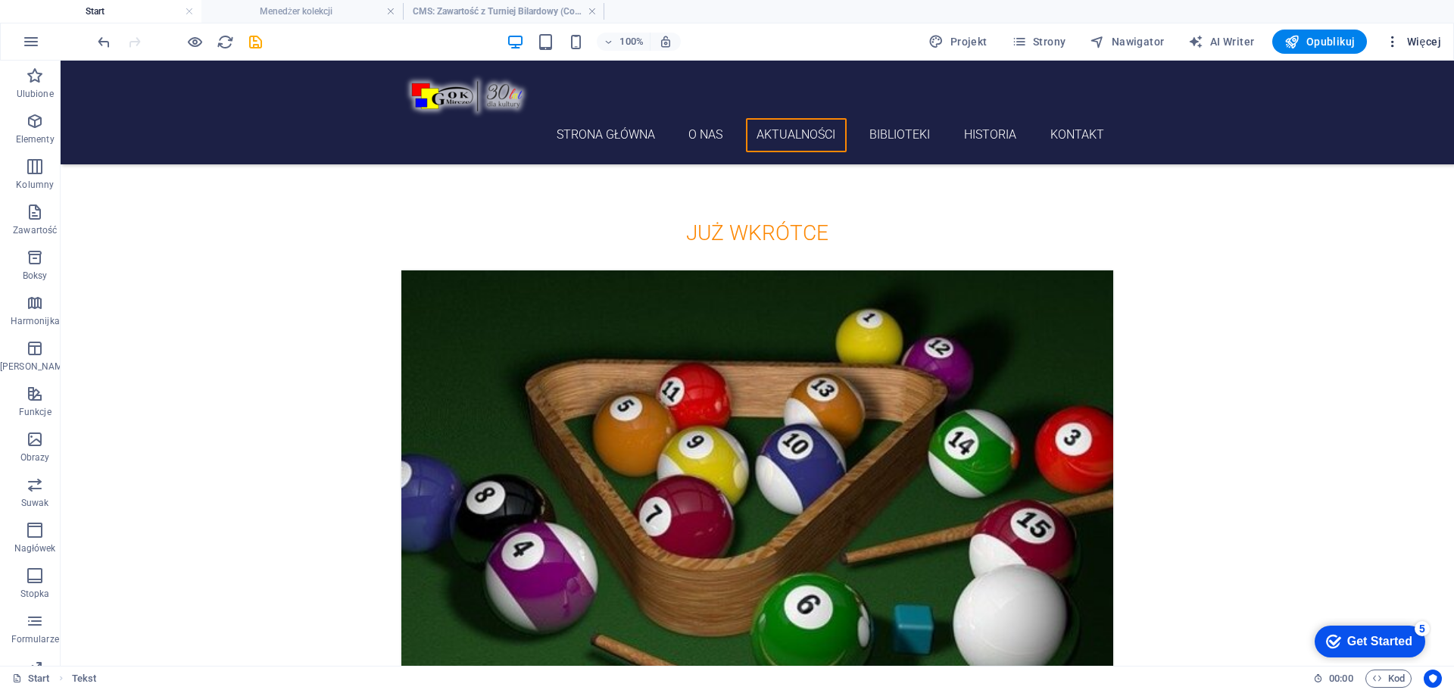
click at [1429, 36] on span "Więcej" at bounding box center [1413, 41] width 56 height 15
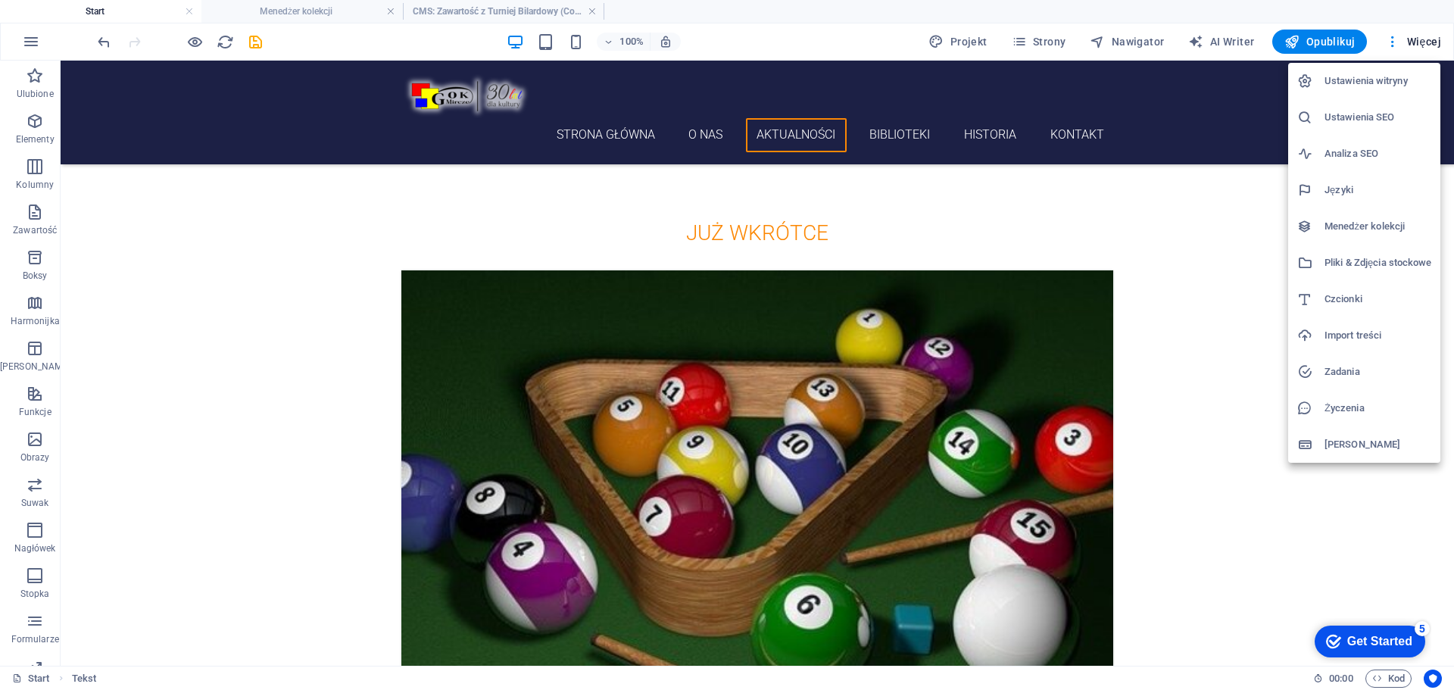
click at [1358, 223] on h6 "Menedżer kolekcji" at bounding box center [1377, 226] width 107 height 18
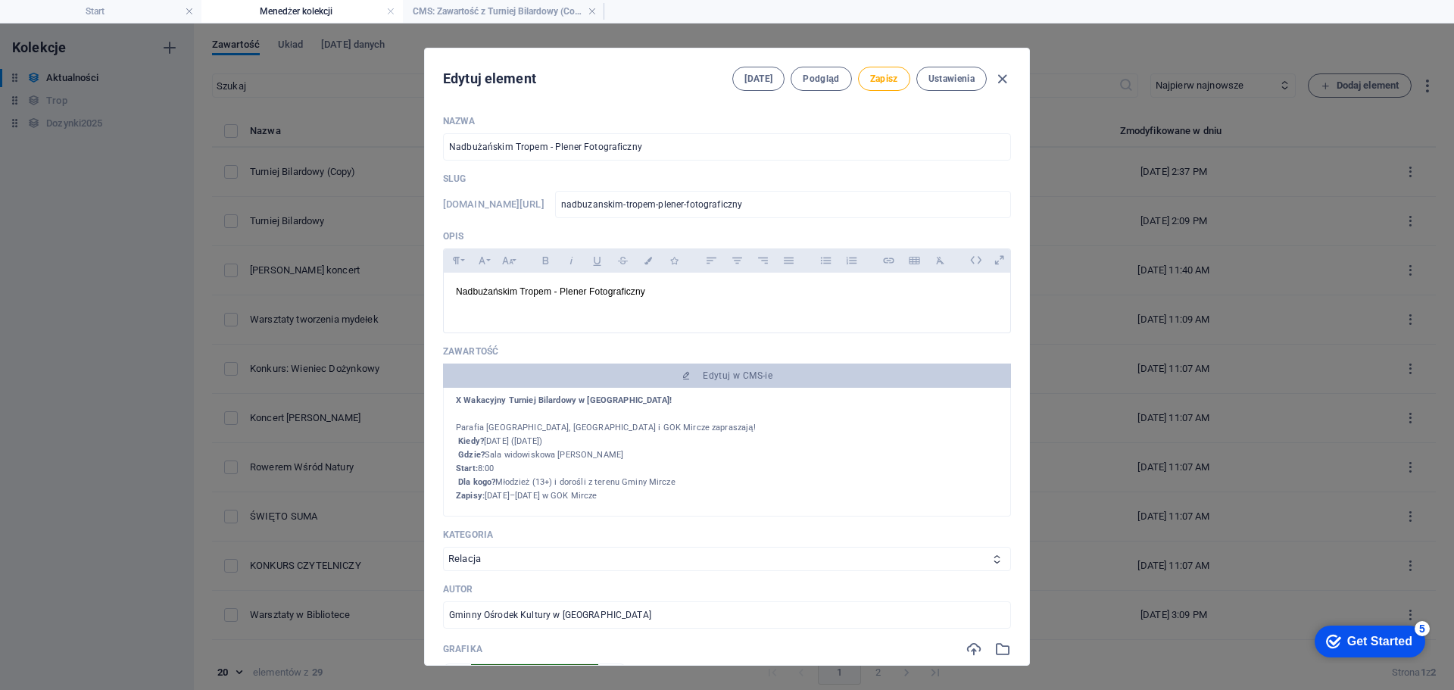
scroll to position [0, 0]
click at [1000, 75] on icon "button" at bounding box center [1001, 78] width 17 height 17
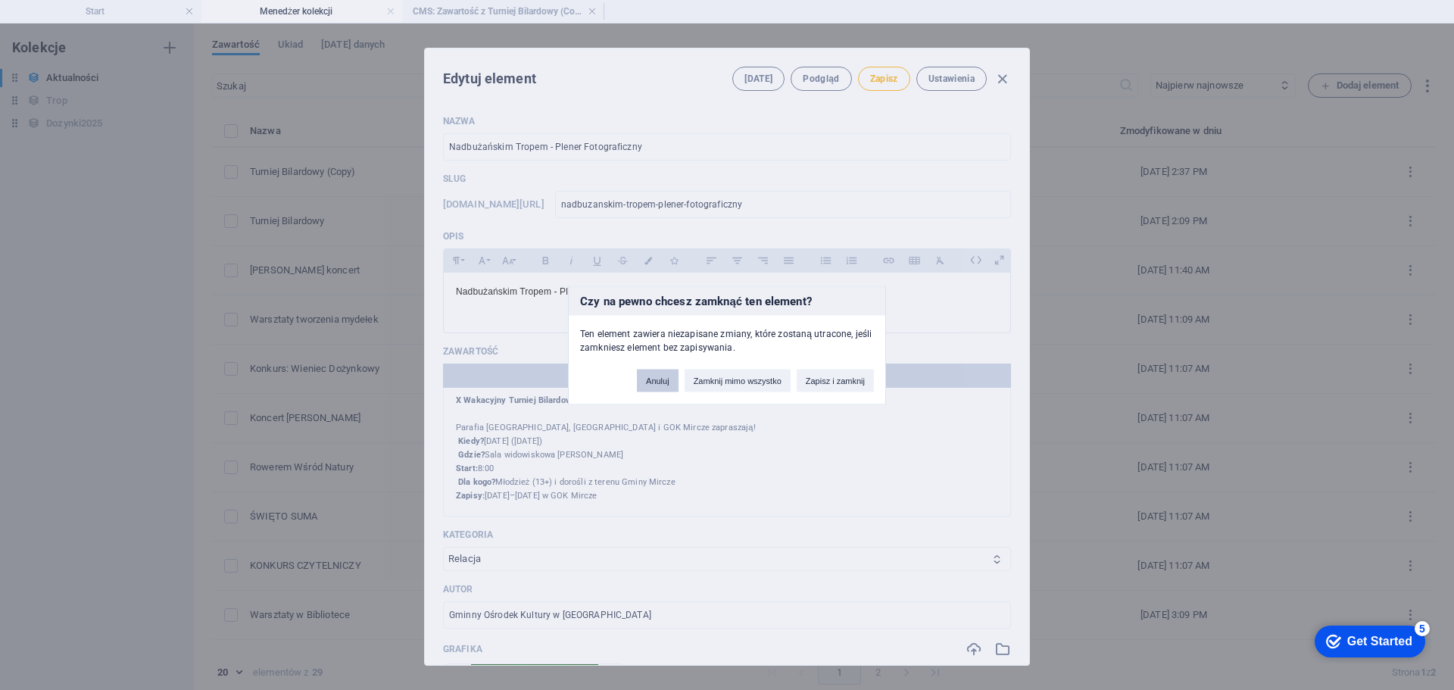
click at [652, 373] on button "Anuluj" at bounding box center [658, 380] width 42 height 23
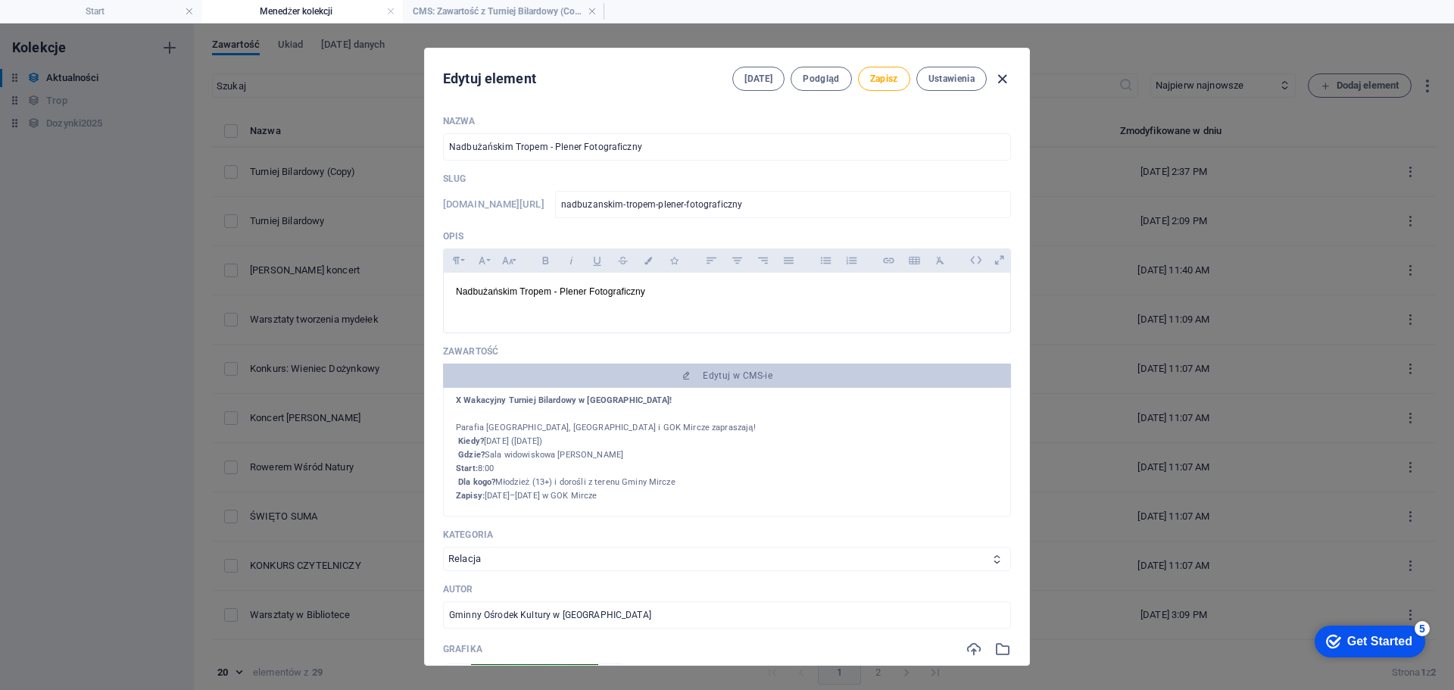
click at [1004, 76] on icon "button" at bounding box center [1001, 78] width 17 height 17
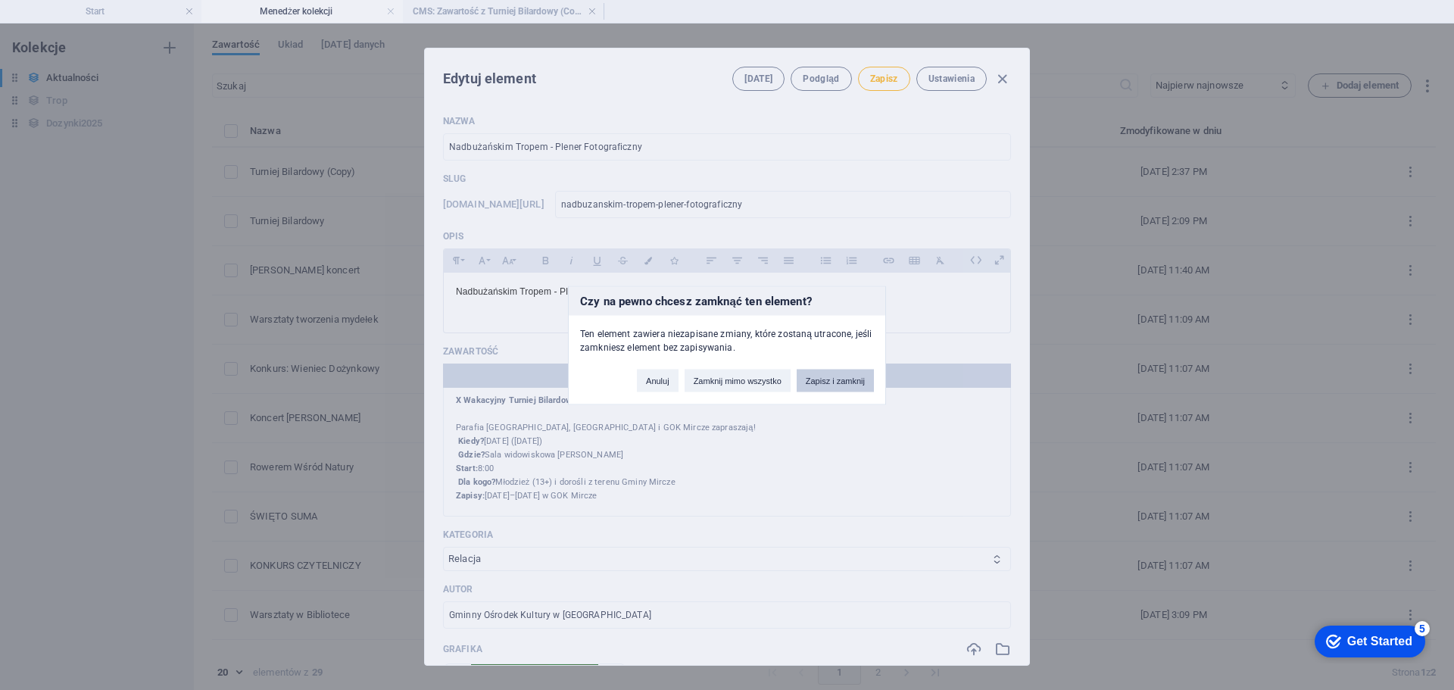
click at [822, 382] on button "Zapisz i zamknij" at bounding box center [834, 380] width 77 height 23
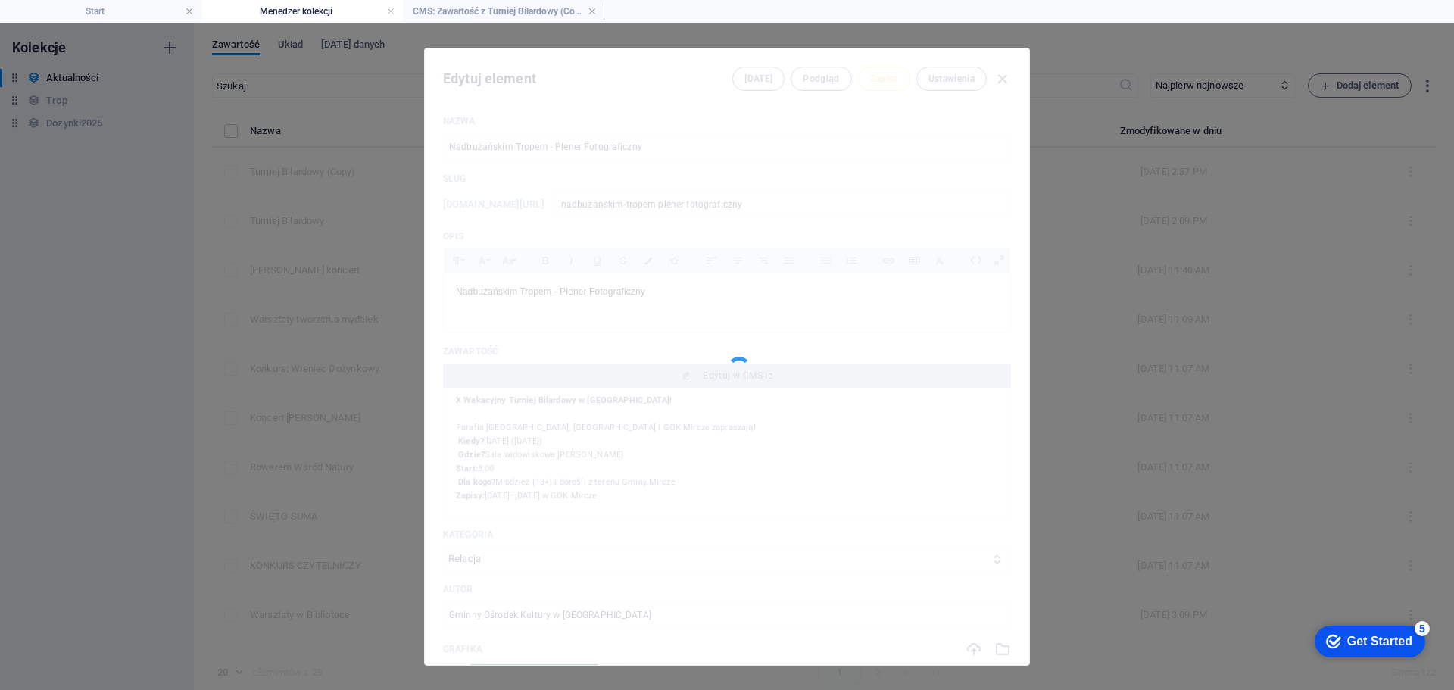
type input "Turniej Bilardowy (Copy)"
type input "turniej-bilardowy-copy"
select select "Zapowiedź"
type input "[DATE]"
type input "turniej-bilardowy-copy"
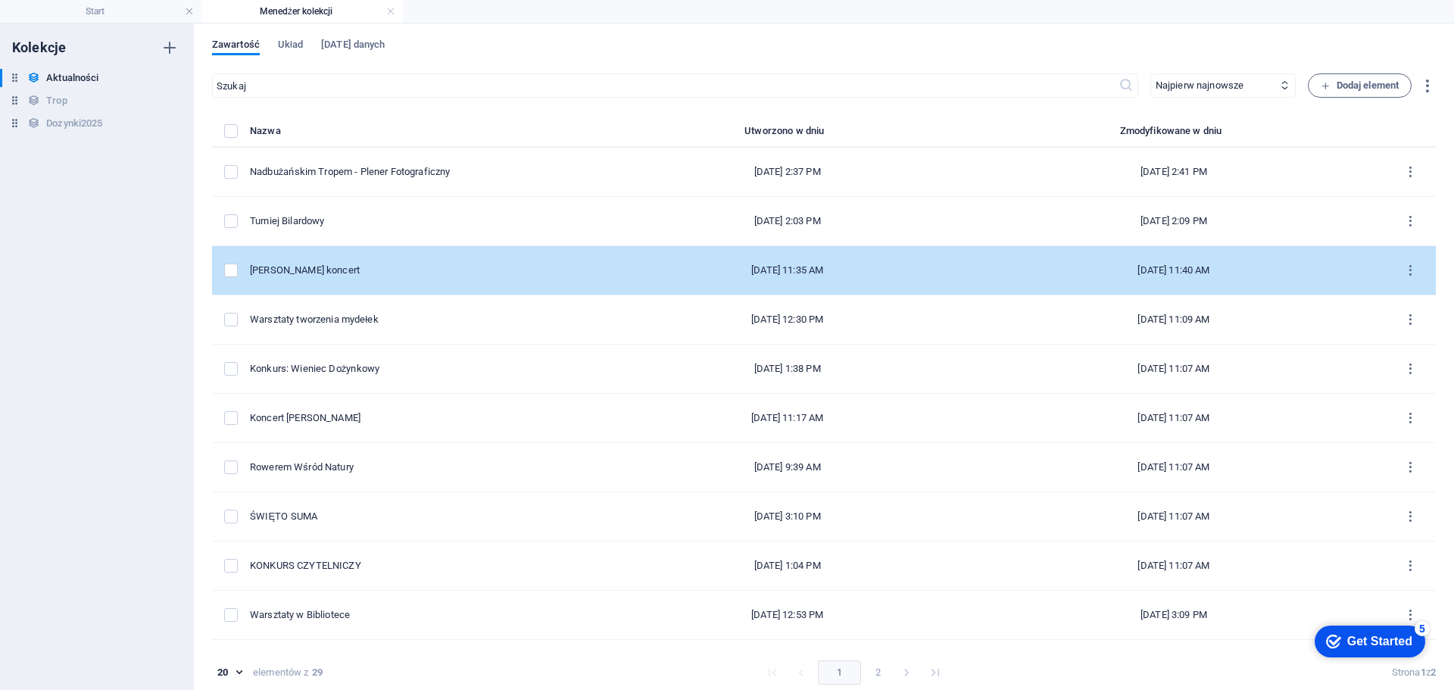
click at [550, 284] on td "[PERSON_NAME] koncert" at bounding box center [431, 270] width 362 height 49
select select "Relacja"
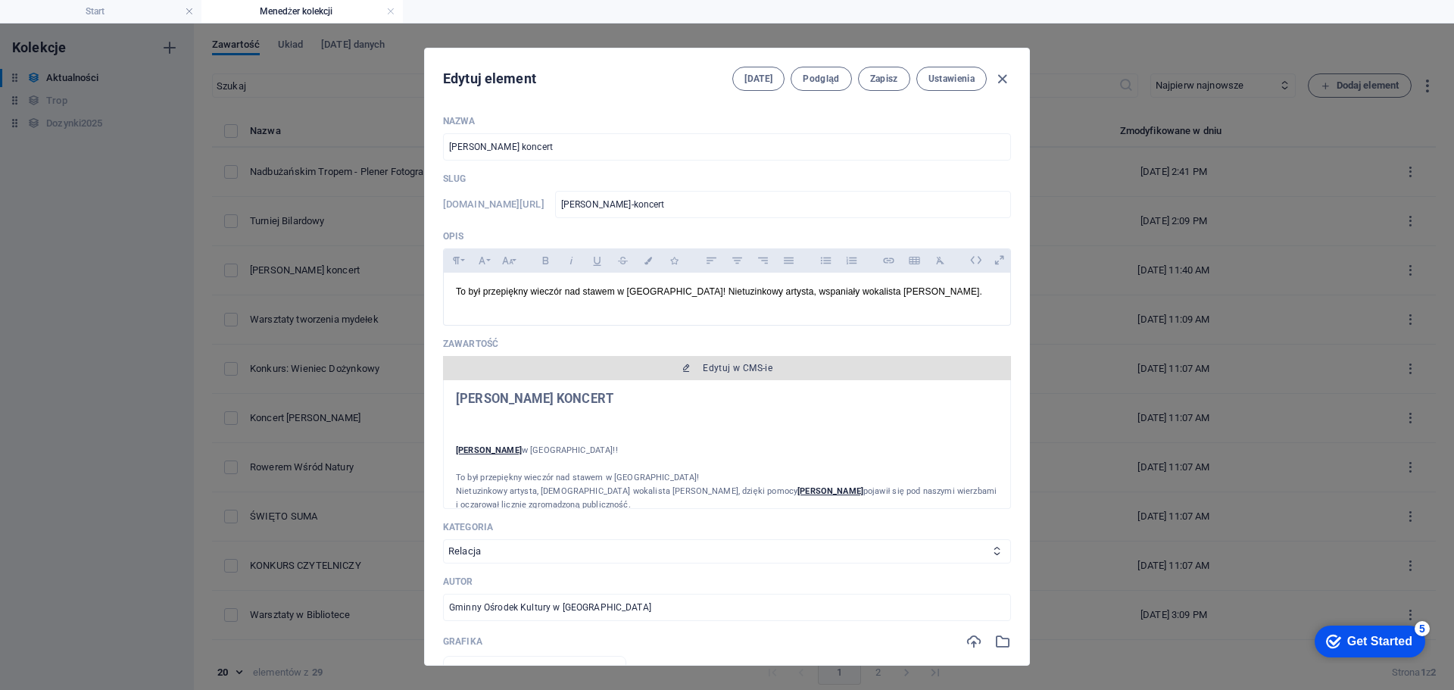
click at [685, 368] on icon "button" at bounding box center [685, 367] width 9 height 9
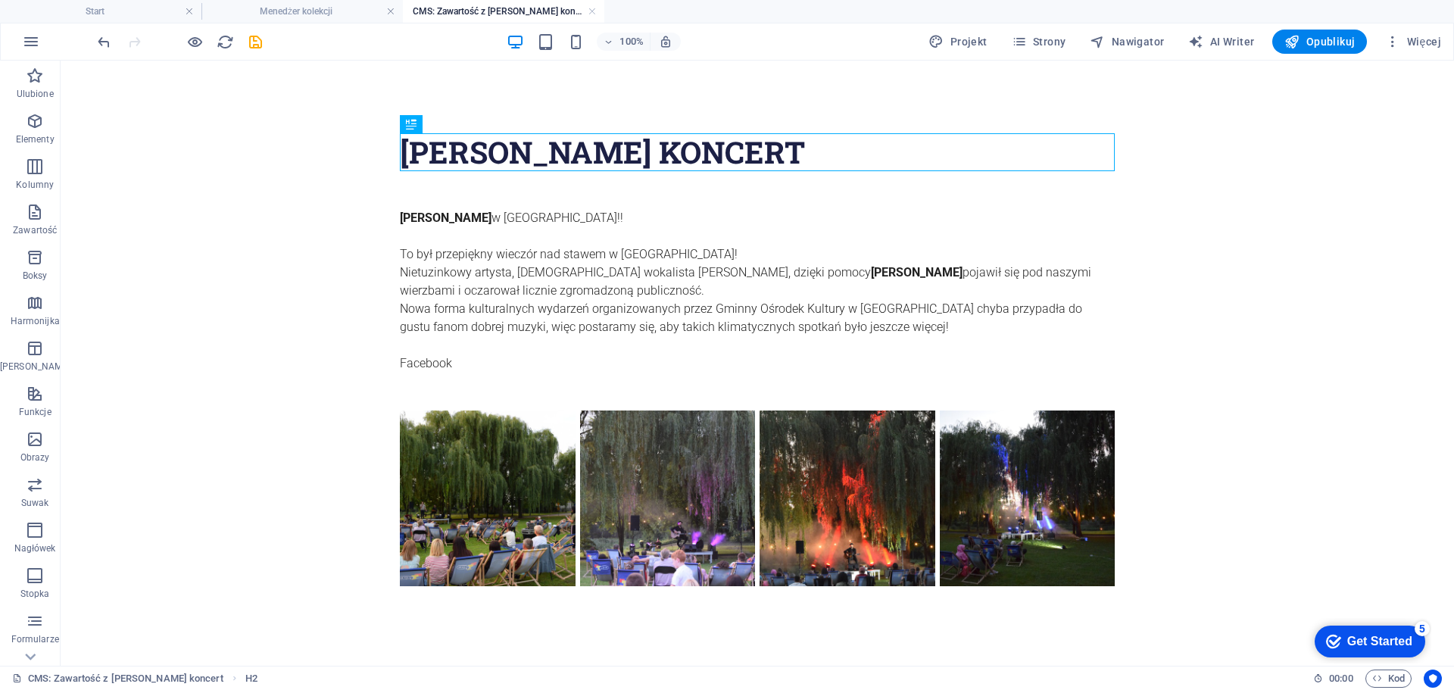
drag, startPoint x: 384, startPoint y: 391, endPoint x: 1145, endPoint y: 550, distance: 777.3
click at [1150, 550] on body "[PERSON_NAME] KONCERT [PERSON_NAME] w [GEOGRAPHIC_DATA]!! To był przepiękny wie…" at bounding box center [757, 360] width 1393 height 598
drag, startPoint x: 370, startPoint y: 465, endPoint x: 1141, endPoint y: 550, distance: 775.5
click at [1141, 550] on body "[PERSON_NAME] KONCERT [PERSON_NAME] w [GEOGRAPHIC_DATA]!! To był przepiękny wie…" at bounding box center [757, 360] width 1393 height 598
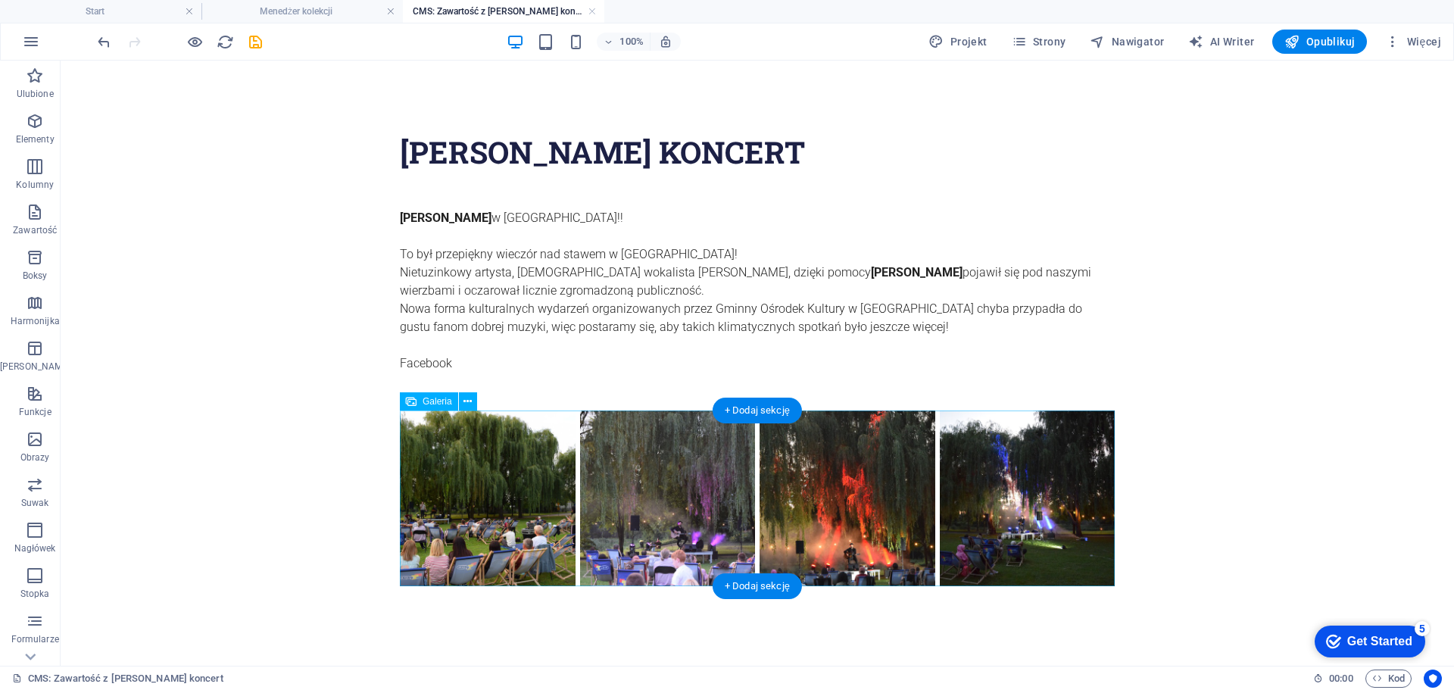
drag, startPoint x: 1144, startPoint y: 606, endPoint x: 403, endPoint y: 432, distance: 761.2
click at [403, 432] on body "[PERSON_NAME] KONCERT [PERSON_NAME] w [GEOGRAPHIC_DATA]!! To był przepiękny wie…" at bounding box center [757, 360] width 1393 height 598
click at [478, 447] on li at bounding box center [487, 498] width 180 height 180
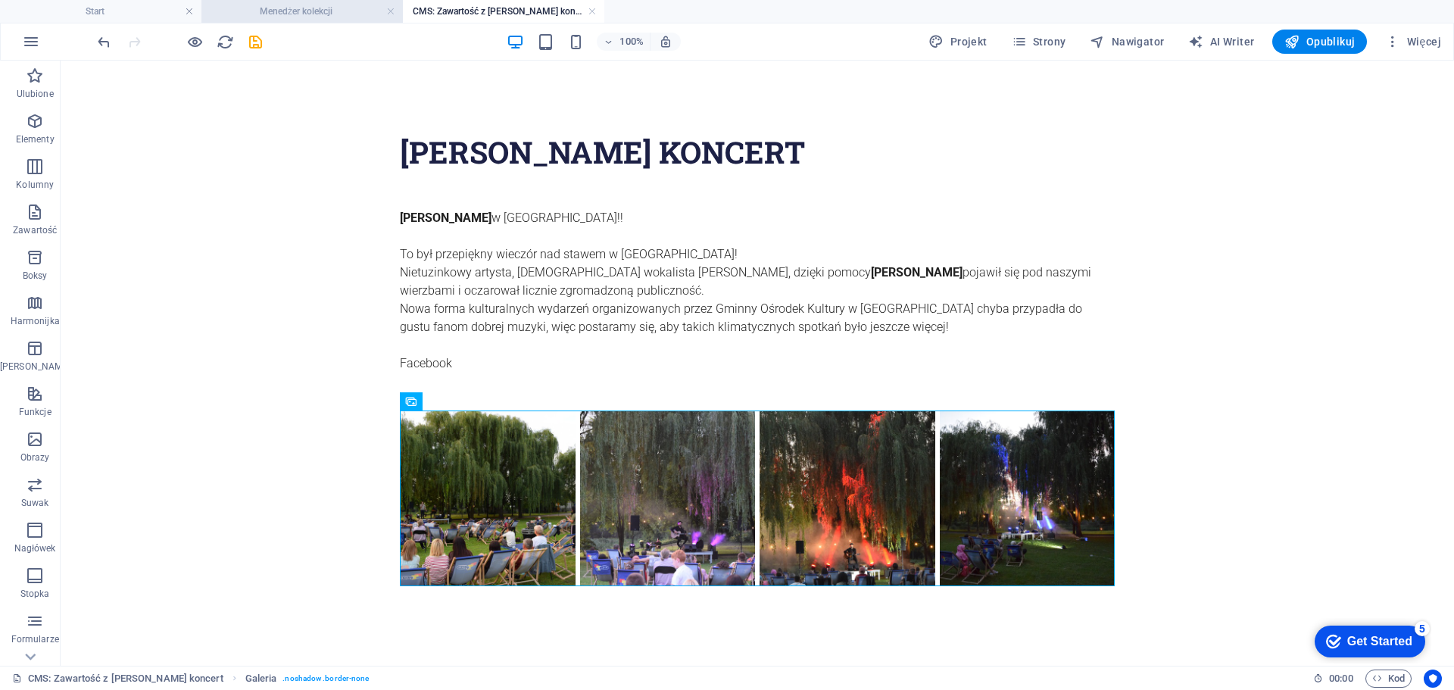
click at [335, 16] on h4 "Menedżer kolekcji" at bounding box center [301, 11] width 201 height 17
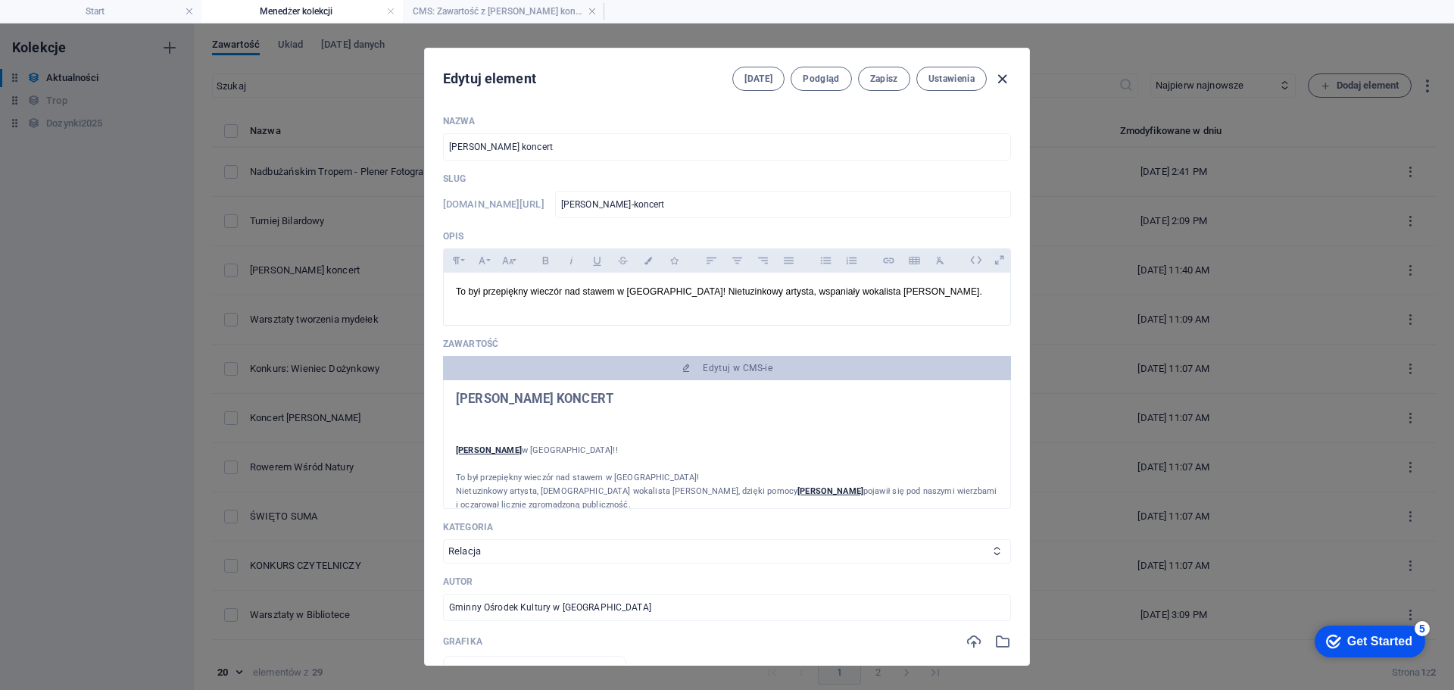
click at [1004, 73] on icon "button" at bounding box center [1001, 78] width 17 height 17
type input "[DATE]"
type input "[PERSON_NAME]-koncert"
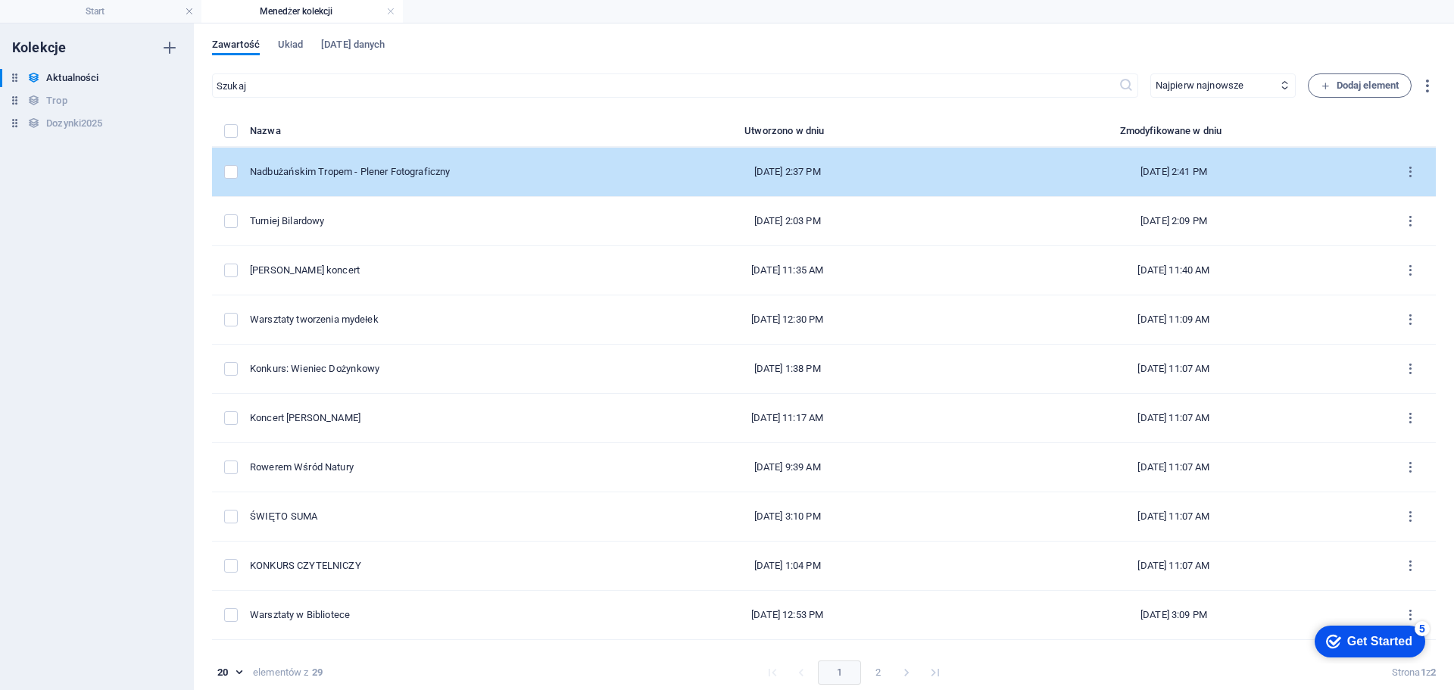
click at [422, 169] on div "Nadbużańskim Tropem - Plener Fotograficzny" at bounding box center [425, 172] width 350 height 14
select select "Relacja"
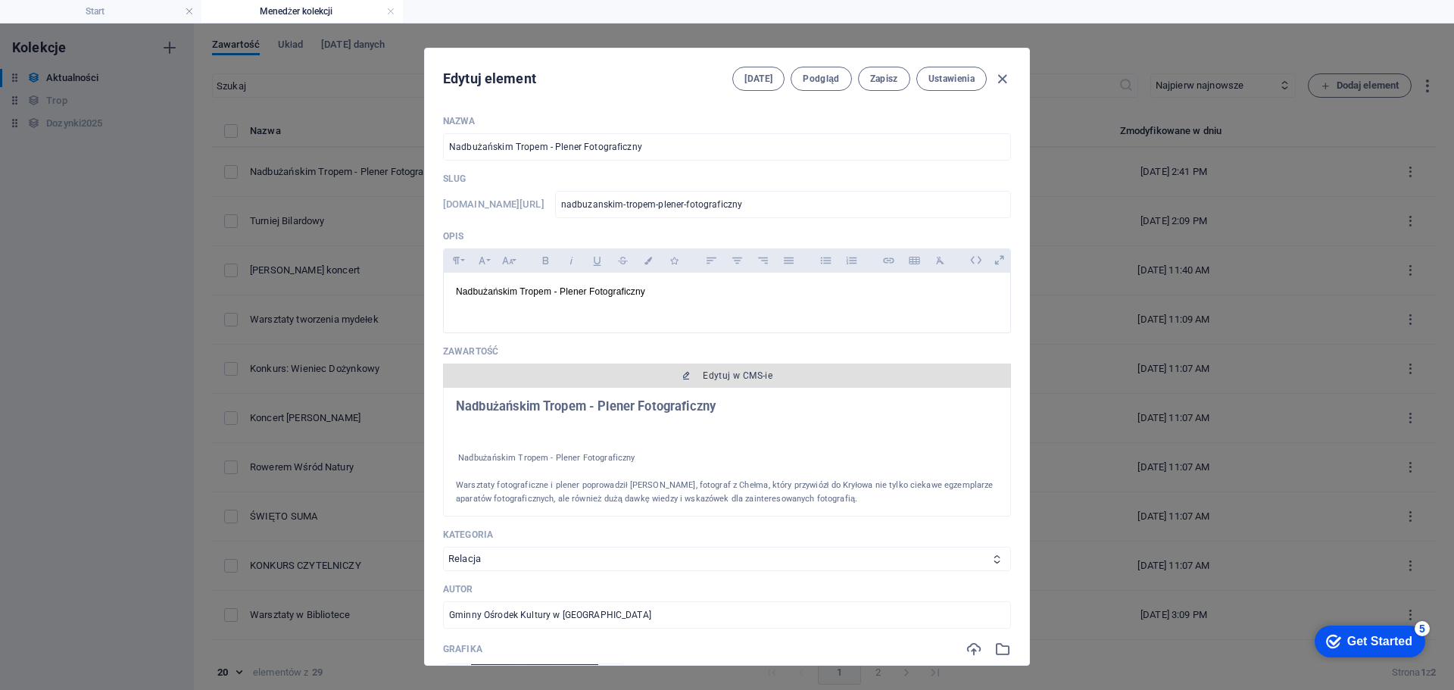
click at [715, 369] on button "Edytuj w CMS-ie" at bounding box center [727, 375] width 568 height 24
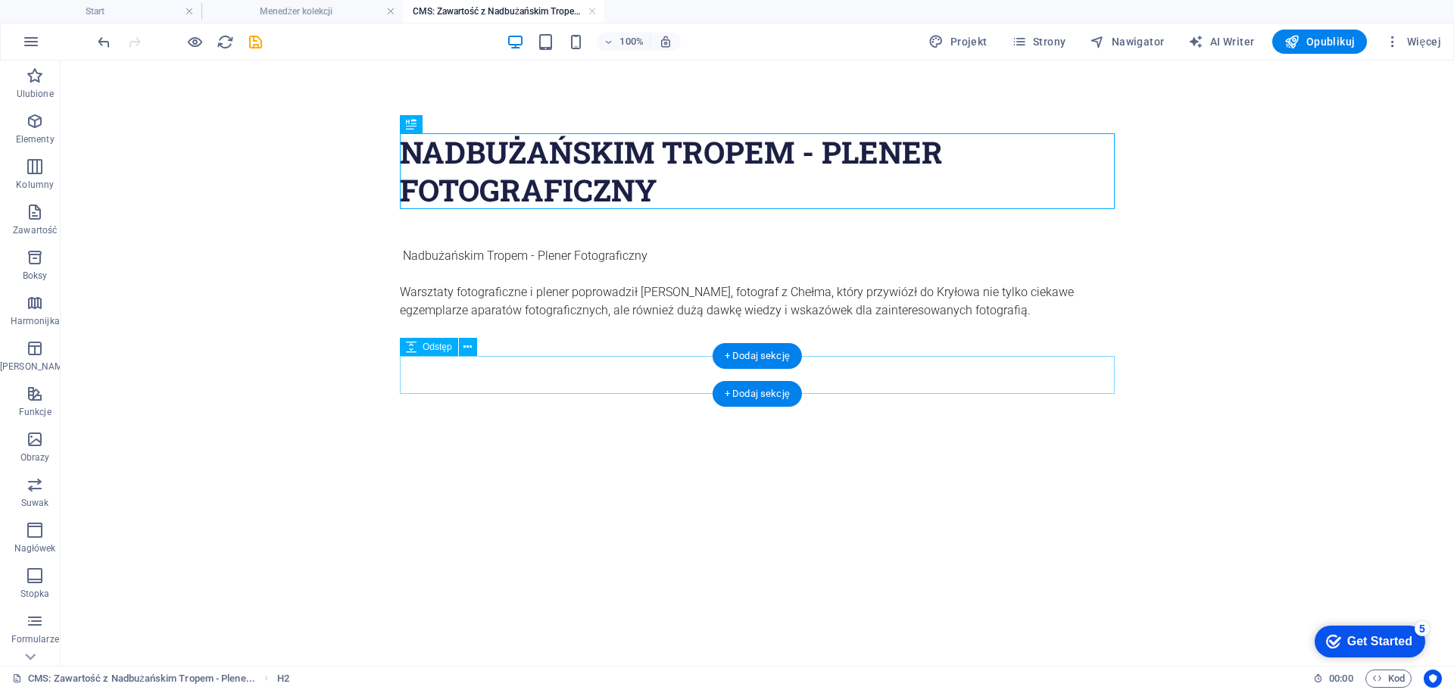
click at [535, 386] on div at bounding box center [757, 375] width 715 height 38
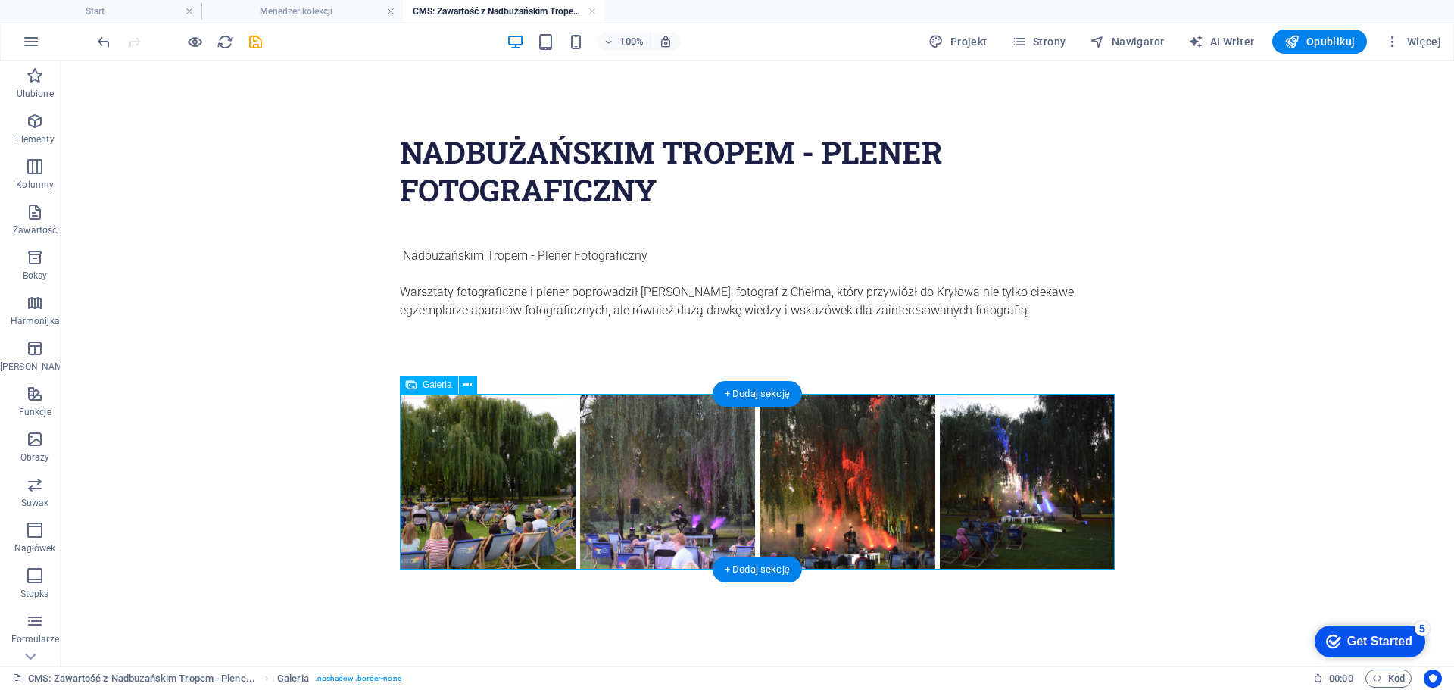
click at [498, 478] on li at bounding box center [487, 481] width 180 height 180
click at [497, 460] on li at bounding box center [487, 481] width 180 height 180
select select "4"
select select "%"
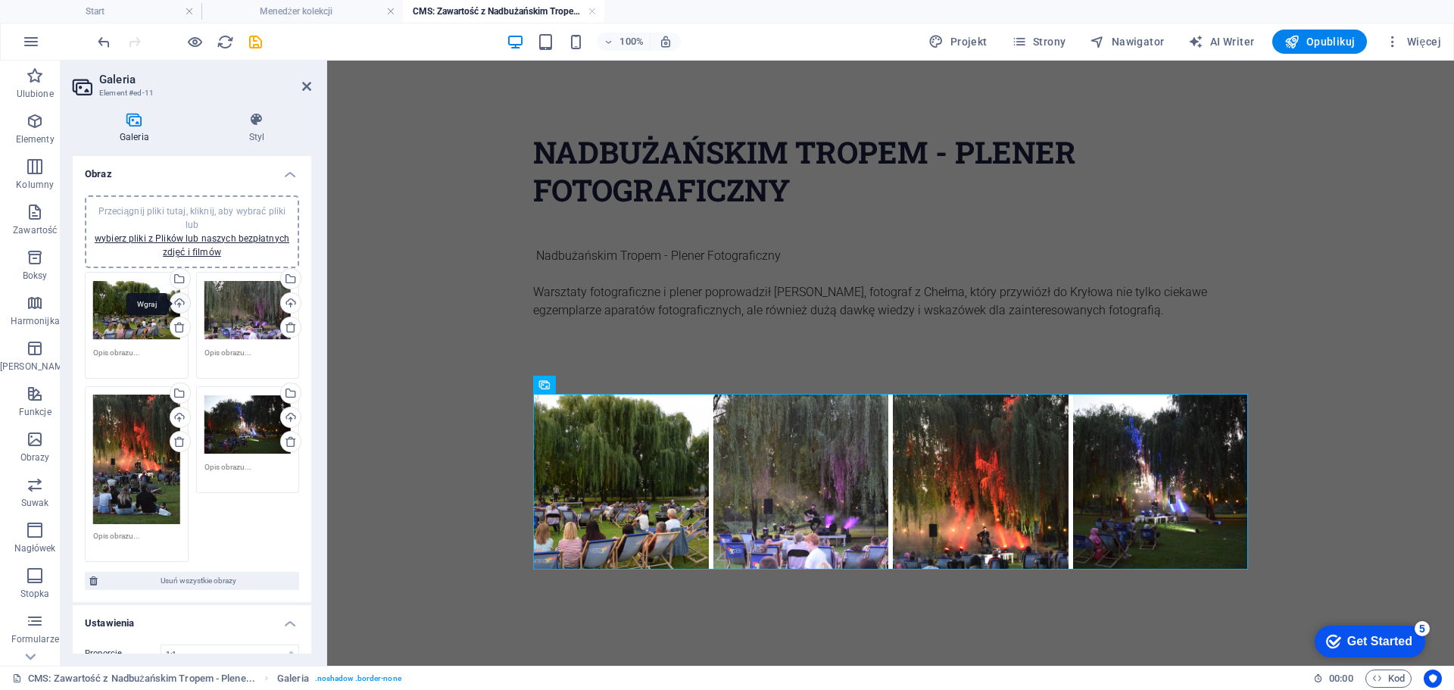
click at [183, 298] on div "Wgraj" at bounding box center [178, 304] width 23 height 23
click at [183, 301] on div "Wgraj" at bounding box center [178, 304] width 23 height 23
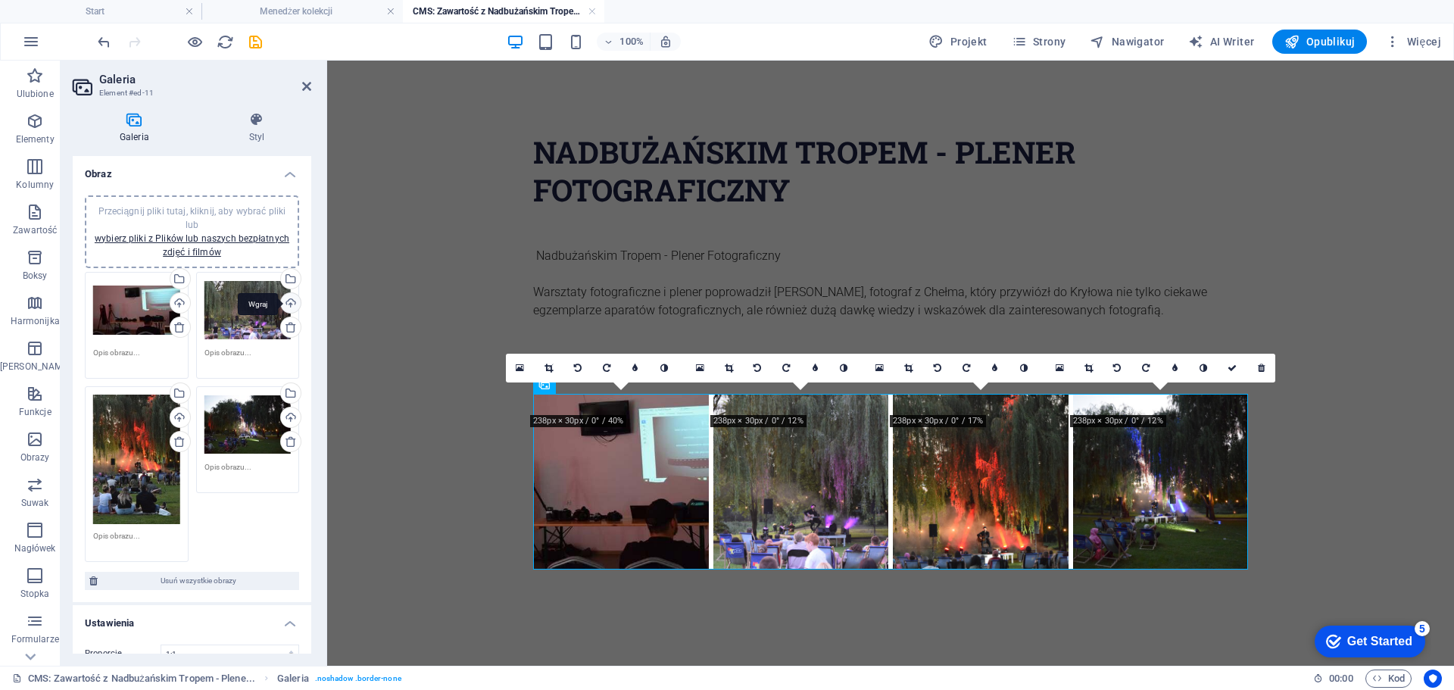
click at [286, 304] on div "Wgraj" at bounding box center [289, 304] width 23 height 23
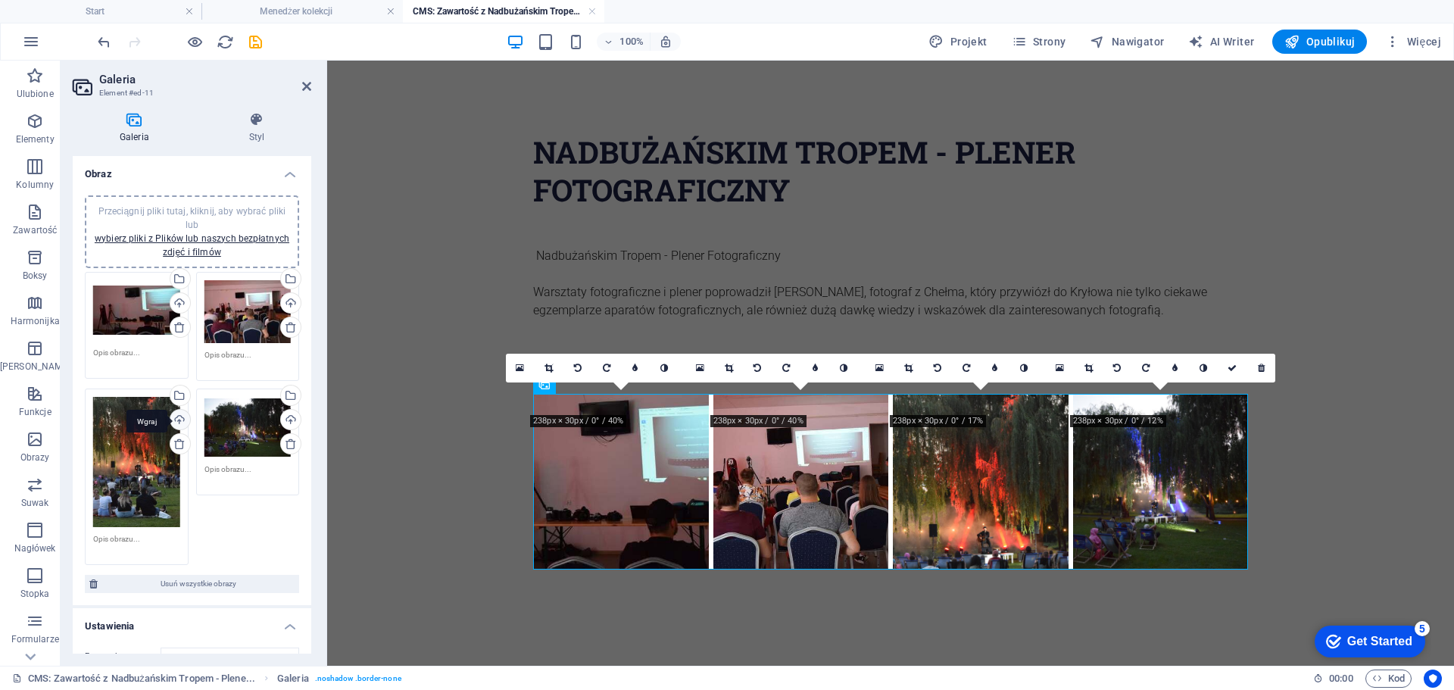
click at [179, 420] on div "Wgraj" at bounding box center [178, 421] width 23 height 23
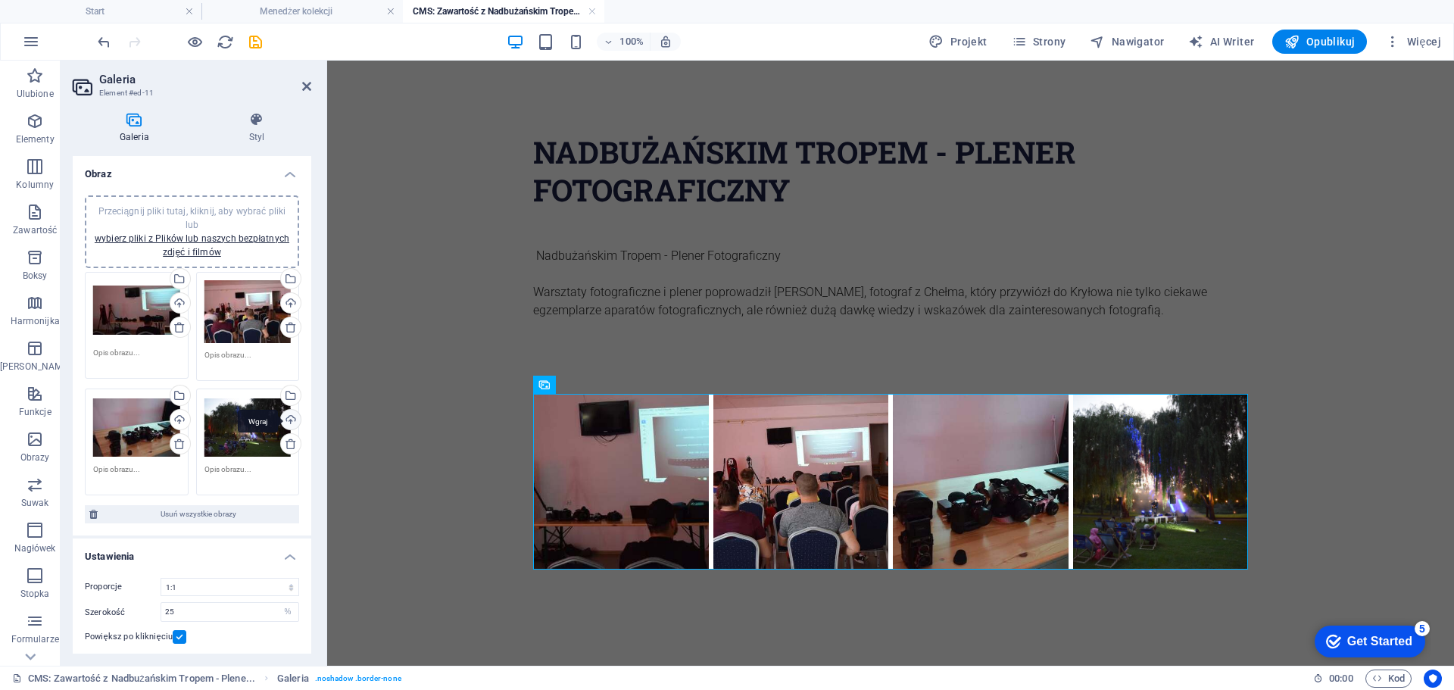
click at [289, 415] on div "Wgraj" at bounding box center [289, 421] width 23 height 23
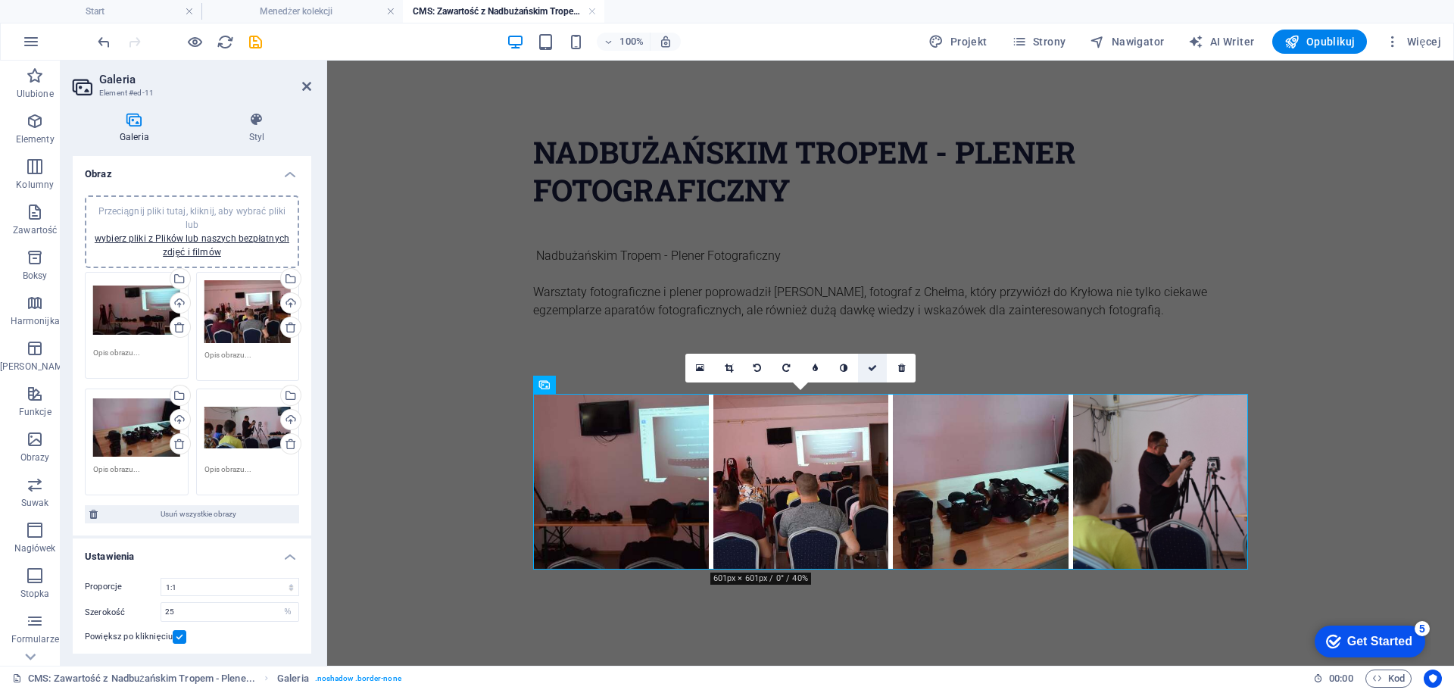
click at [872, 368] on icon at bounding box center [872, 367] width 9 height 9
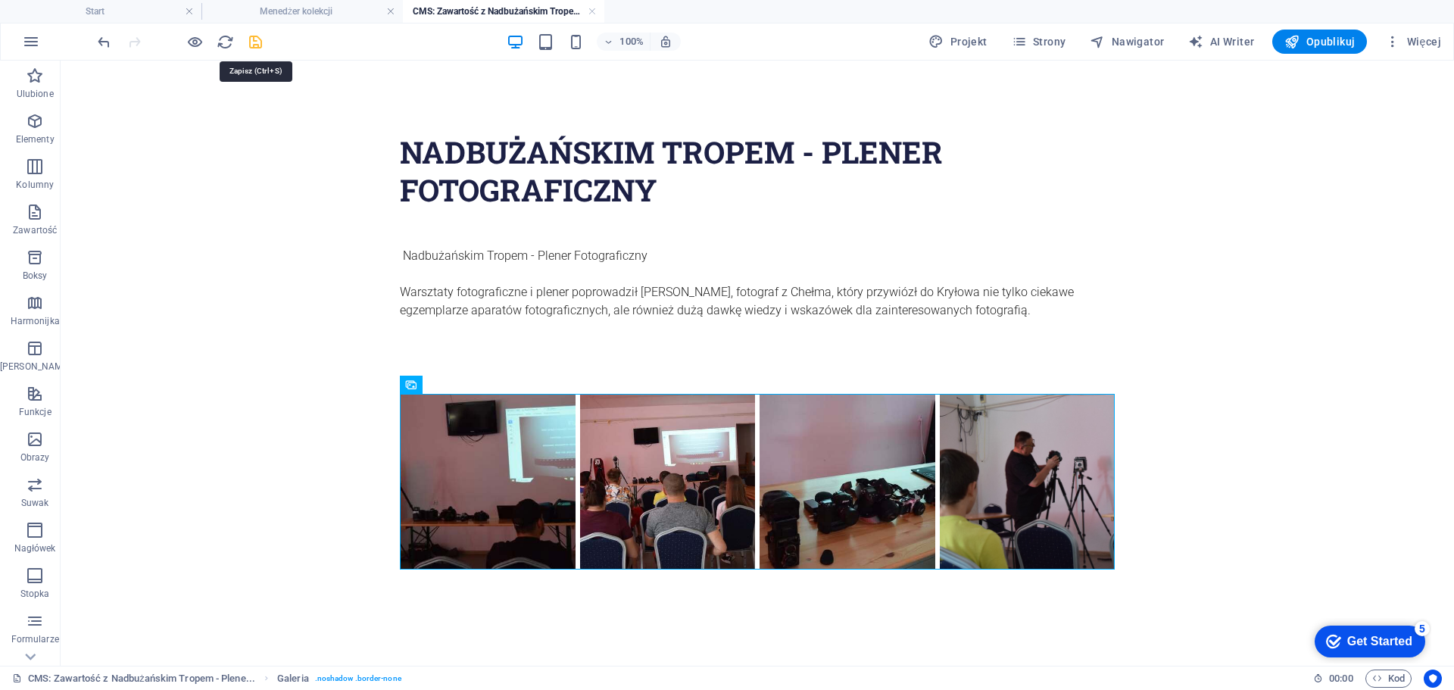
click at [257, 39] on icon "save" at bounding box center [255, 41] width 17 height 17
click at [310, 9] on h4 "Menedżer kolekcji" at bounding box center [301, 11] width 201 height 17
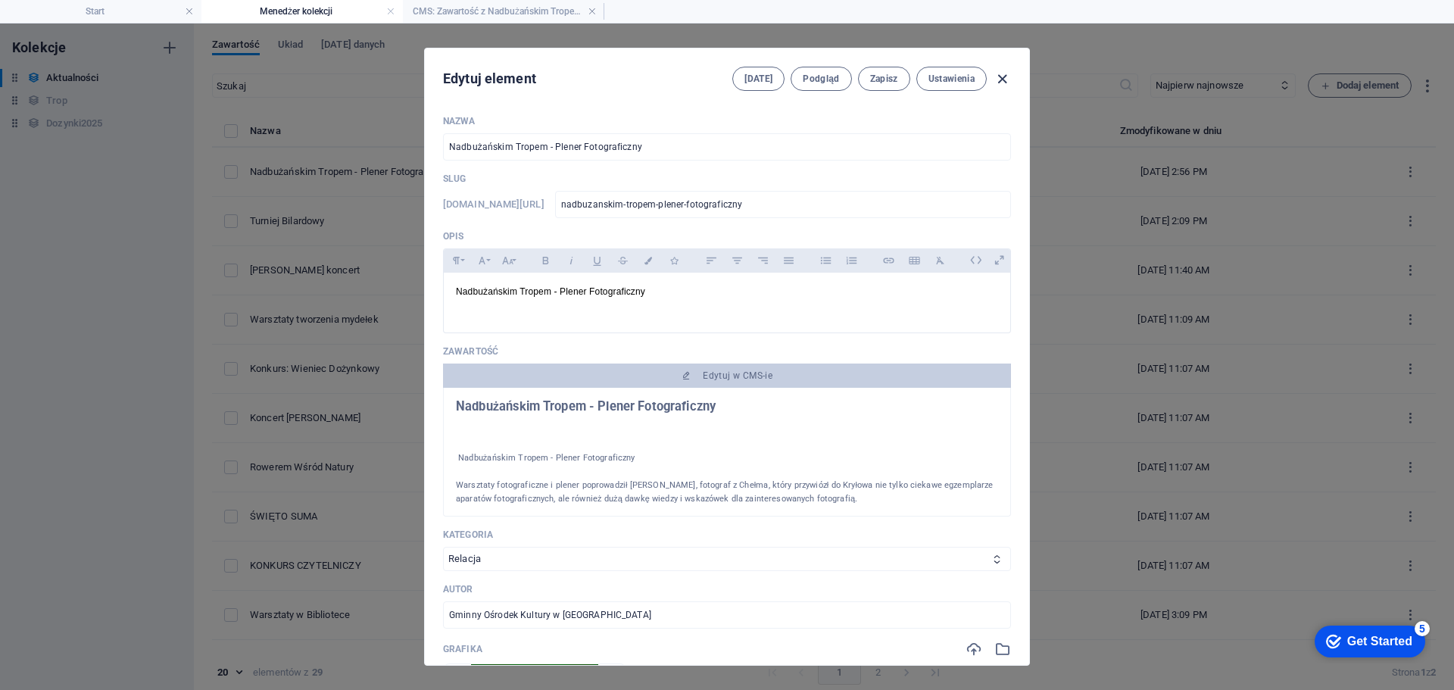
click at [1001, 83] on icon "button" at bounding box center [1001, 78] width 17 height 17
type input "[DATE]"
type input "nadbuzanskim-tropem-plener-fotograficzny"
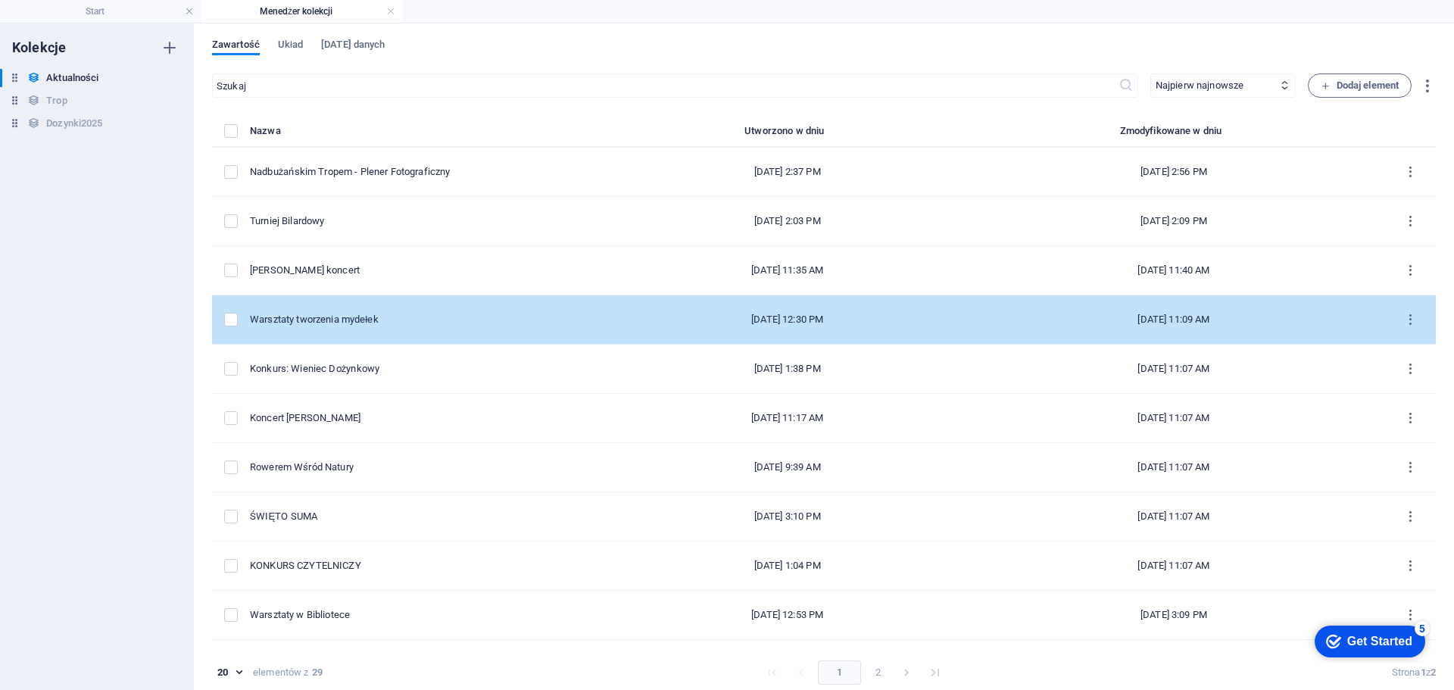
click at [403, 304] on td "Warsztaty tworzenia mydełek" at bounding box center [431, 319] width 362 height 49
select select "Relacja"
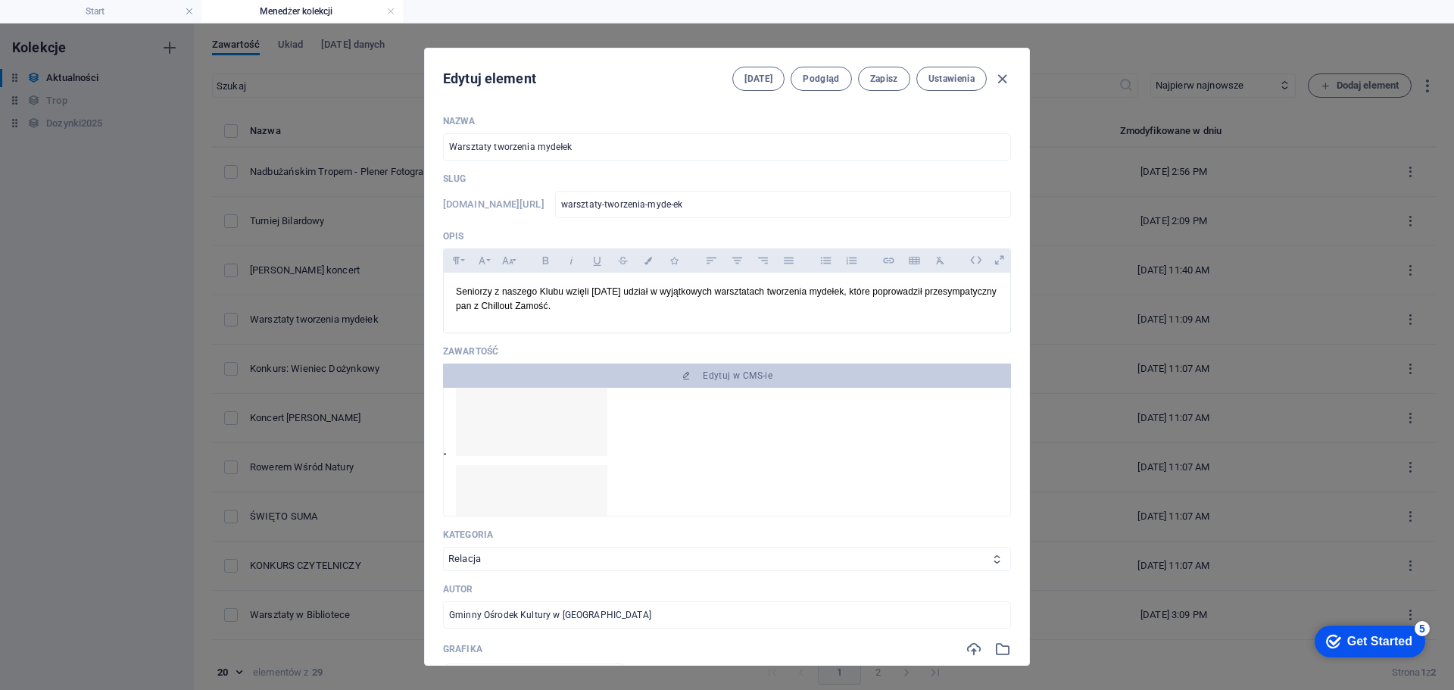
scroll to position [454, 0]
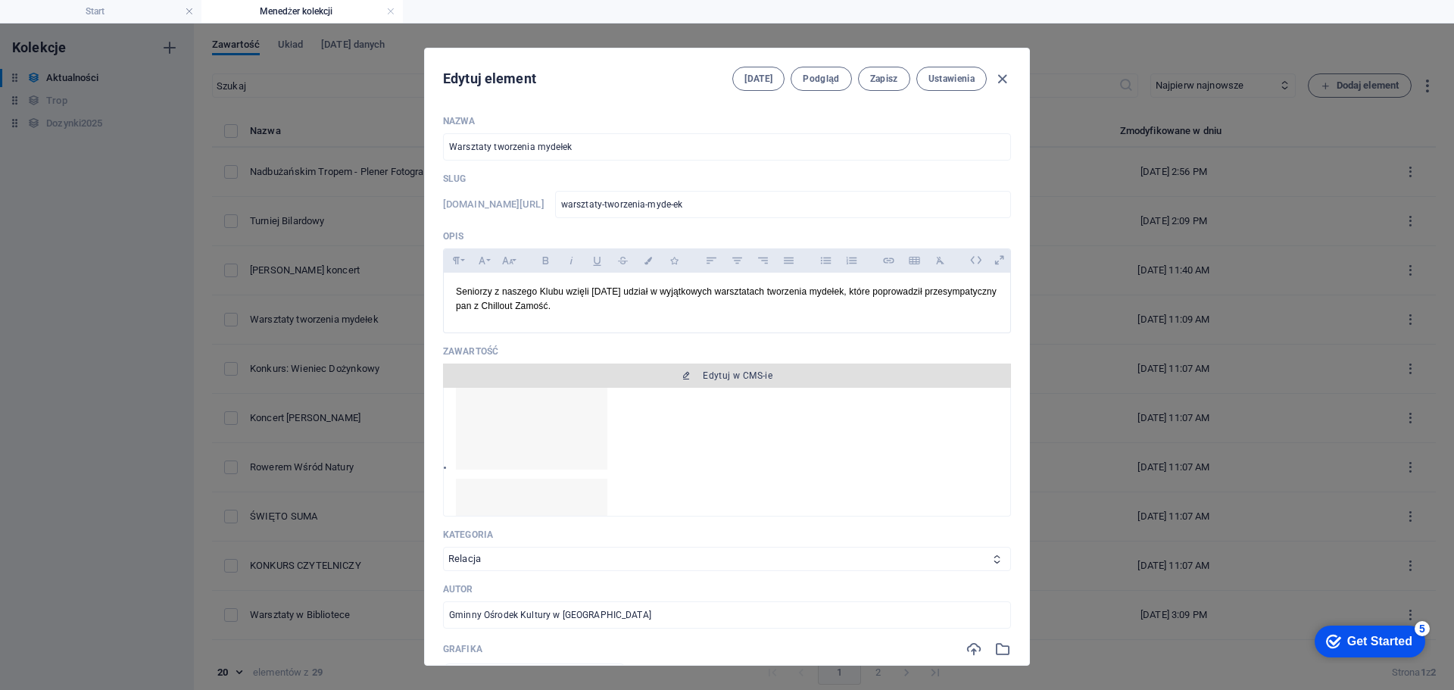
click at [715, 376] on span "Edytuj w CMS-ie" at bounding box center [738, 375] width 70 height 12
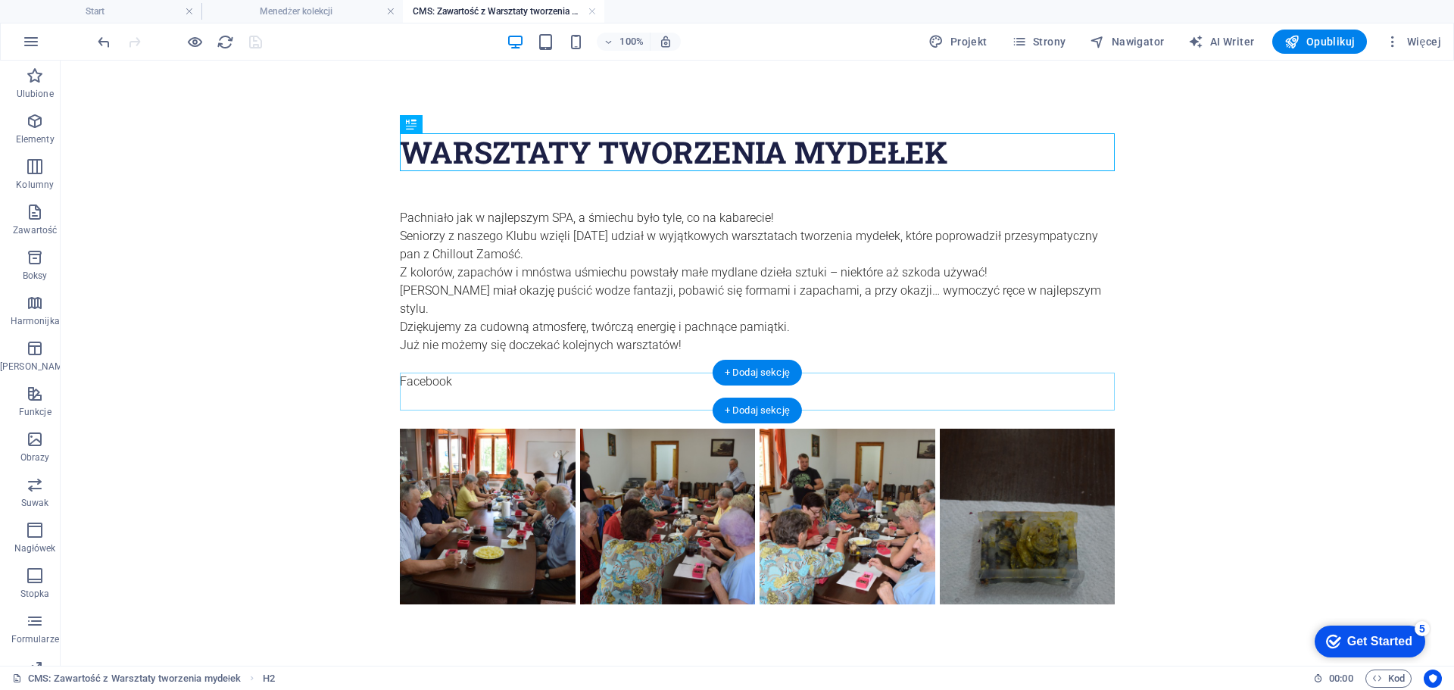
scroll to position [0, 0]
click at [454, 362] on div "Pachniało jak w najlepszym SPA, a śmiechu było tyle, co na kabarecie! [PERSON_N…" at bounding box center [757, 300] width 715 height 182
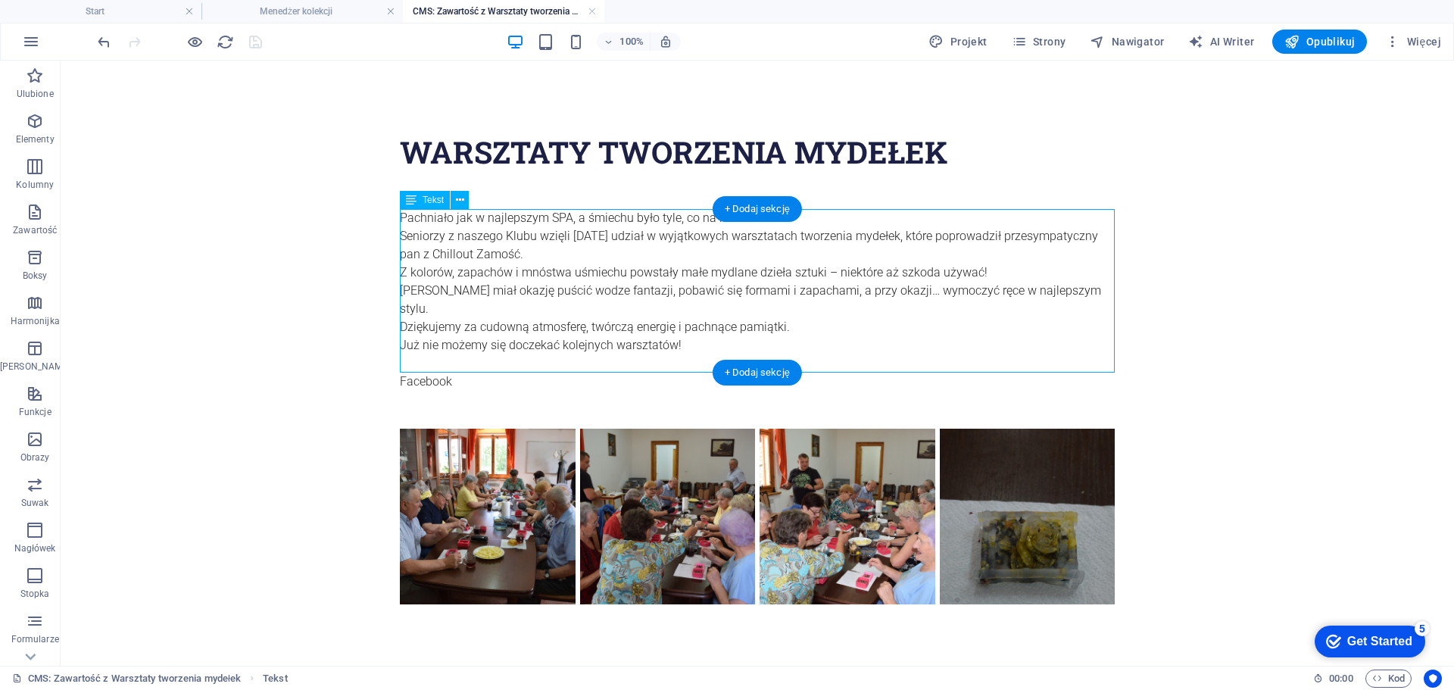
click at [513, 283] on div "Pachniało jak w najlepszym SPA, a śmiechu było tyle, co na kabarecie! [PERSON_N…" at bounding box center [757, 300] width 715 height 182
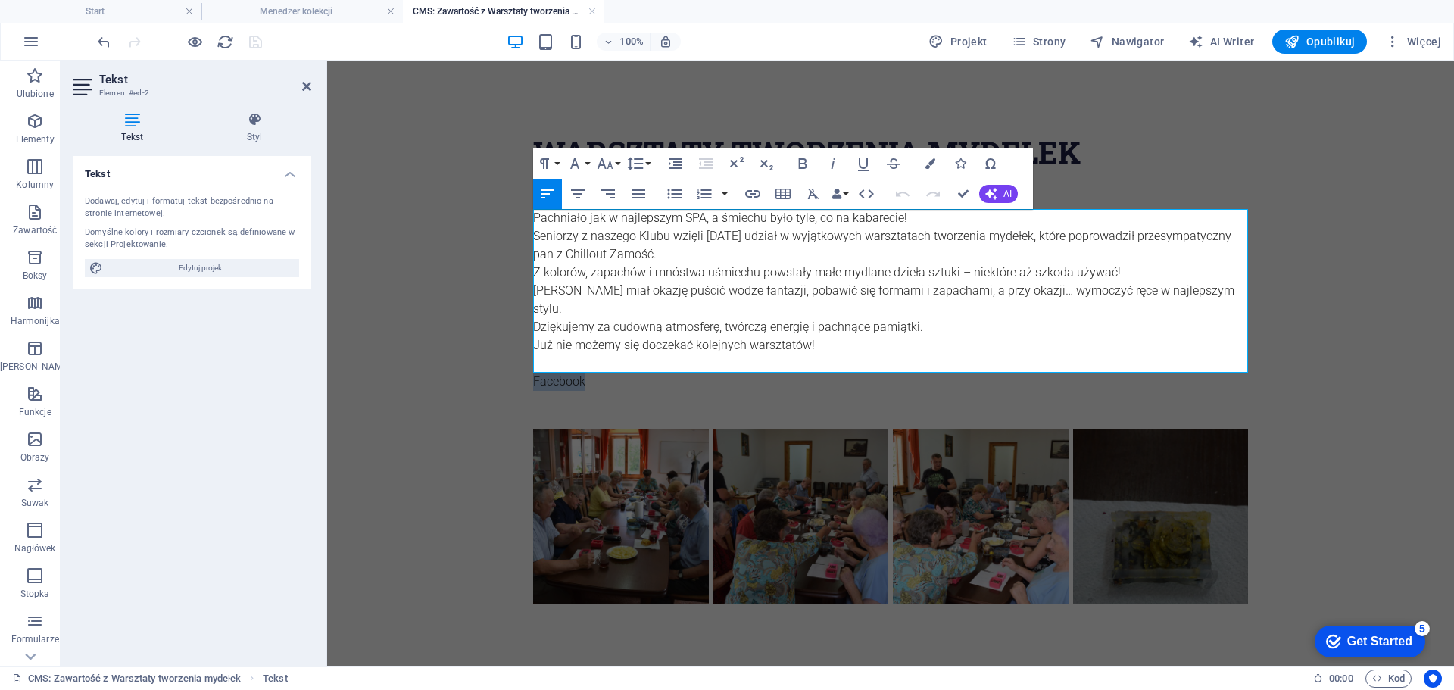
drag, startPoint x: 637, startPoint y: 363, endPoint x: 515, endPoint y: 369, distance: 122.8
click at [515, 369] on body "WARSZTATY TWORZENIA MYDEŁEK Pachniało jak w najlepszym SPA, a śmiechu było tyle…" at bounding box center [890, 369] width 1127 height 616
copy link "Facebook"
click at [594, 8] on link at bounding box center [592, 12] width 9 height 14
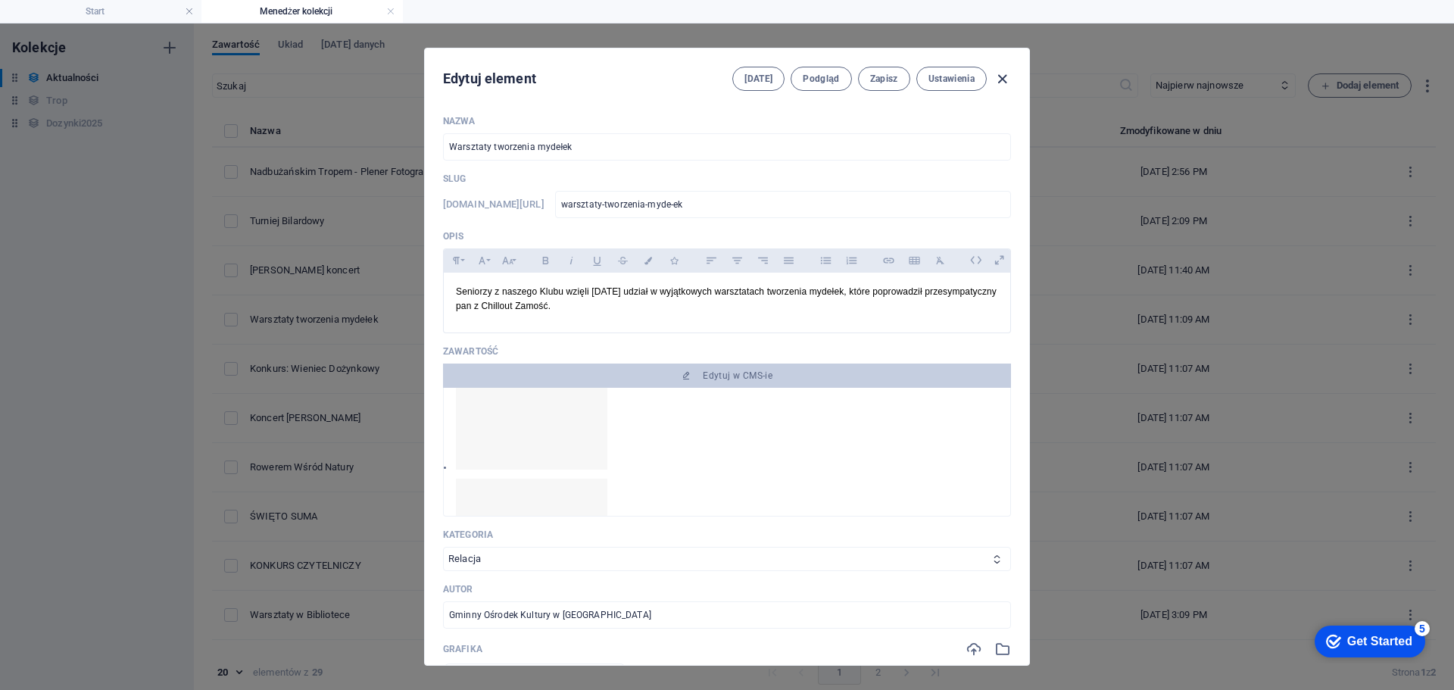
click at [1005, 80] on icon "button" at bounding box center [1001, 78] width 17 height 17
type input "[DATE]"
type input "warsztaty-tworzenia-myde-ek"
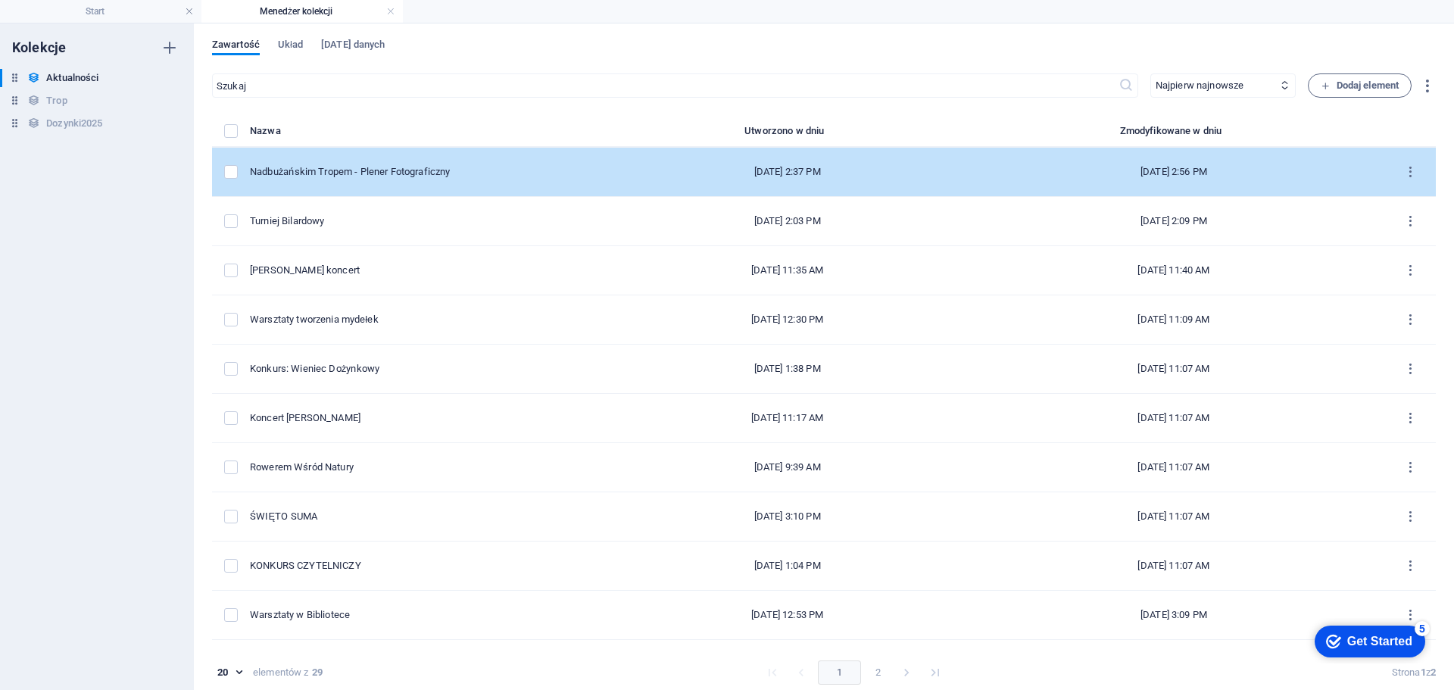
click at [551, 161] on td "Nadbużańskim Tropem - Plener Fotograficzny" at bounding box center [431, 172] width 362 height 49
select select "Relacja"
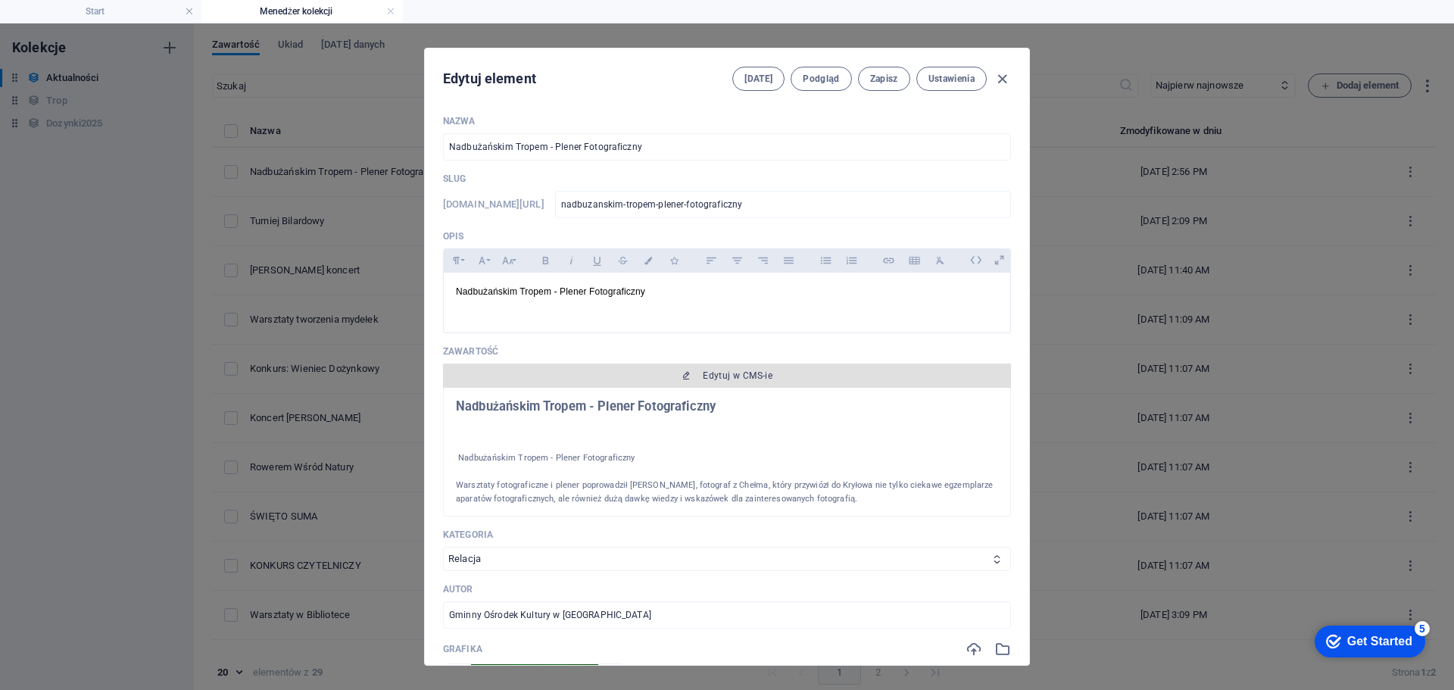
click at [710, 376] on span "Edytuj w CMS-ie" at bounding box center [738, 375] width 70 height 12
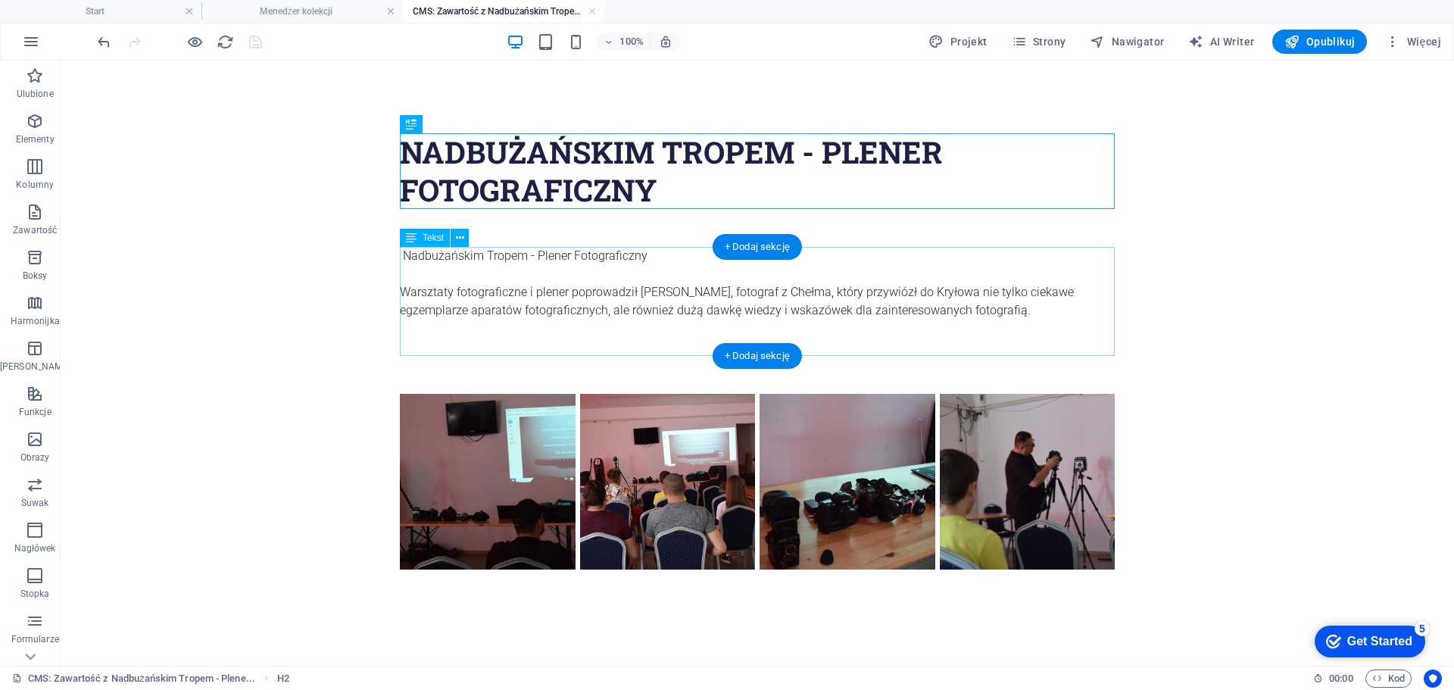
click at [547, 304] on div "Nadbużańskim Tropem - Plener Fotograficzny Warsztaty fotograficzne i plener pop…" at bounding box center [757, 301] width 715 height 109
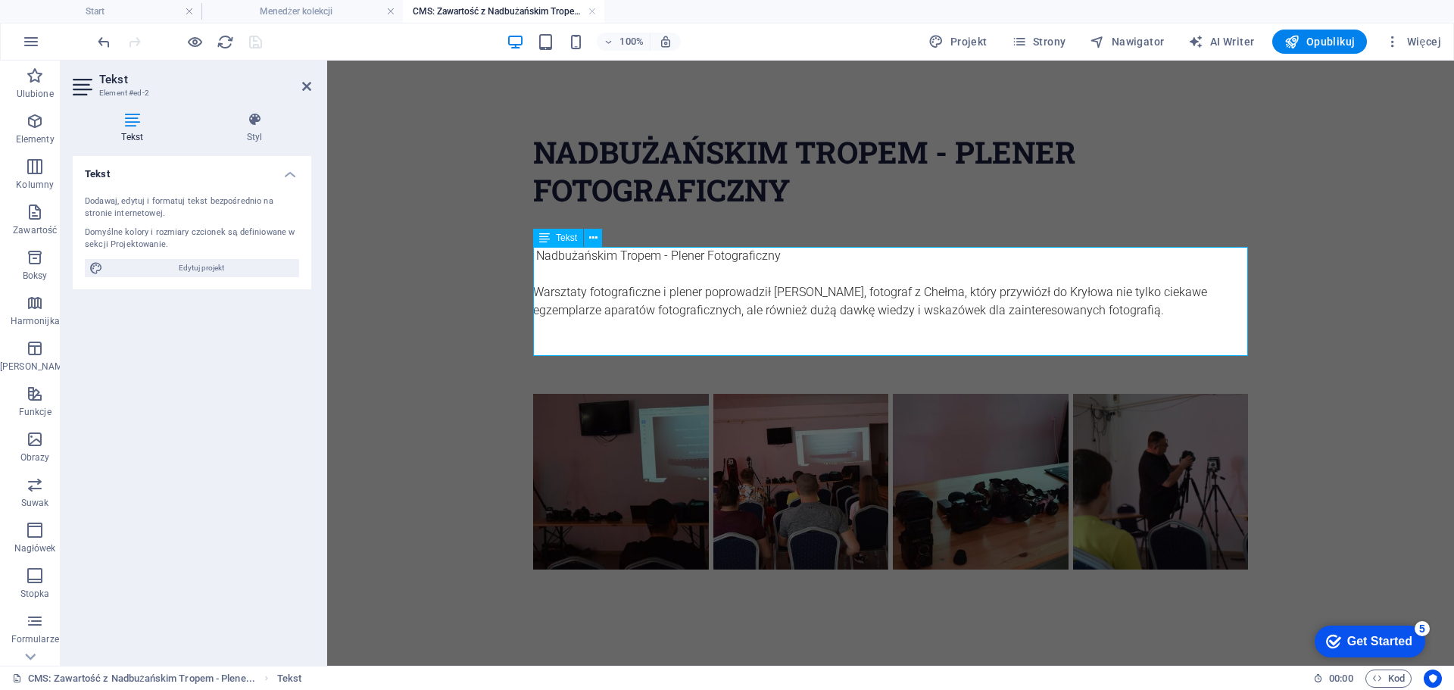
click at [624, 335] on p at bounding box center [890, 328] width 715 height 18
click at [1175, 317] on p "Warsztaty fotograficzne i plener poprowadził [PERSON_NAME], fotograf z Chełma, …" at bounding box center [890, 301] width 715 height 36
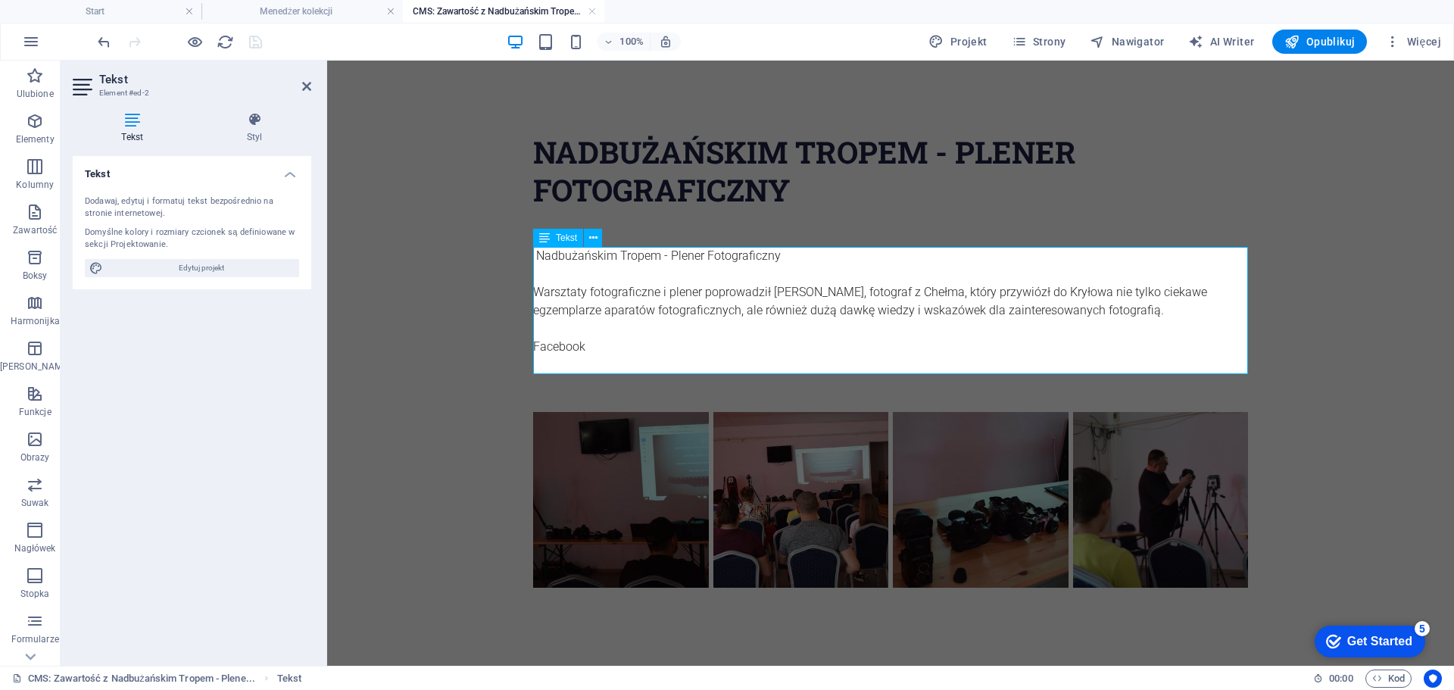
click at [560, 359] on p at bounding box center [890, 365] width 715 height 18
click at [557, 364] on p at bounding box center [890, 365] width 715 height 18
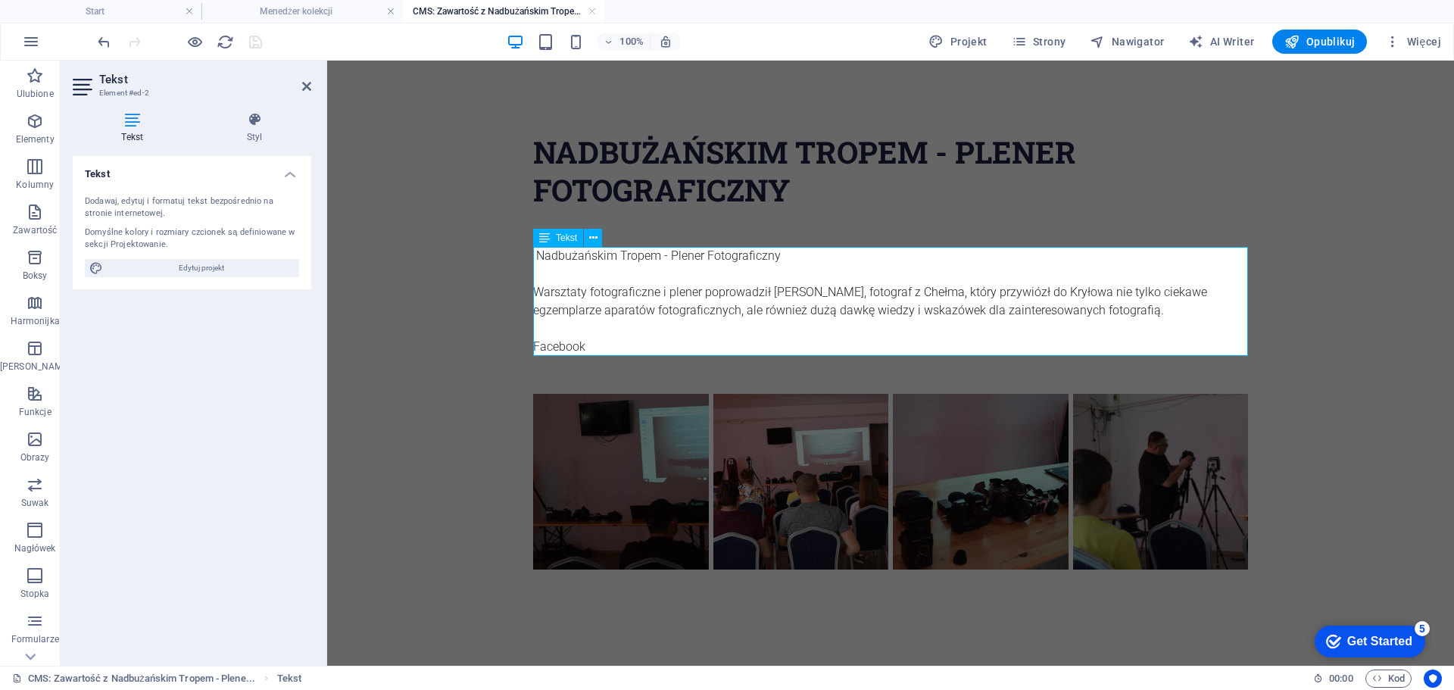
click at [639, 337] on p at bounding box center [890, 328] width 715 height 18
click at [570, 346] on link "Facebook" at bounding box center [559, 346] width 52 height 14
click at [559, 318] on icon "button" at bounding box center [558, 316] width 11 height 11
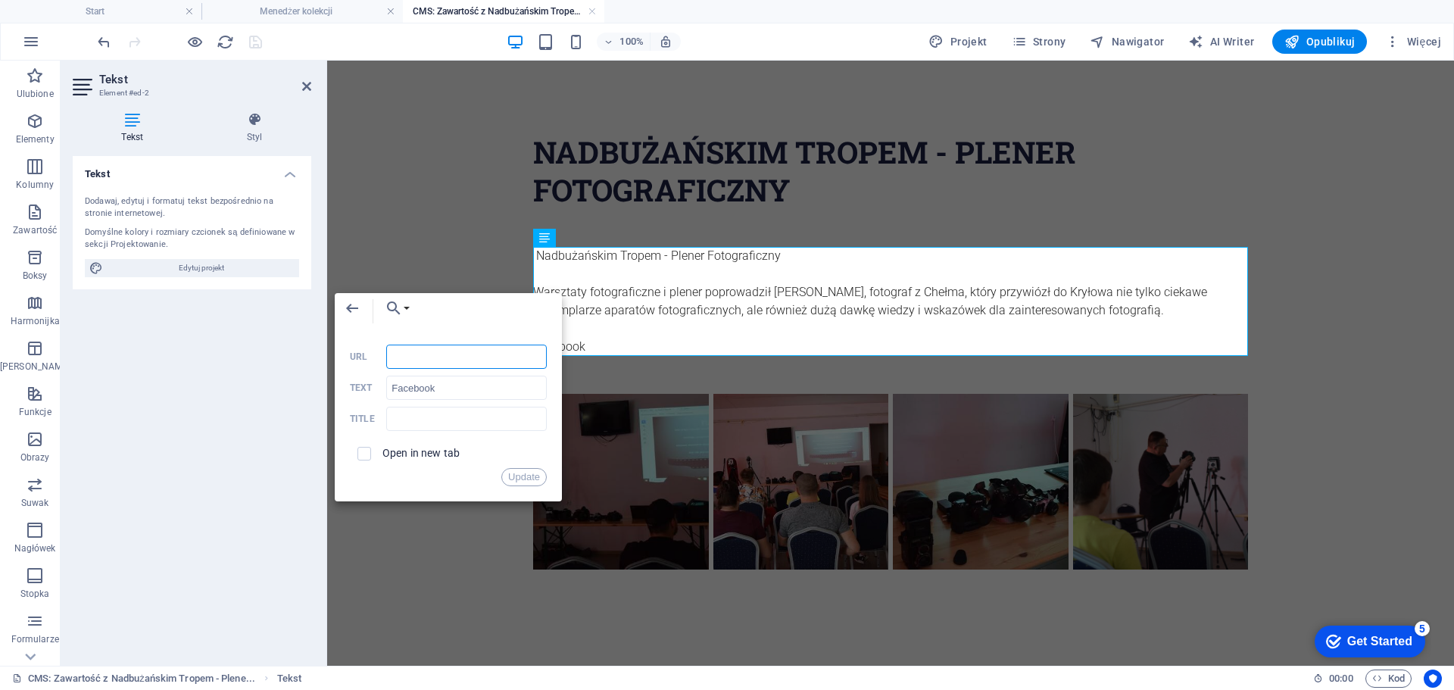
click at [432, 352] on input "URL" at bounding box center [466, 356] width 161 height 24
paste input "[URL][DOMAIN_NAME]"
type input "[URL][DOMAIN_NAME]"
click at [530, 475] on button "Update" at bounding box center [523, 477] width 45 height 18
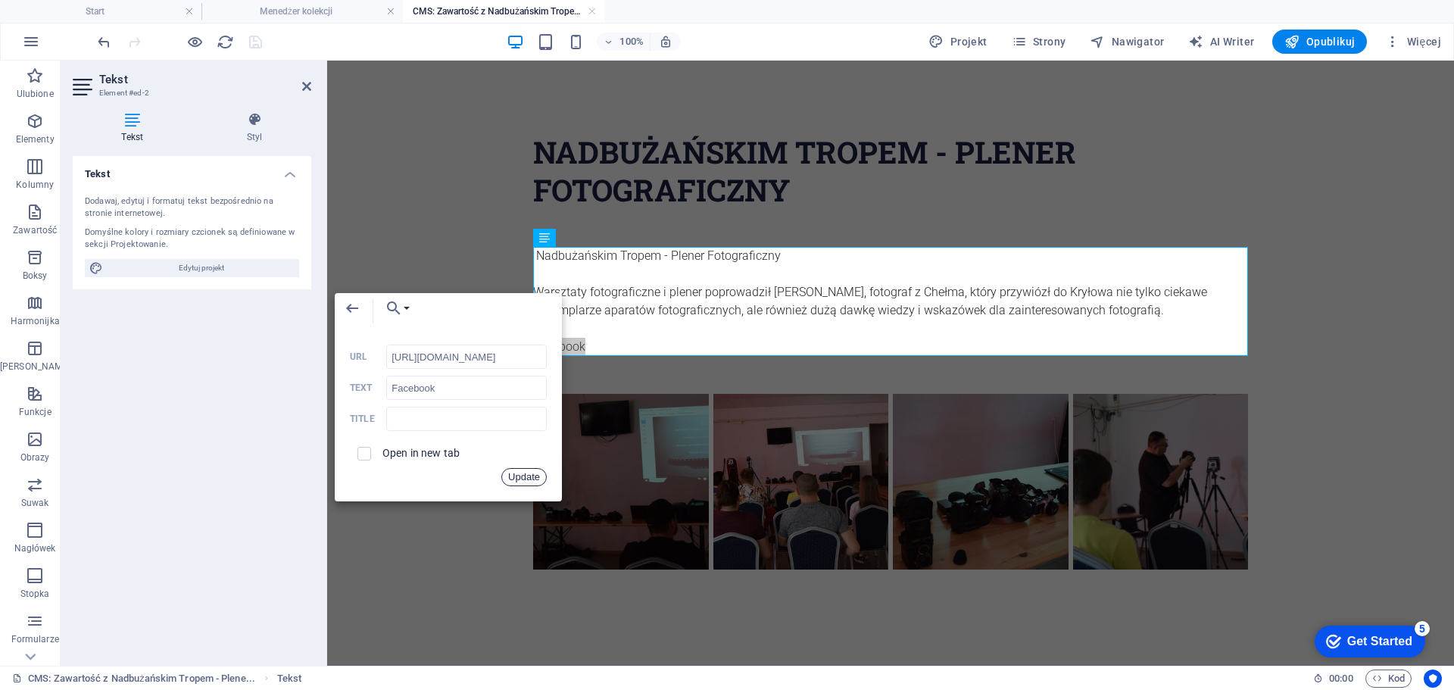
scroll to position [0, 0]
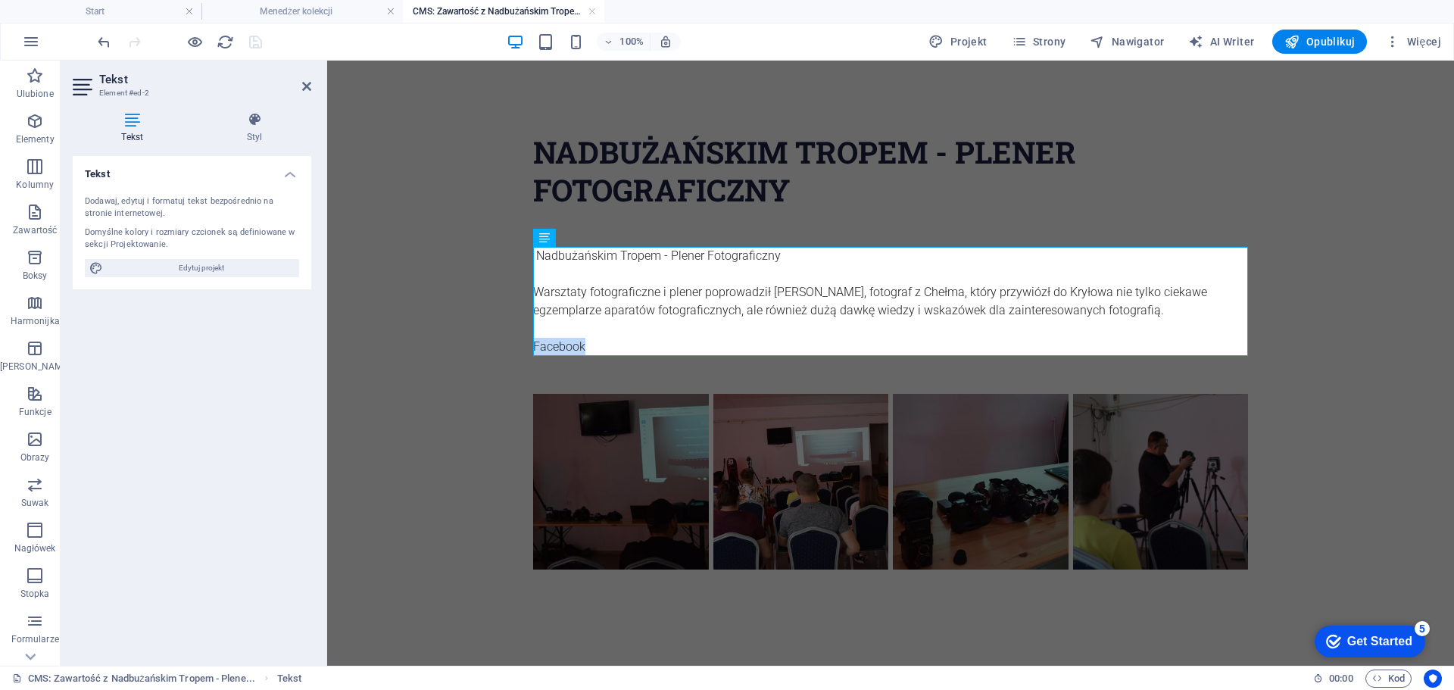
click at [457, 204] on body "Nadbużańskim Tropem - Plener Fotograficzny Nadbużańskim Tropem - Plener Fotogra…" at bounding box center [890, 351] width 1127 height 581
click at [495, 348] on body "Nadbużańskim Tropem - Plener Fotograficzny Nadbużańskim Tropem - Plener Fotogra…" at bounding box center [890, 351] width 1127 height 581
click at [509, 320] on body "Nadbużańskim Tropem - Plener Fotograficzny Nadbużańskim Tropem - Plener Fotogra…" at bounding box center [890, 351] width 1127 height 581
click at [306, 83] on icon at bounding box center [306, 86] width 9 height 12
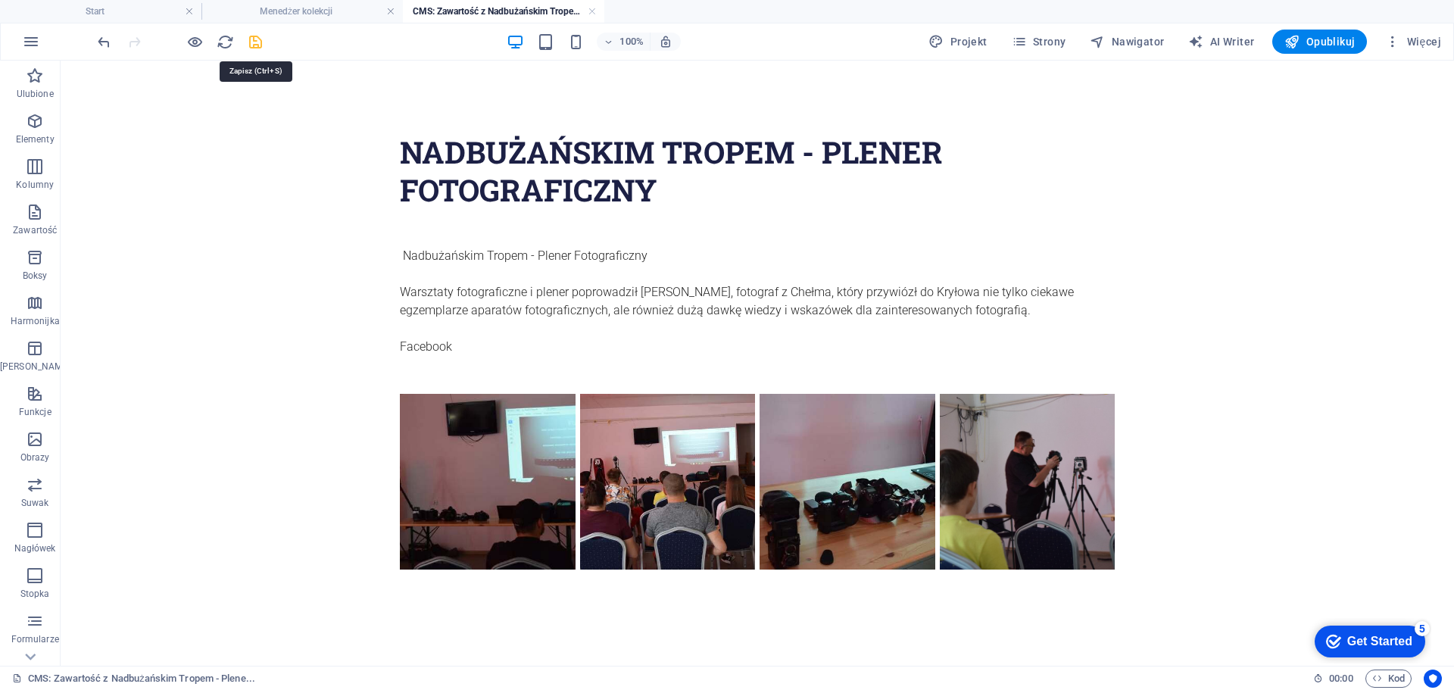
click at [259, 44] on icon "save" at bounding box center [255, 41] width 17 height 17
click at [594, 10] on link at bounding box center [592, 12] width 9 height 14
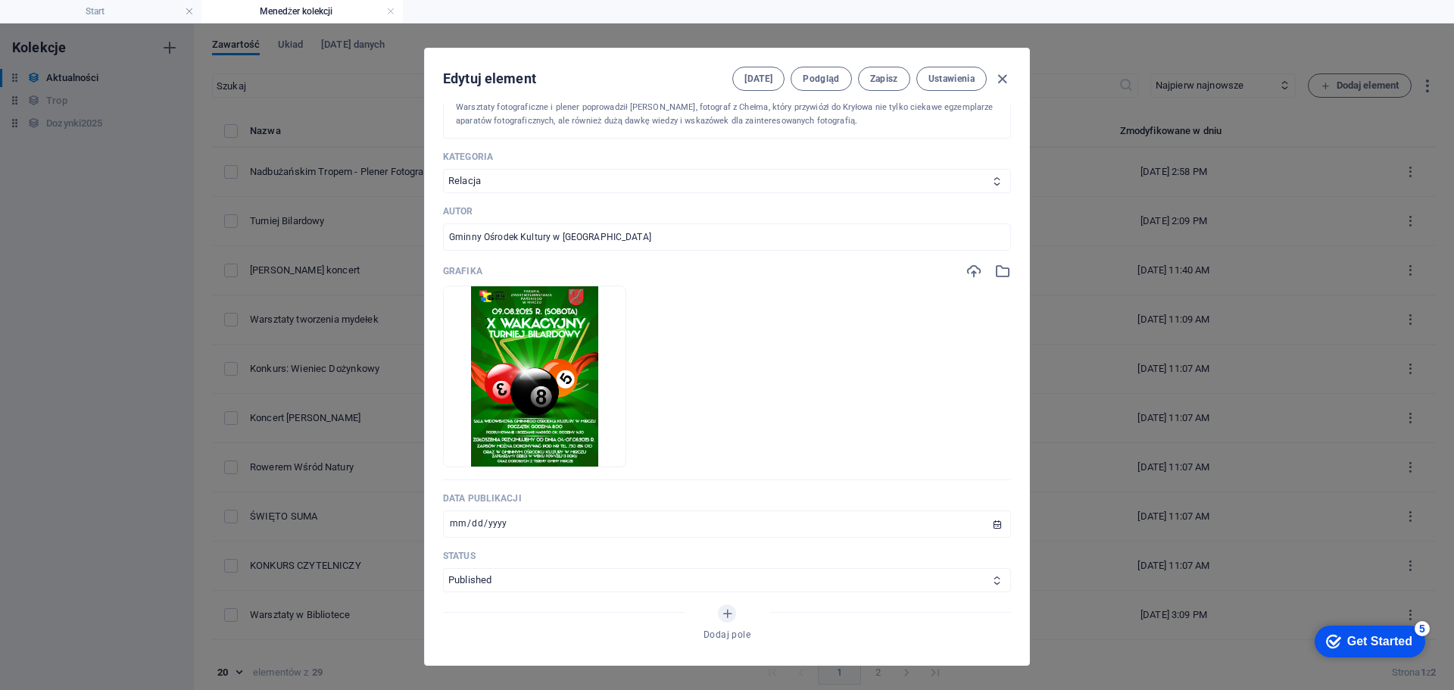
scroll to position [379, 0]
click at [967, 270] on icon "button" at bounding box center [973, 270] width 17 height 17
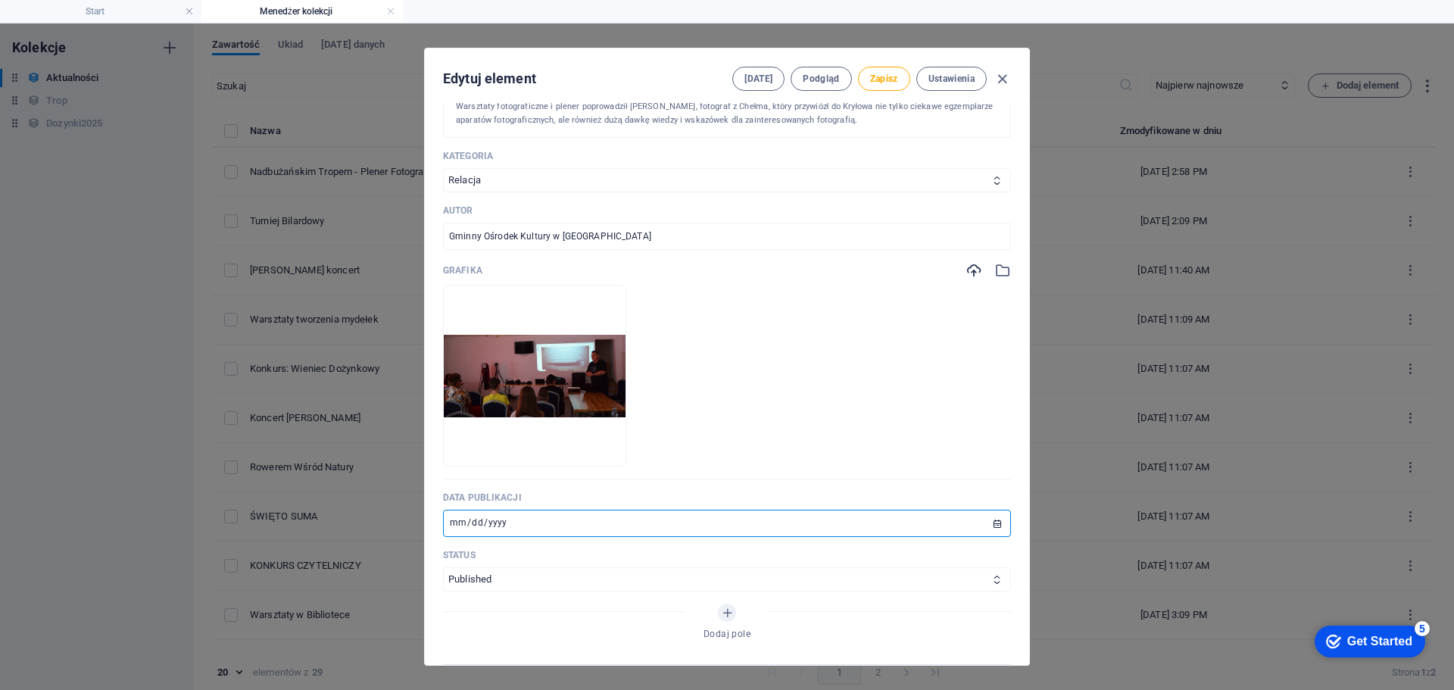
click at [457, 526] on input "[DATE]" at bounding box center [727, 523] width 568 height 27
click at [457, 521] on input "[DATE]" at bounding box center [727, 523] width 568 height 27
click at [459, 528] on input "[DATE]" at bounding box center [727, 523] width 568 height 27
click at [460, 525] on input "[DATE]" at bounding box center [727, 523] width 568 height 27
click at [462, 525] on input "[DATE]" at bounding box center [727, 523] width 568 height 27
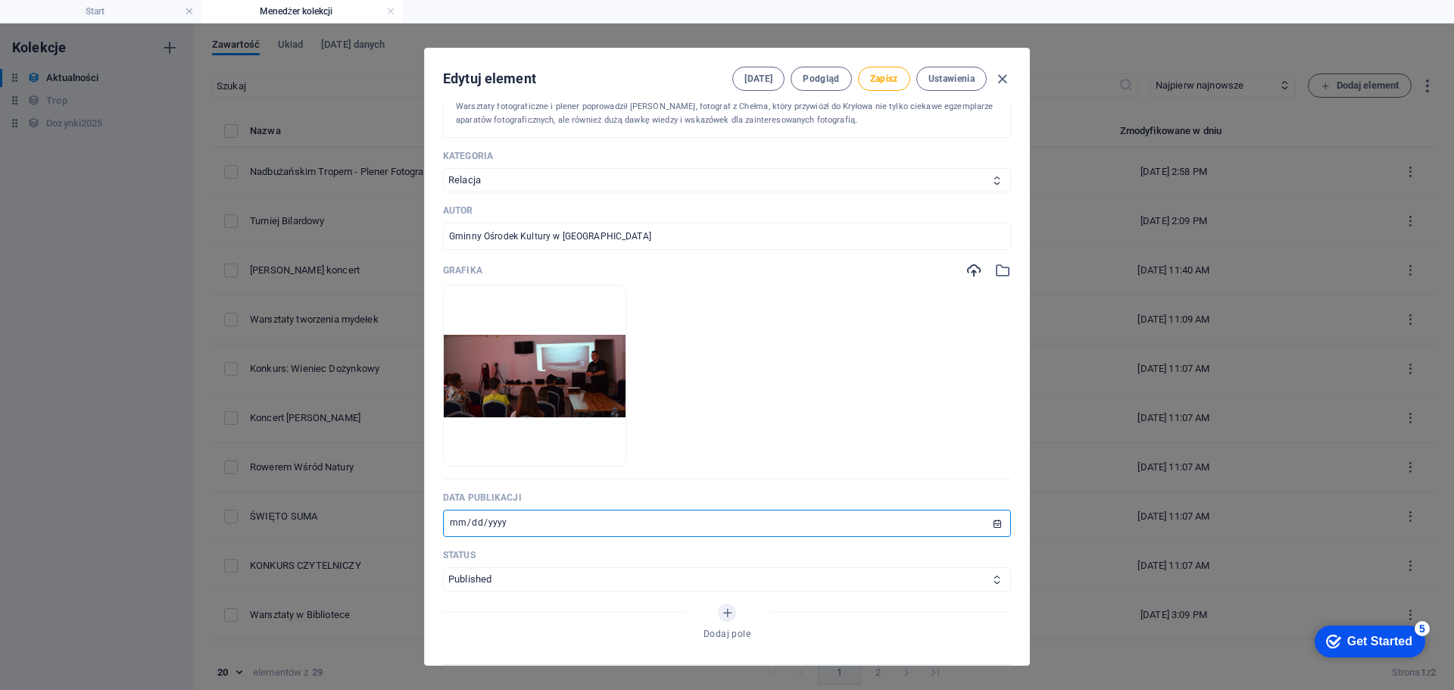
click at [456, 525] on input "[DATE]" at bounding box center [727, 523] width 568 height 27
type input "[DATE]"
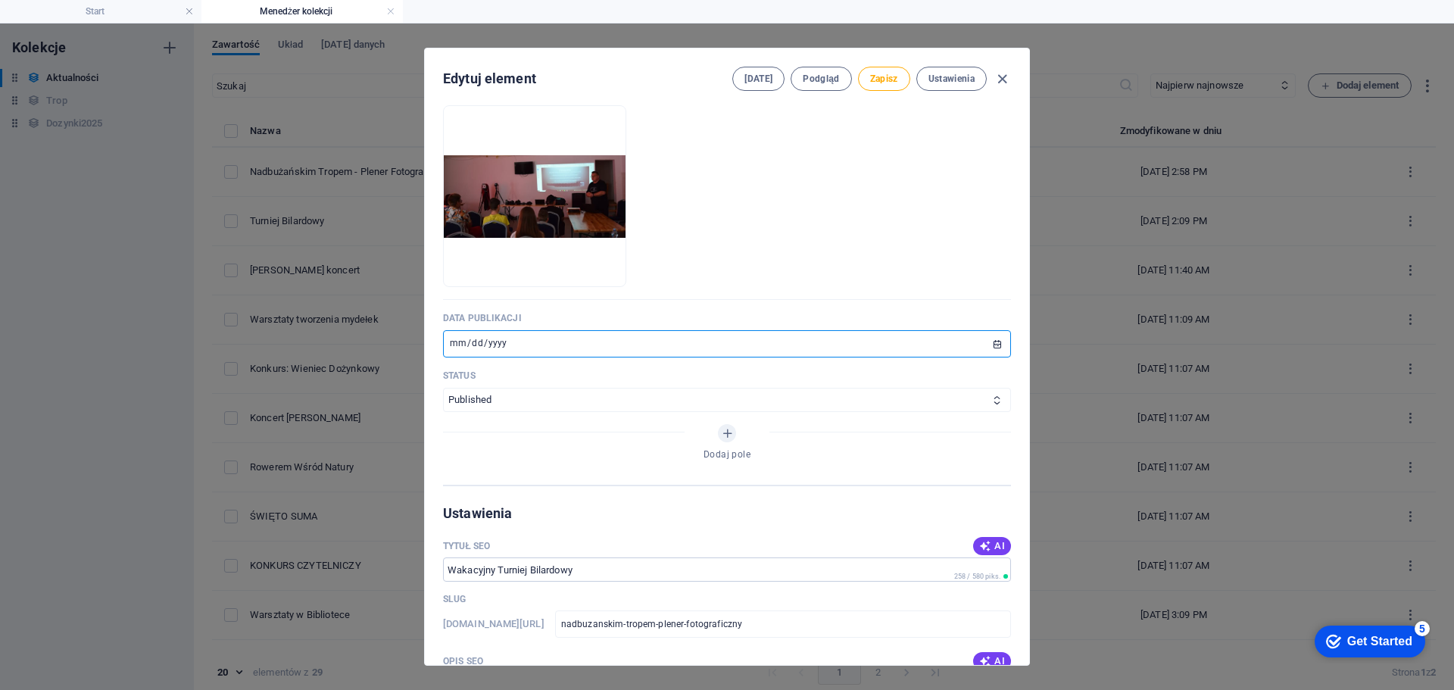
scroll to position [757, 0]
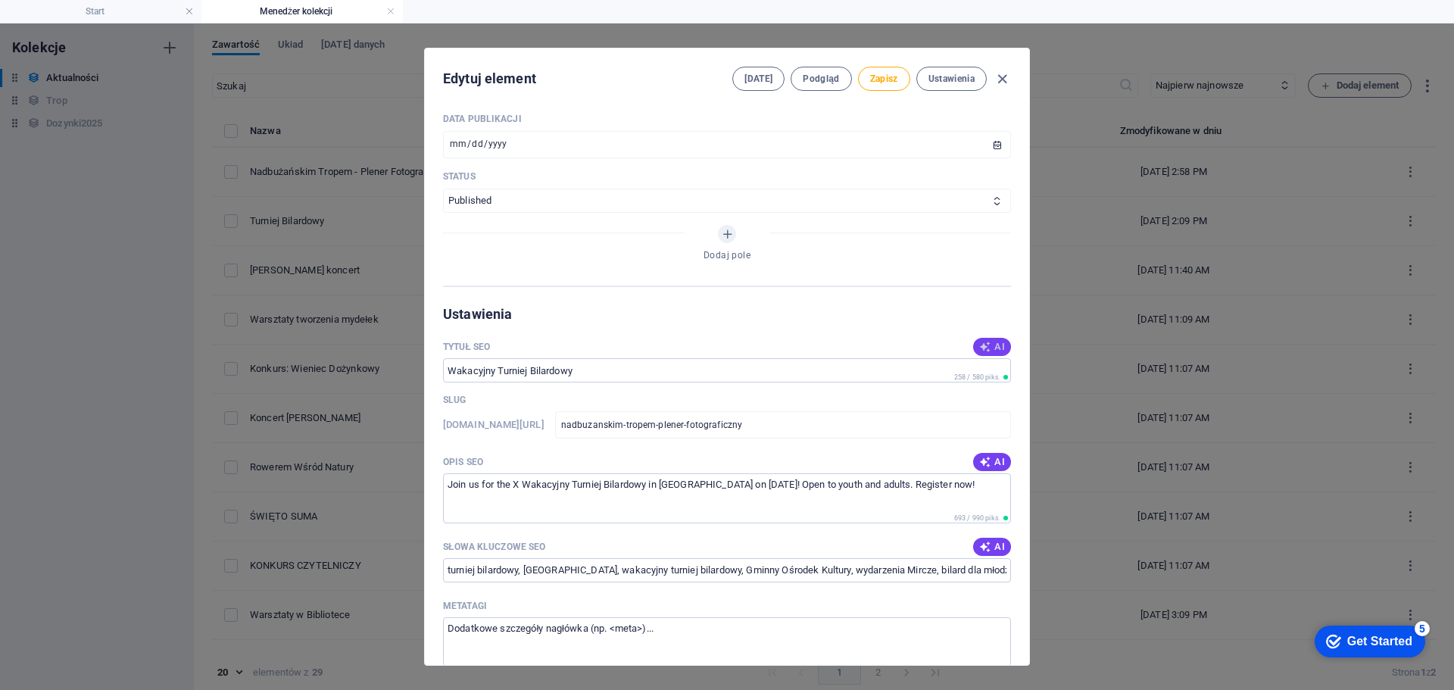
click at [996, 348] on span "AI" at bounding box center [992, 347] width 26 height 12
type input "Nadbużańskim Tropem: Plener"
click at [987, 458] on span "AI" at bounding box center [992, 462] width 26 height 12
type textarea "Join our Nadbużańskim Tropem photography workshop with expert [PERSON_NAME] for…"
click at [997, 547] on span "AI" at bounding box center [992, 547] width 26 height 12
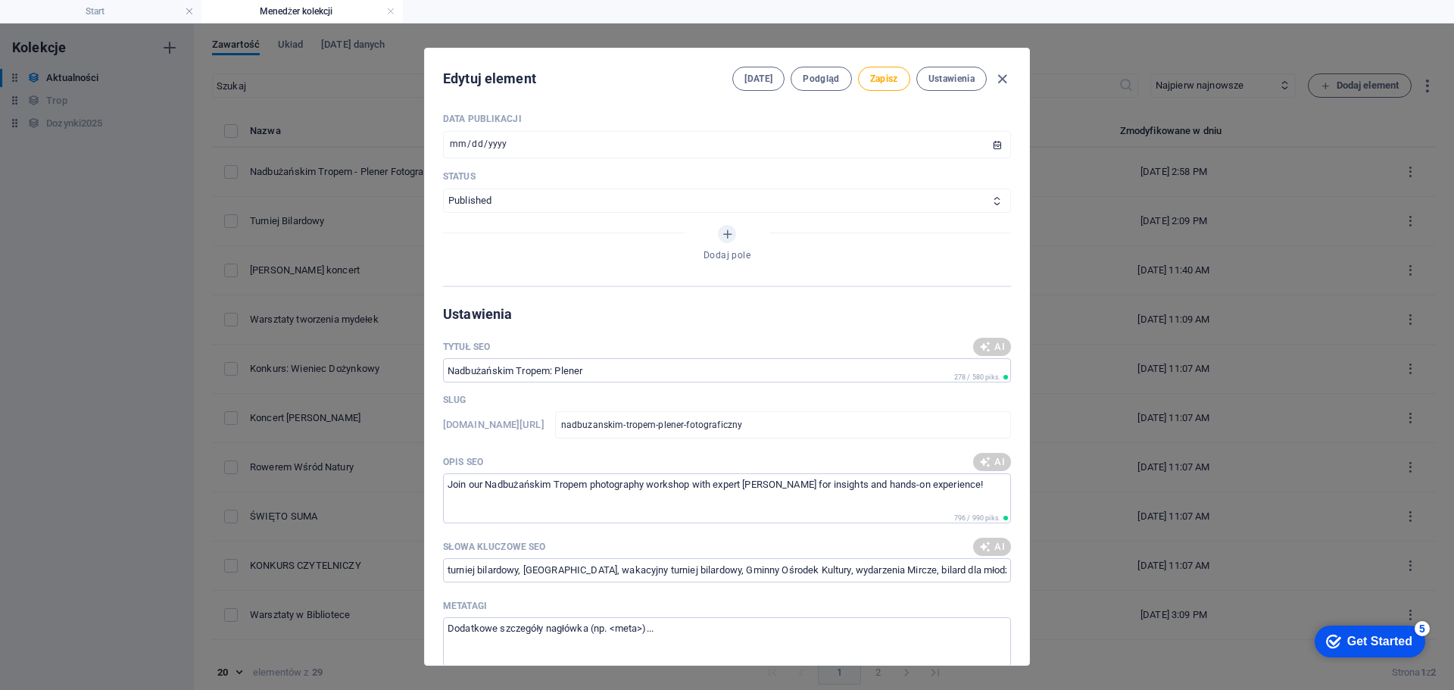
type input "Nadbużańskim Tropem, plener fotograficzny, warsztaty fotograficzne, [PERSON_NAM…"
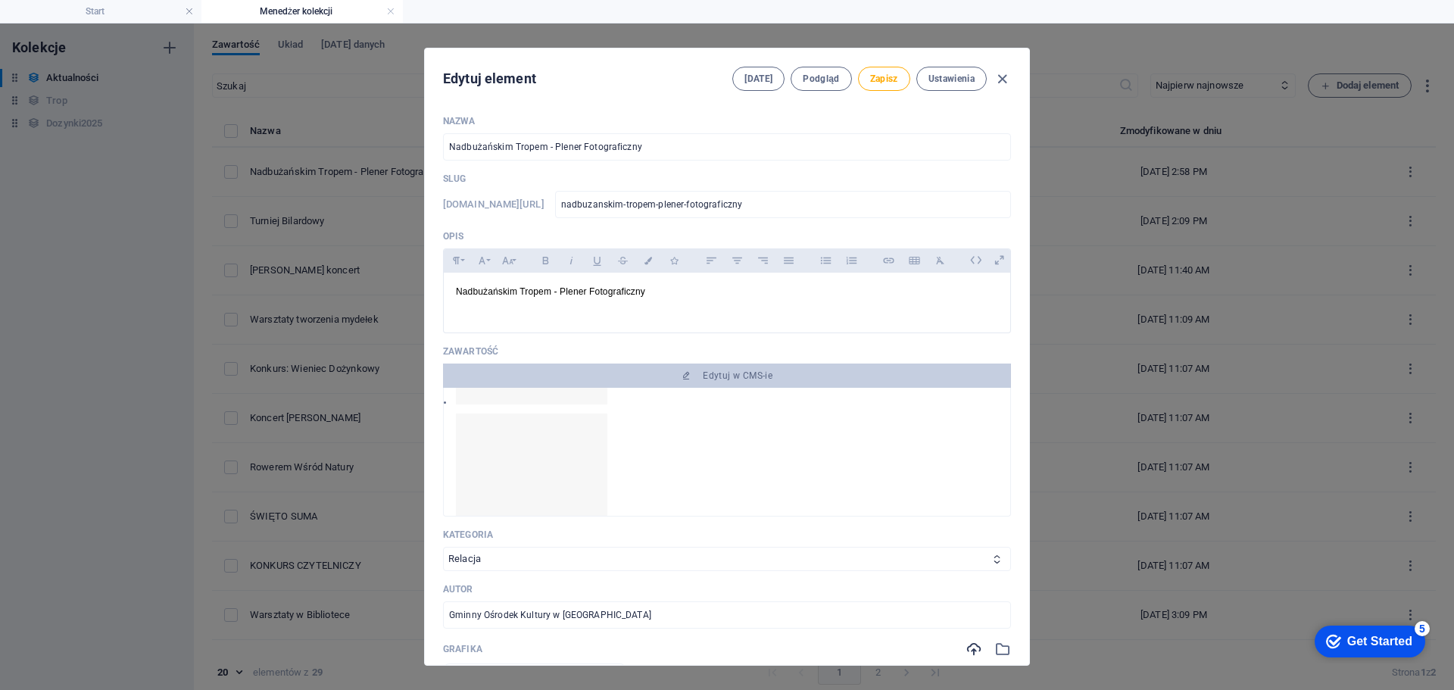
scroll to position [478, 0]
click at [884, 73] on span "Zapisz" at bounding box center [884, 79] width 28 height 12
click at [1000, 77] on icon "button" at bounding box center [1001, 78] width 17 height 17
type input "[DATE]"
type input "nadbuzanskim-tropem-plener-fotograficzny"
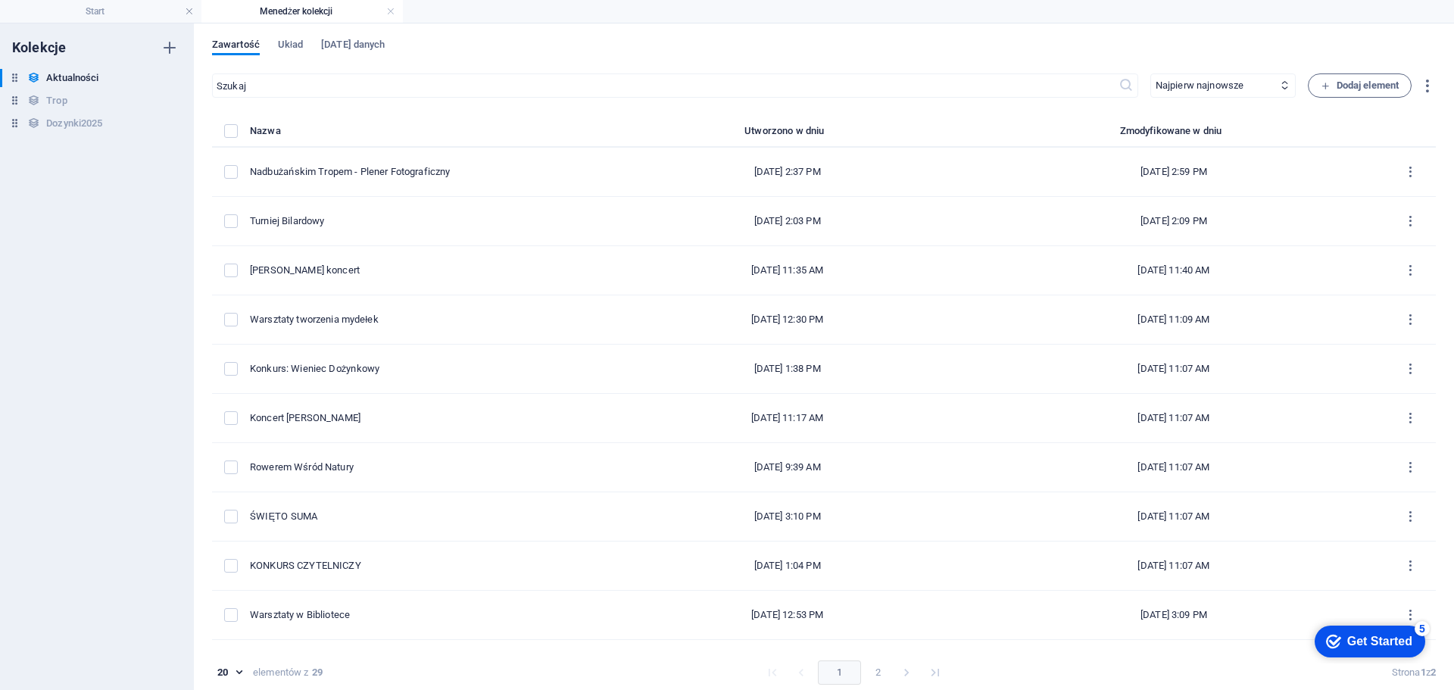
scroll to position [0, 0]
click at [391, 11] on link at bounding box center [390, 12] width 9 height 14
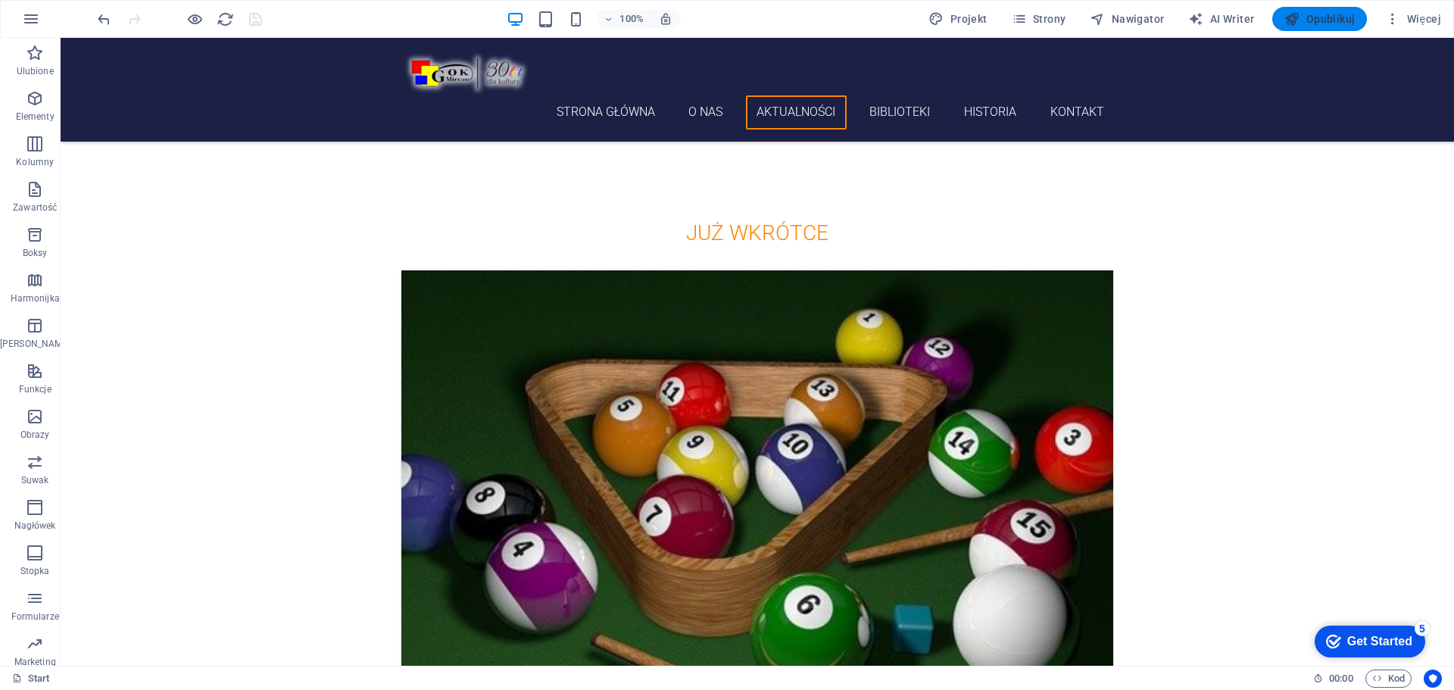
click at [1338, 18] on span "Opublikuj" at bounding box center [1319, 18] width 70 height 15
